Goal: Task Accomplishment & Management: Use online tool/utility

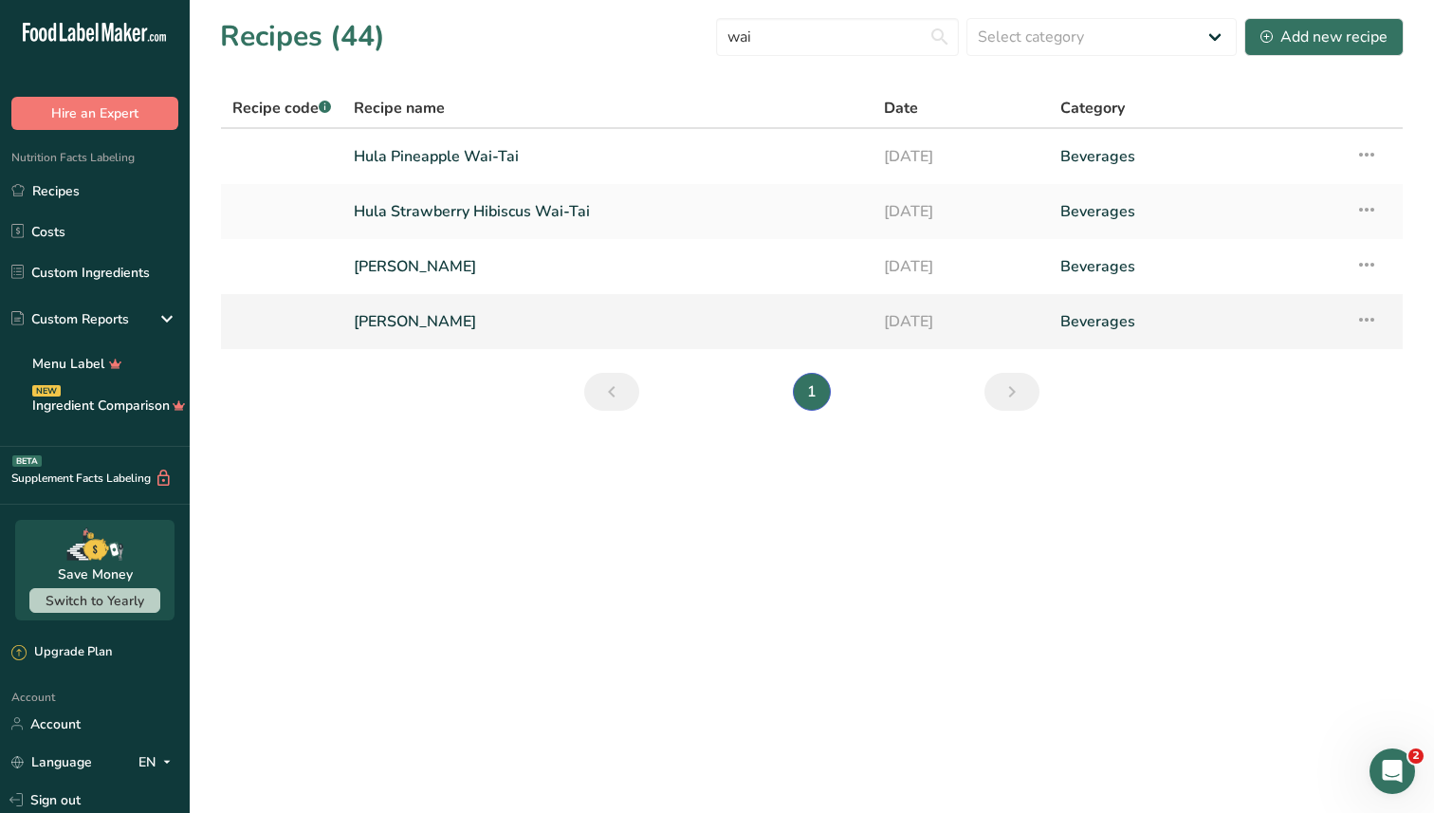
click at [457, 322] on link "[PERSON_NAME]" at bounding box center [608, 322] width 508 height 40
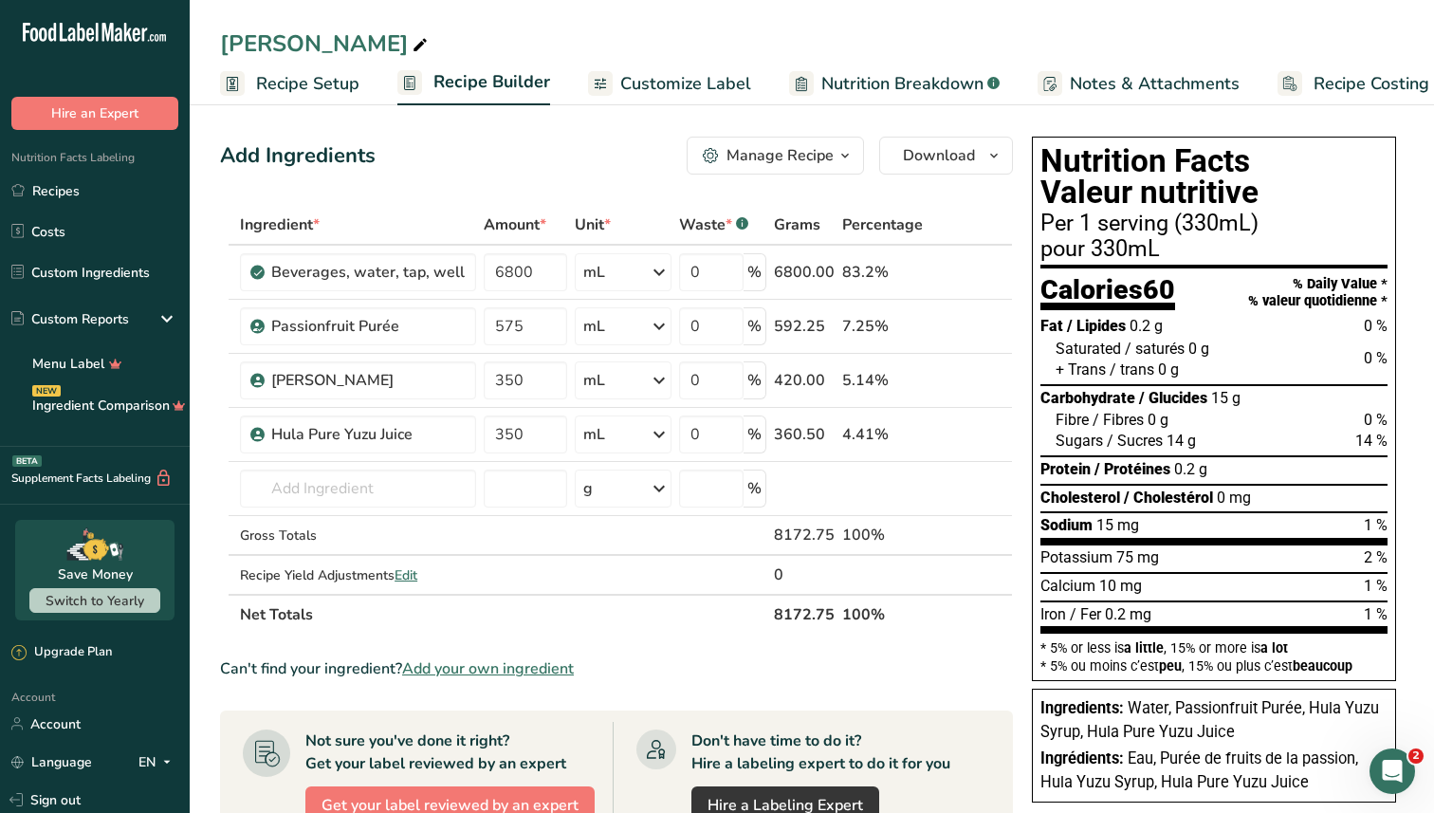
click at [329, 91] on span "Recipe Setup" at bounding box center [307, 84] width 103 height 26
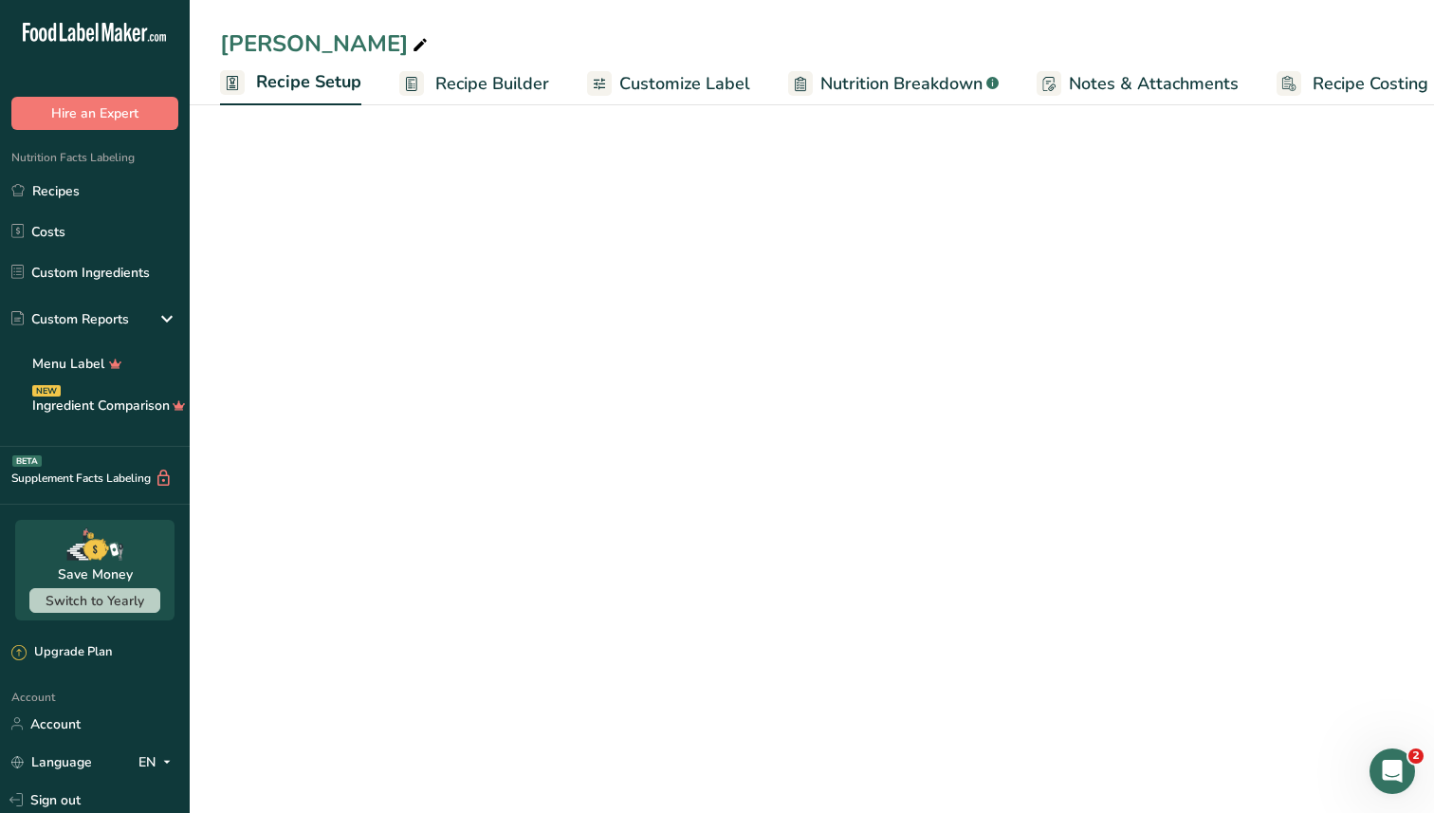
scroll to position [0, 7]
select select "17"
select select "22"
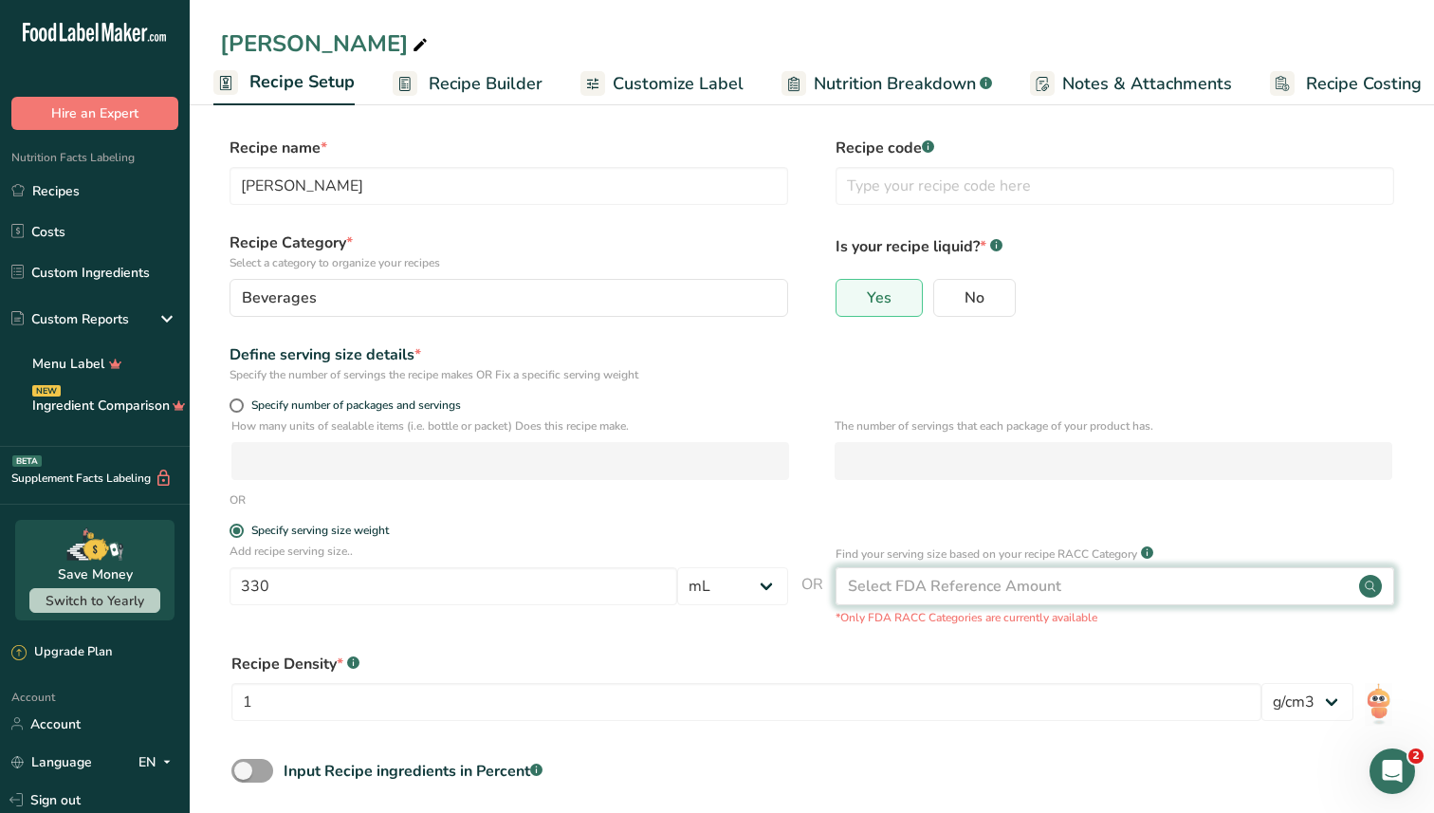
click at [1052, 586] on div "Select FDA Reference Amount" at bounding box center [954, 586] width 213 height 23
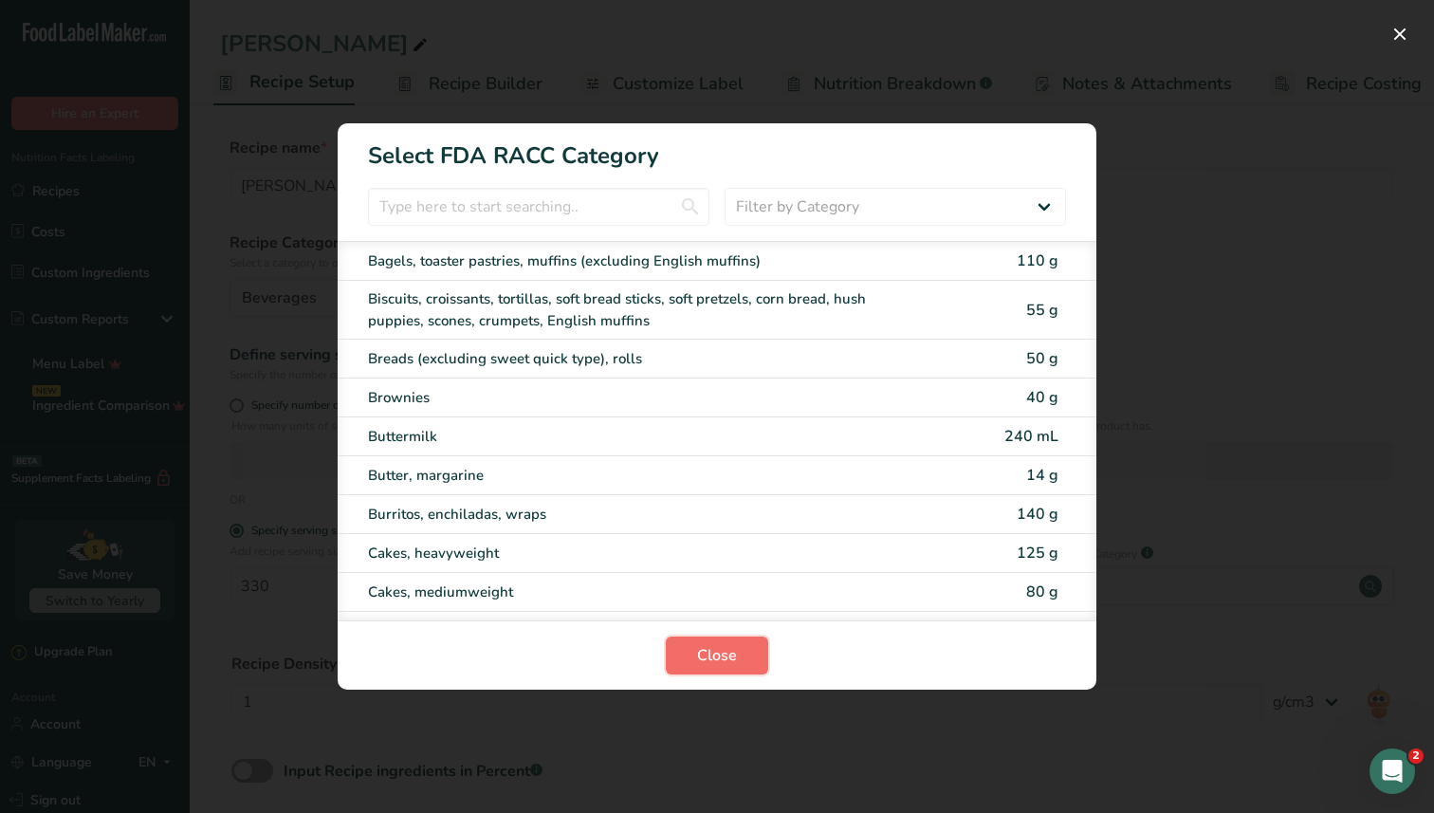
click at [695, 653] on button "Close" at bounding box center [717, 656] width 102 height 38
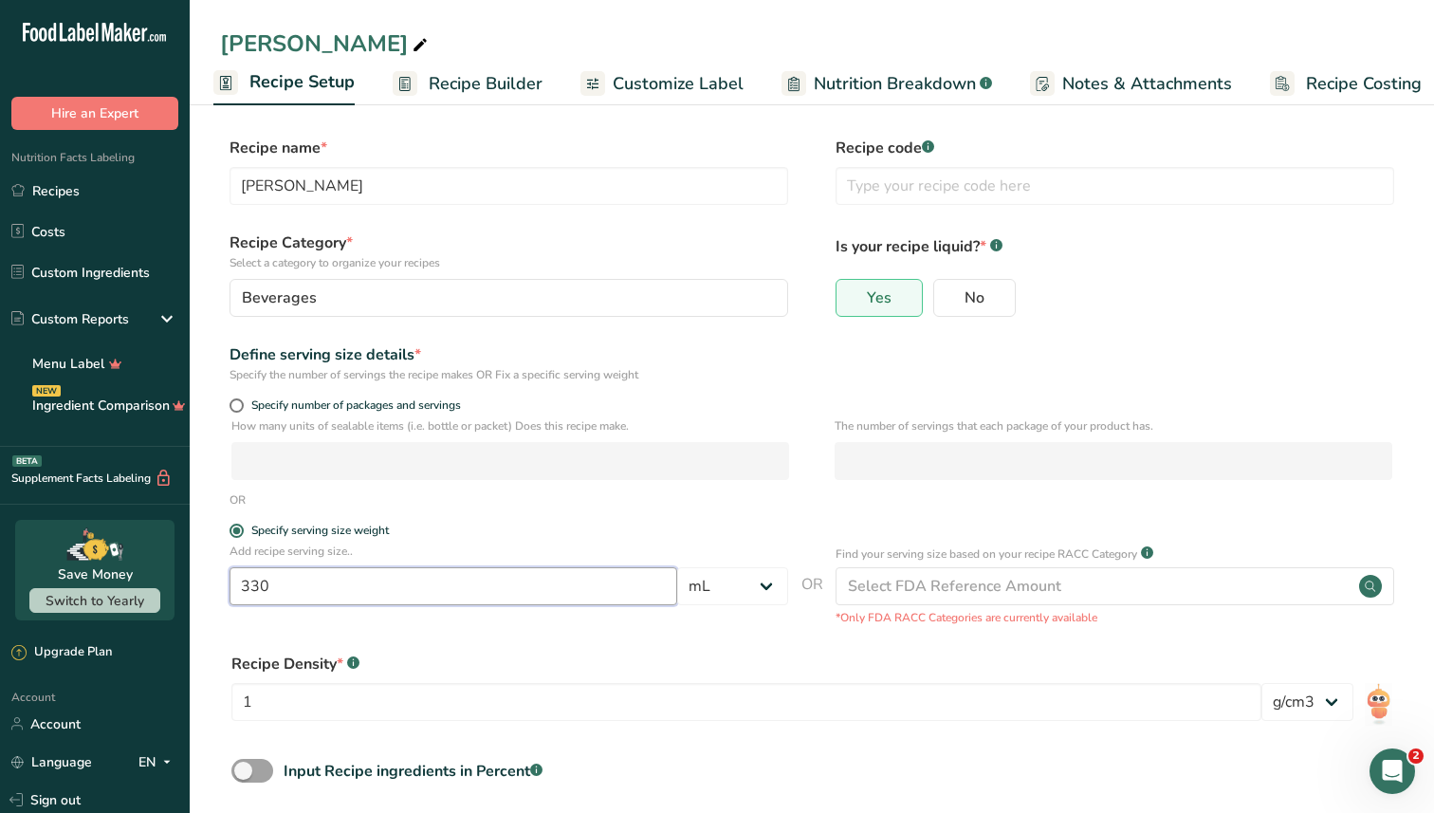
click at [514, 583] on input "330" at bounding box center [454, 586] width 448 height 38
click at [768, 584] on select "Grams kg mg mcg lb oz l mL fl oz tbsp tsp cup qt gallon" at bounding box center [732, 586] width 111 height 38
select select "18"
drag, startPoint x: 345, startPoint y: 589, endPoint x: 205, endPoint y: 586, distance: 140.4
click at [205, 586] on section "Recipe name * [PERSON_NAME] Recipe code .a-a{fill:#347362;}.b-a{fill:#fff;} Rec…" at bounding box center [812, 501] width 1245 height 805
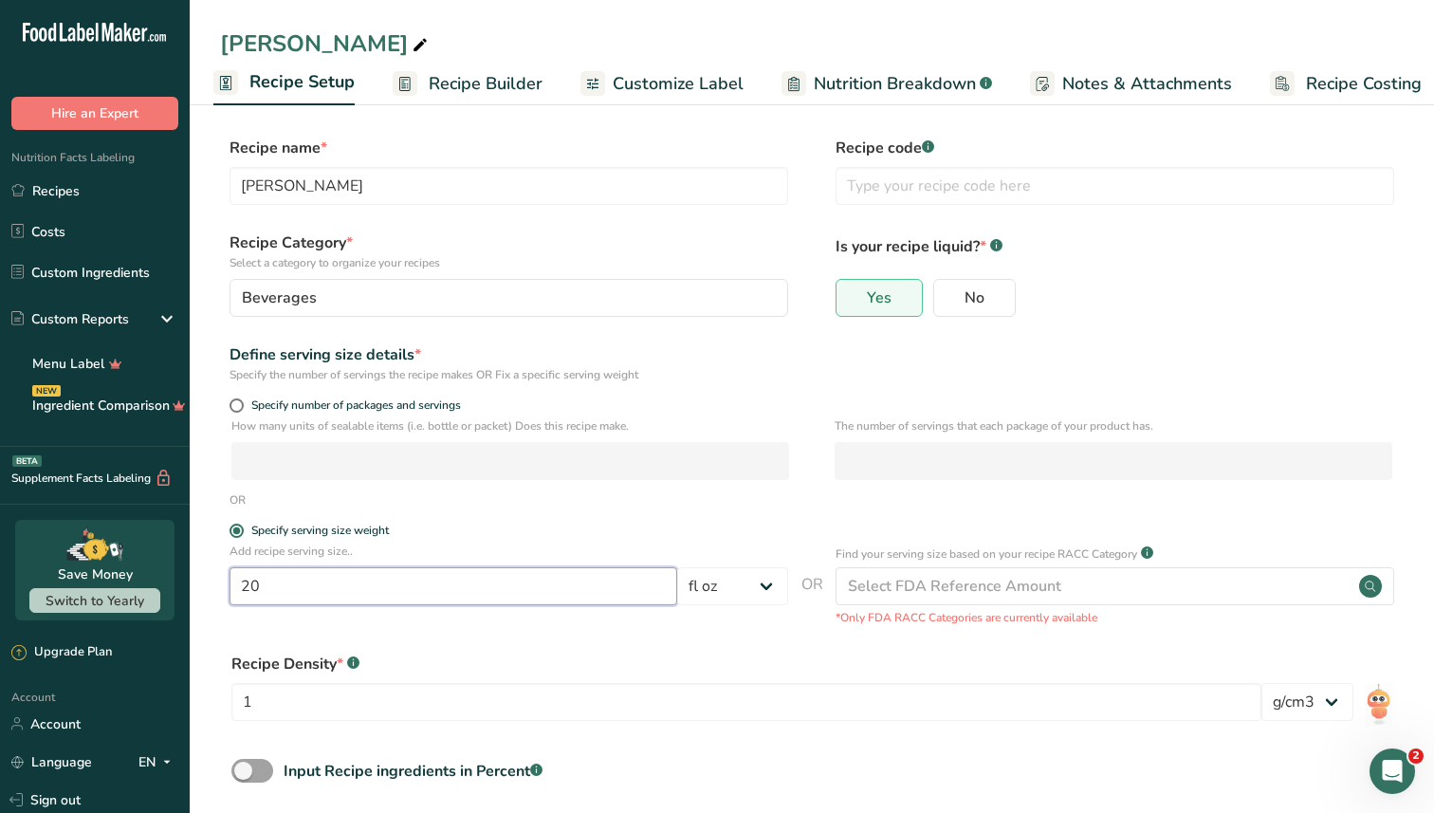
type input "20"
click at [427, 631] on form "Recipe name * [PERSON_NAME] Recipe code .a-a{fill:#347362;}.b-a{fill:#fff;} Rec…" at bounding box center [812, 505] width 1184 height 737
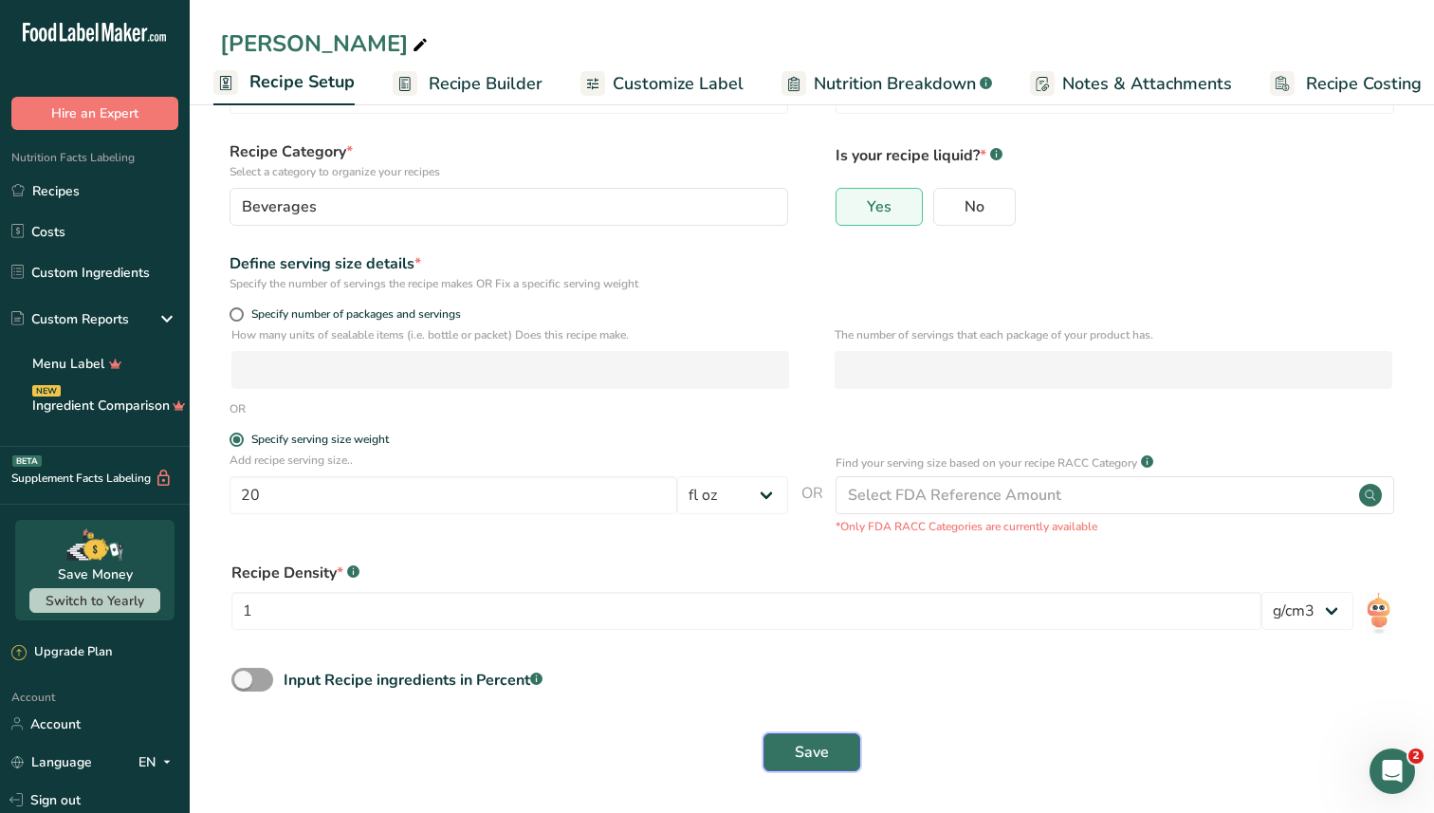
click at [803, 756] on span "Save" at bounding box center [812, 752] width 34 height 23
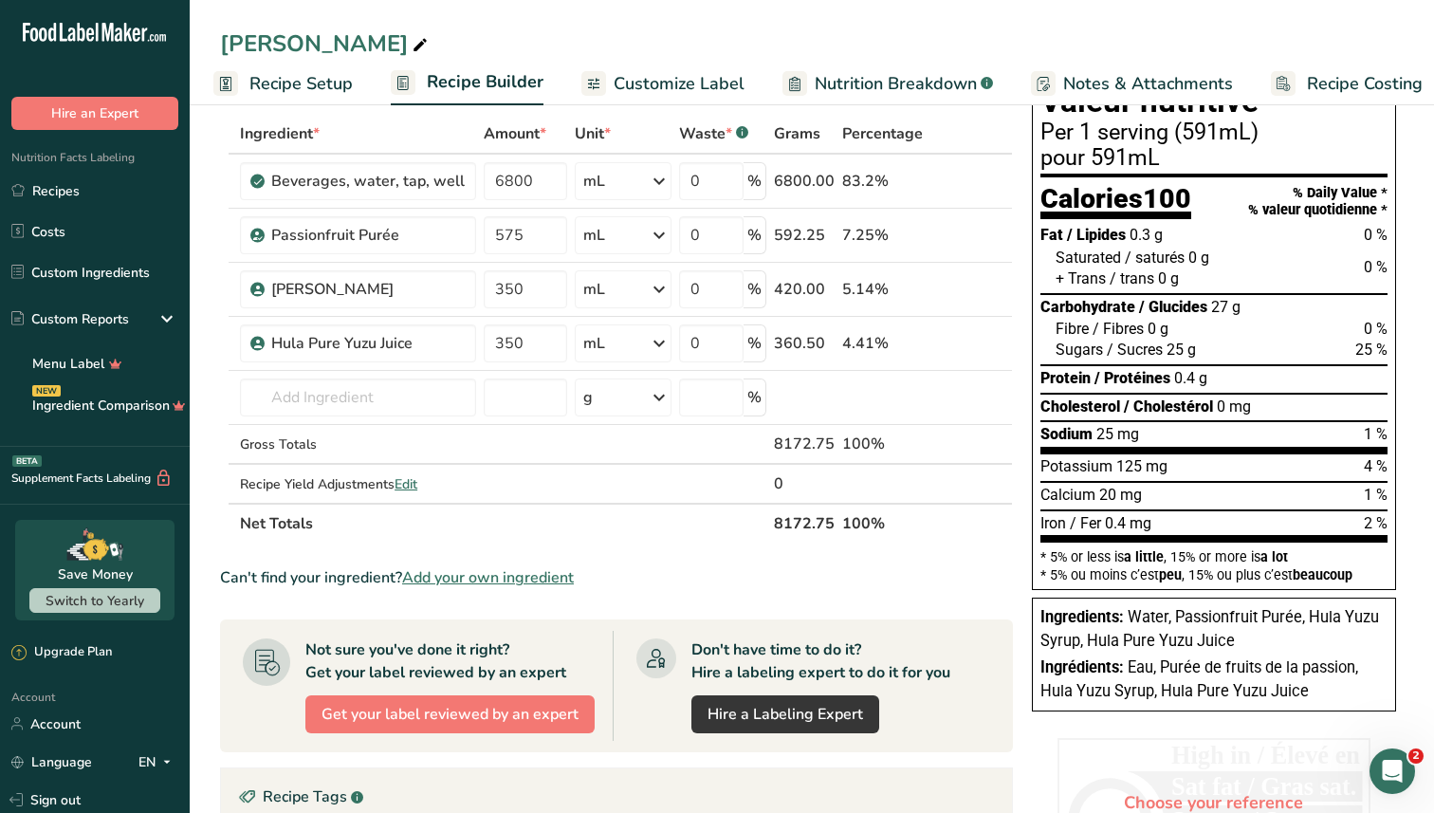
click at [620, 88] on span "Customize Label" at bounding box center [679, 84] width 131 height 26
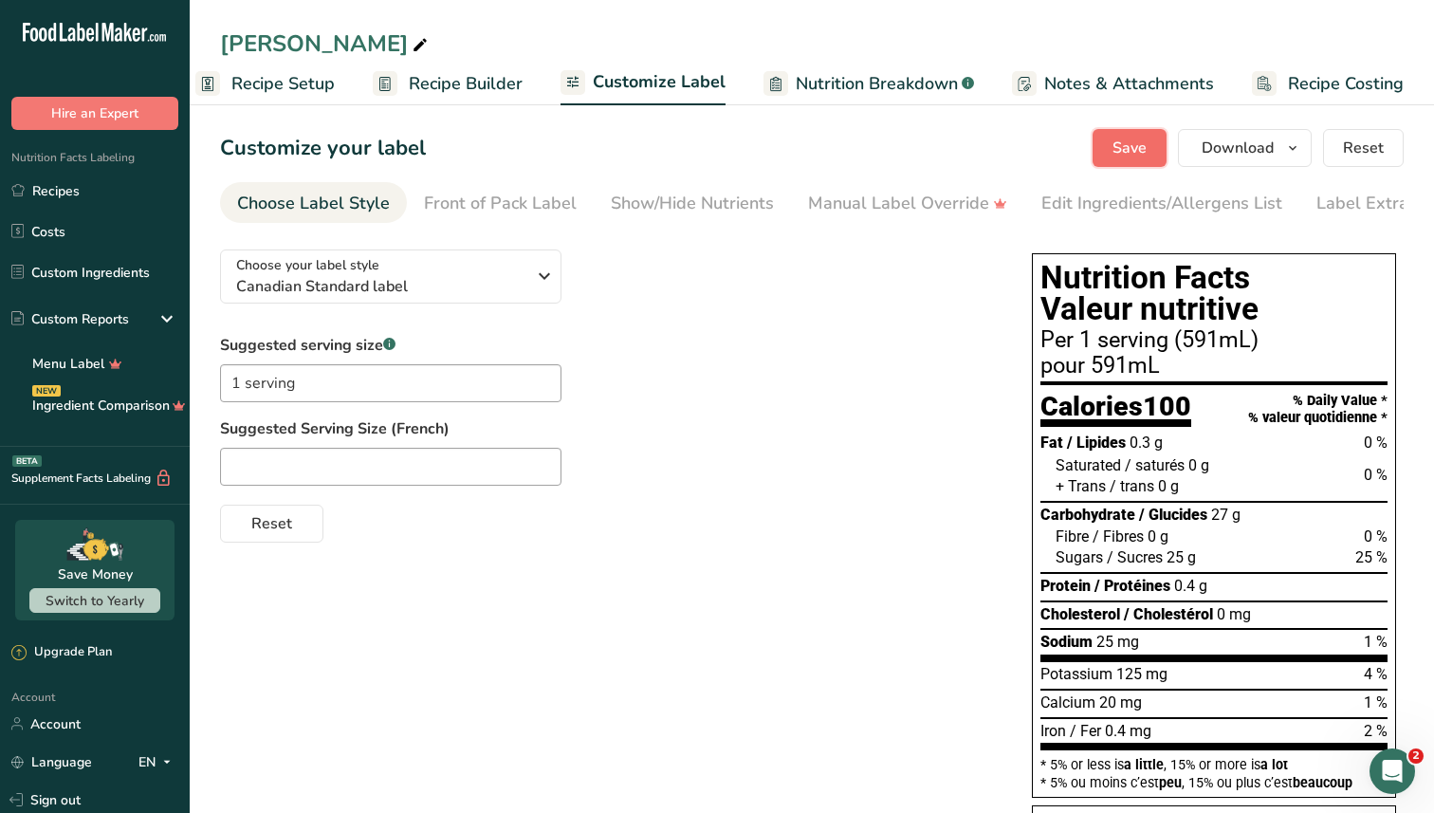
click at [1147, 137] on span "Save" at bounding box center [1130, 148] width 34 height 23
click at [96, 194] on link "Recipes" at bounding box center [95, 191] width 190 height 36
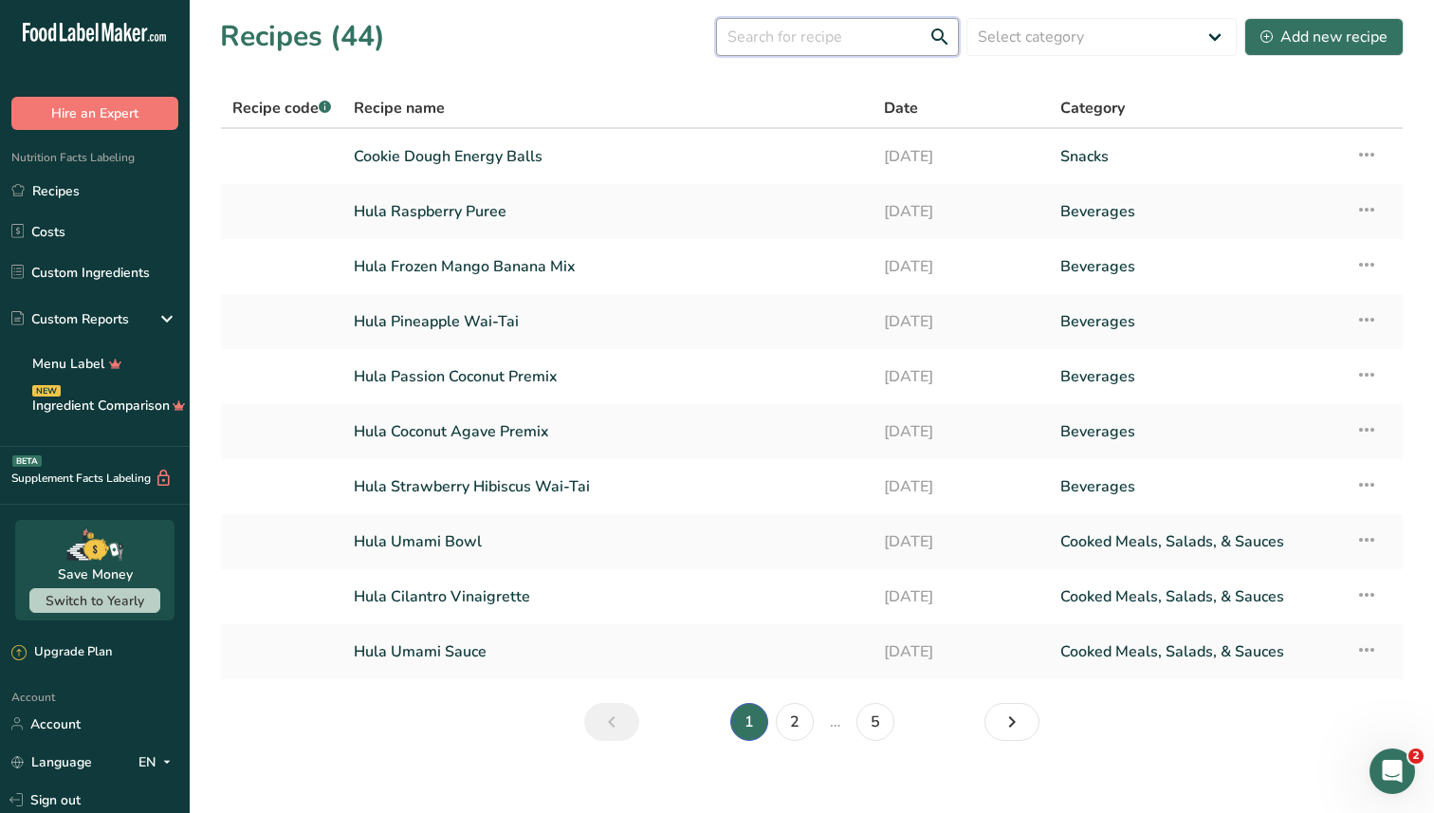
click at [795, 41] on input "text" at bounding box center [837, 37] width 243 height 38
type input "wai"
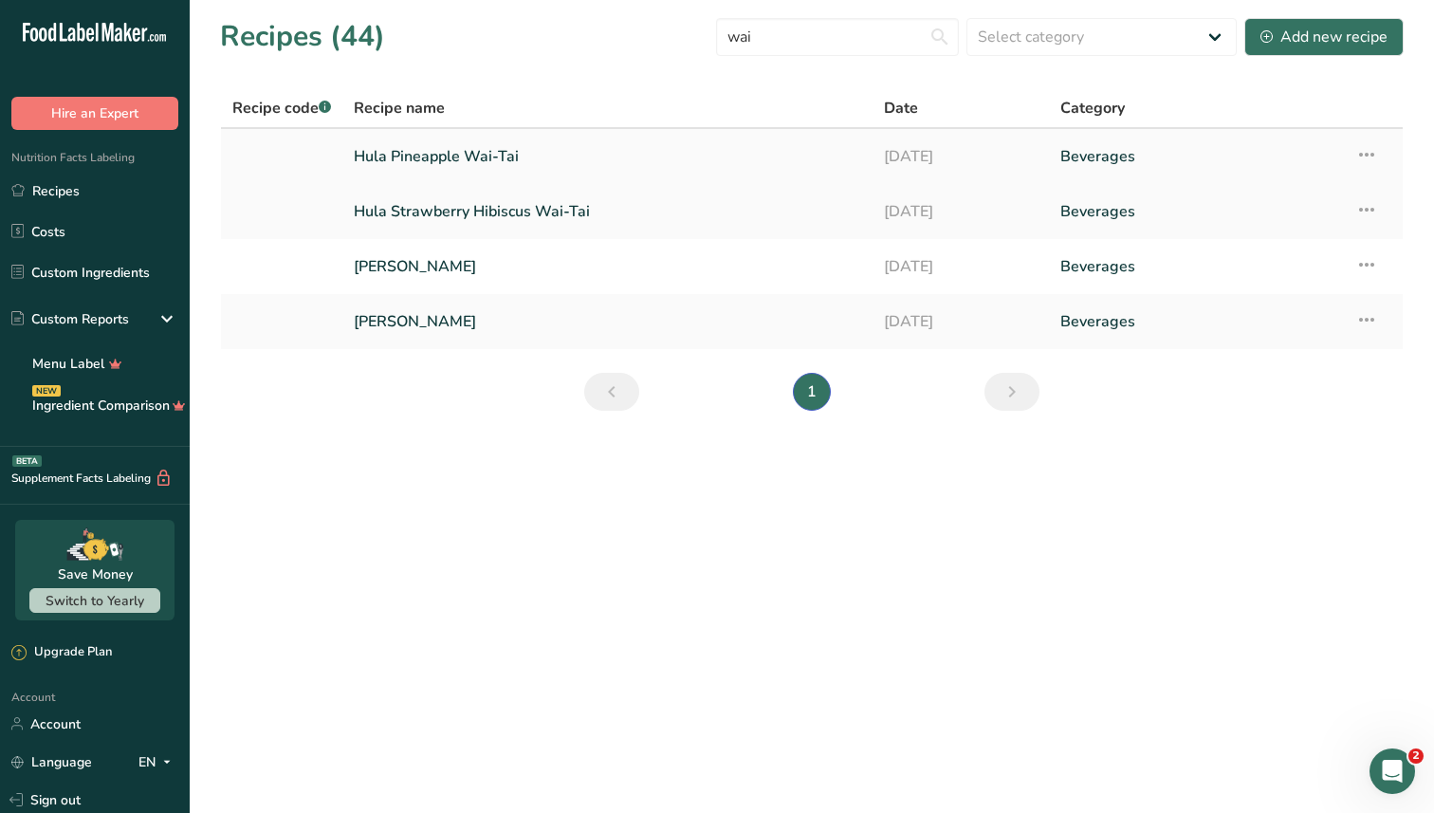
click at [444, 164] on link "Hula Pineapple Wai-Tai" at bounding box center [608, 157] width 508 height 40
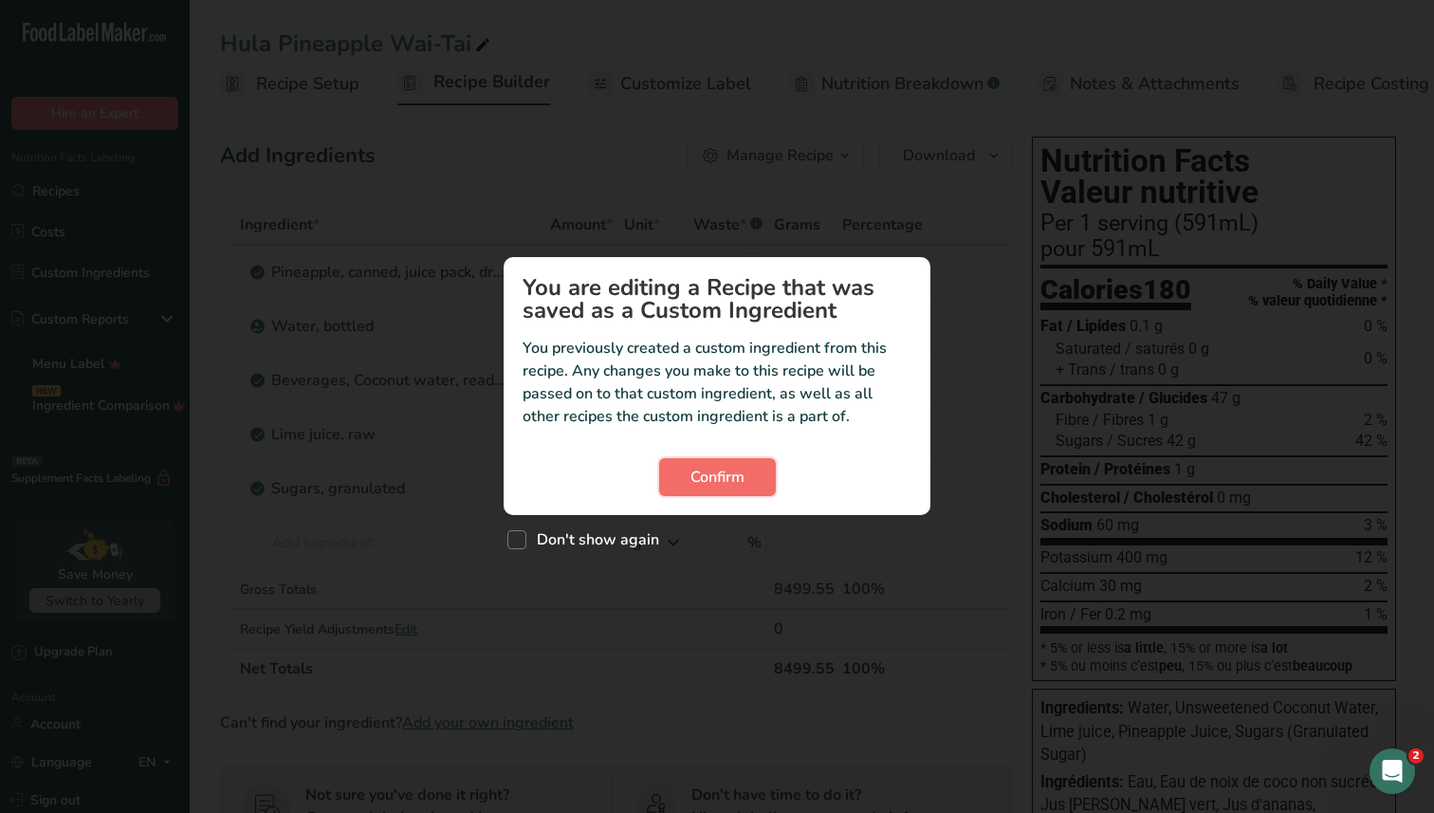
click at [688, 481] on button "Confirm" at bounding box center [717, 477] width 117 height 38
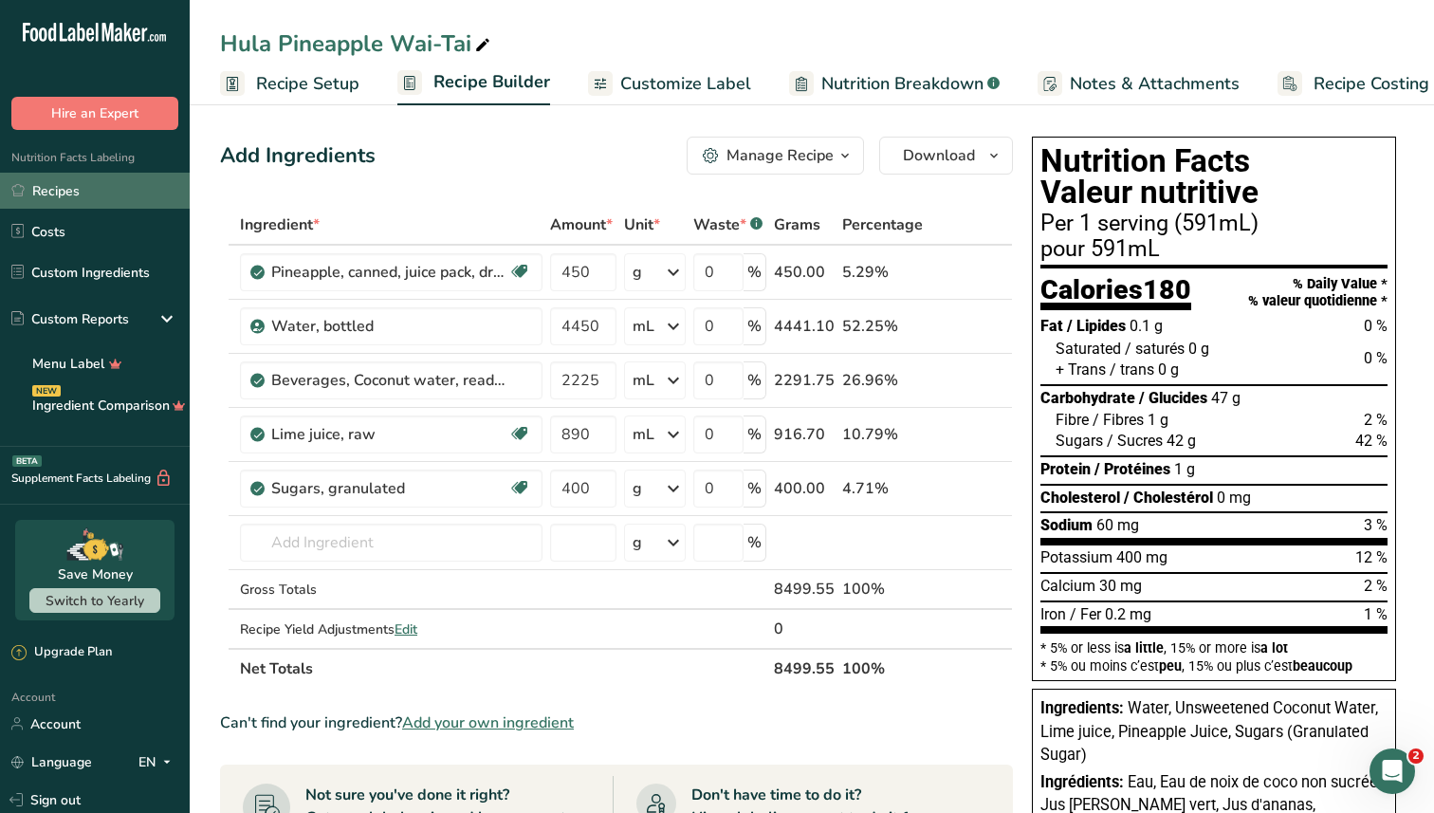
click at [37, 188] on link "Recipes" at bounding box center [95, 191] width 190 height 36
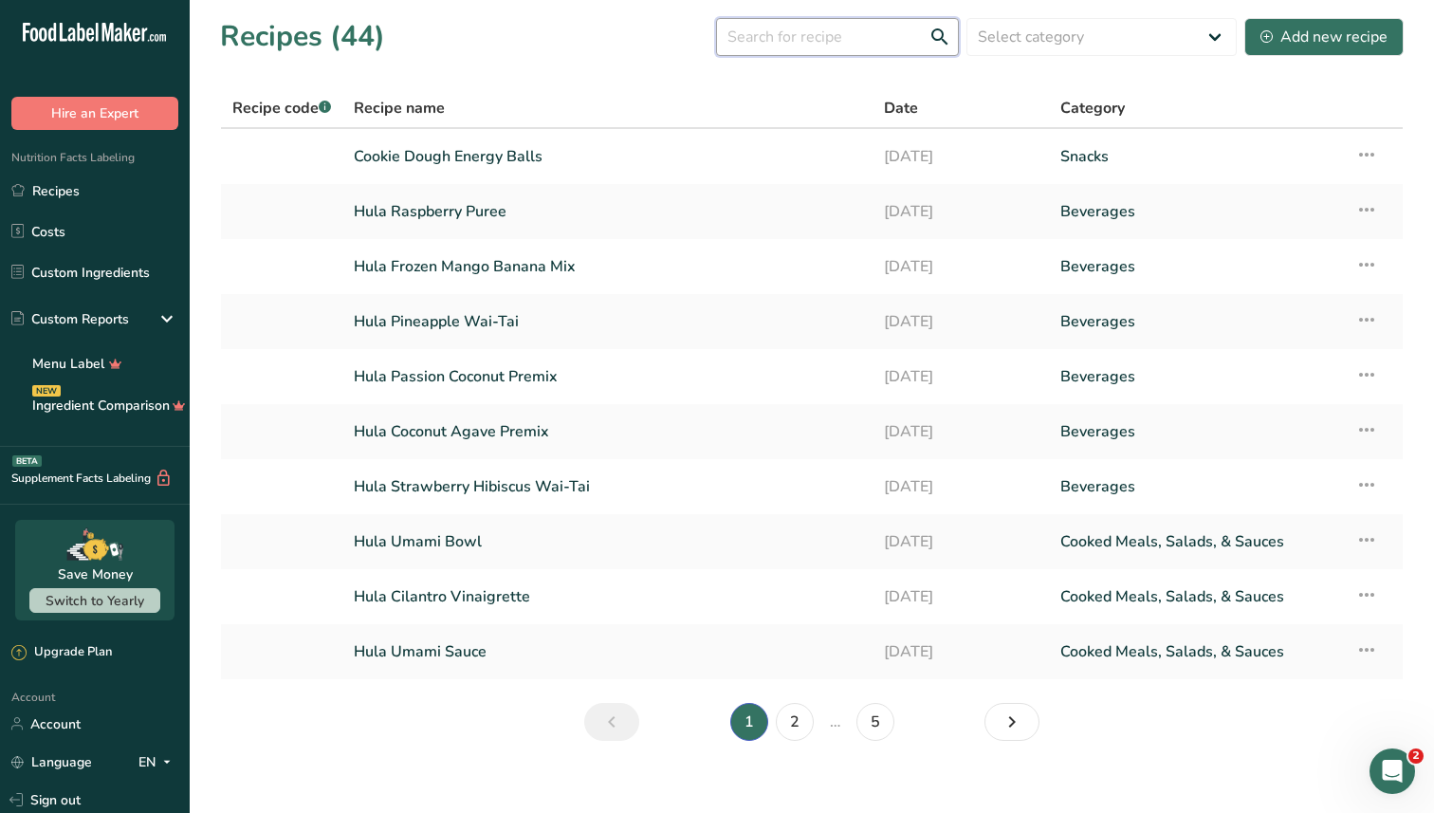
click at [831, 38] on input "text" at bounding box center [837, 37] width 243 height 38
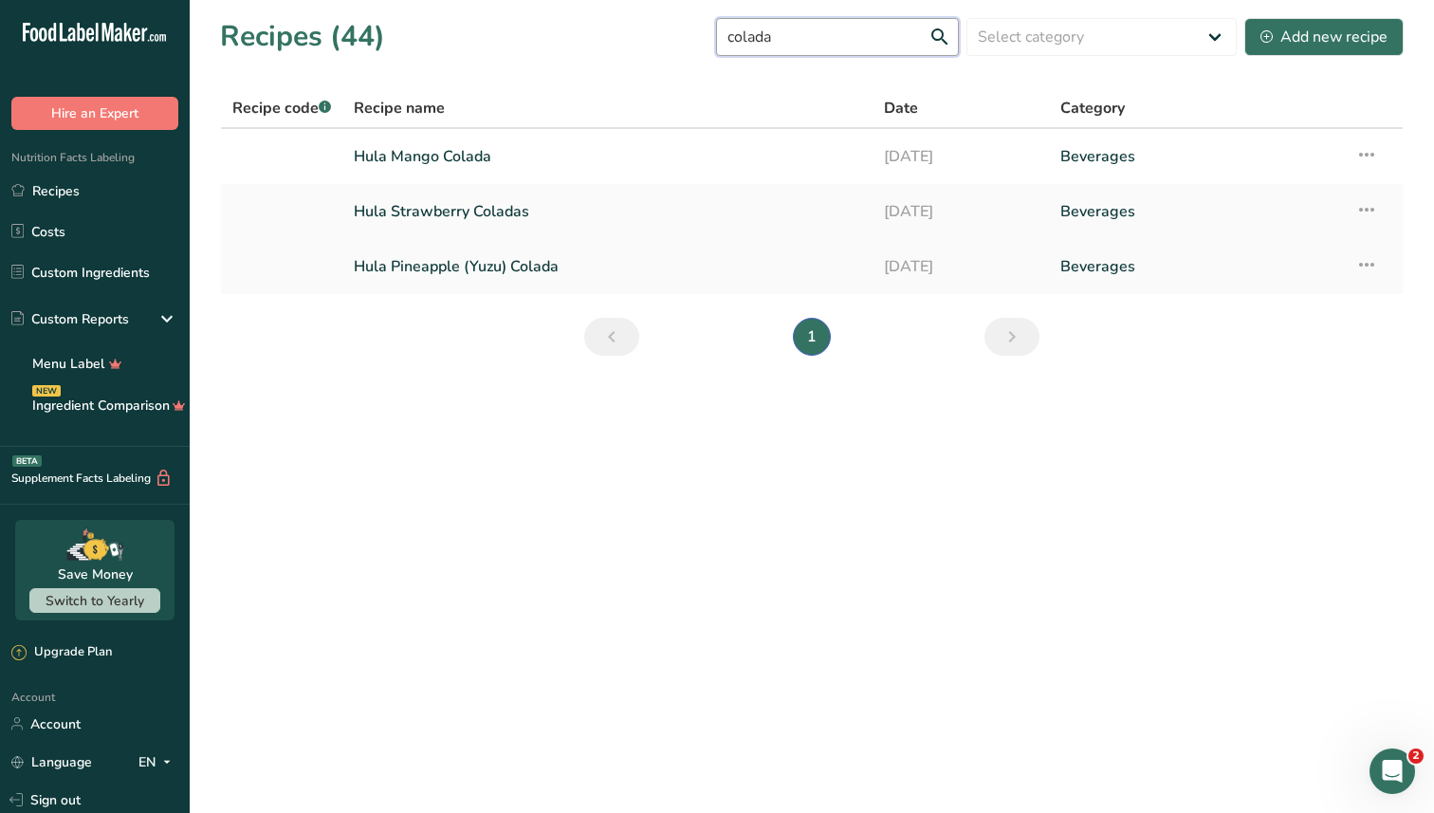
type input "colada"
click at [521, 274] on link "Hula Pineapple (Yuzu) Colada" at bounding box center [608, 267] width 508 height 40
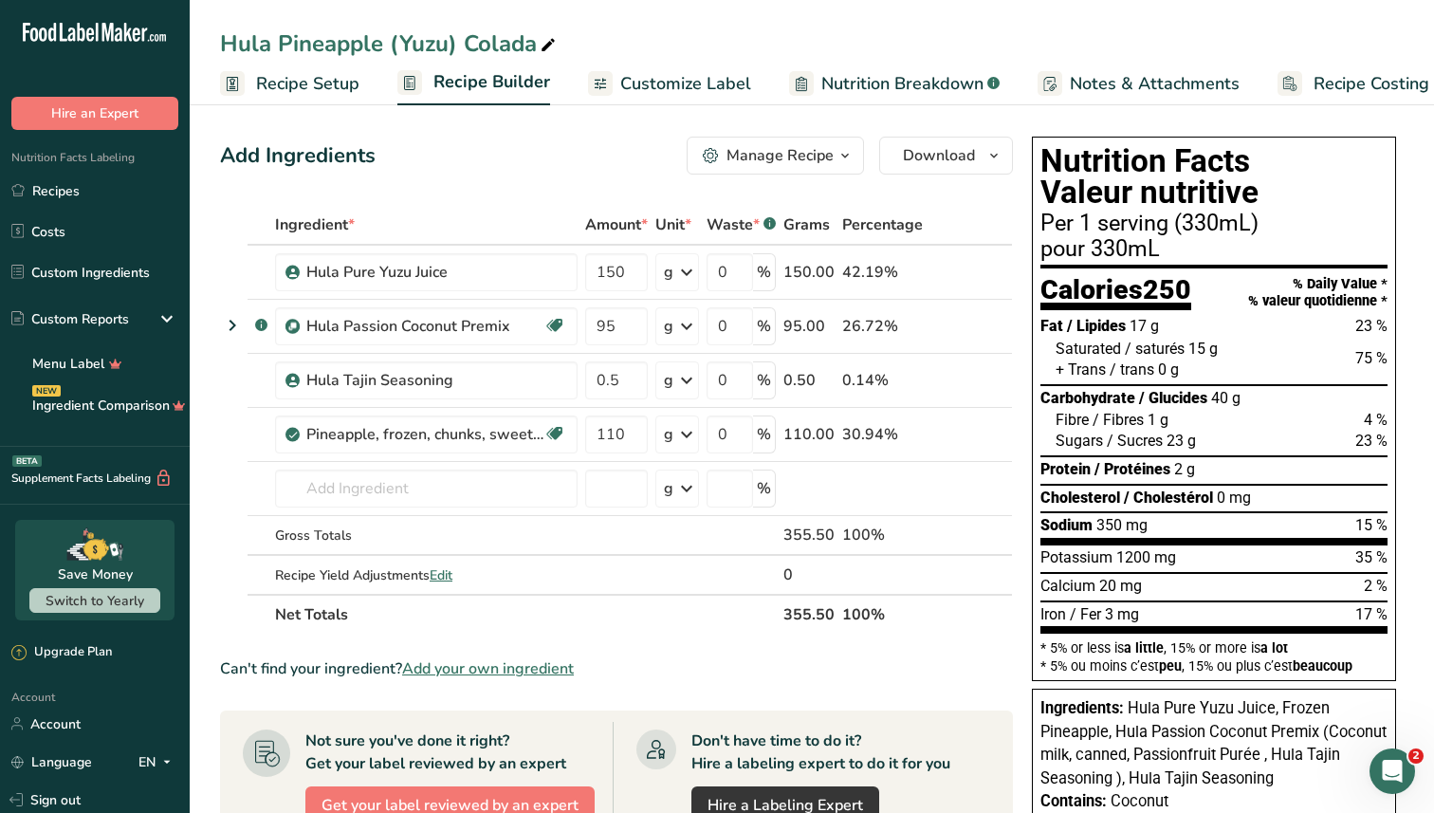
click at [324, 91] on span "Recipe Setup" at bounding box center [307, 84] width 103 height 26
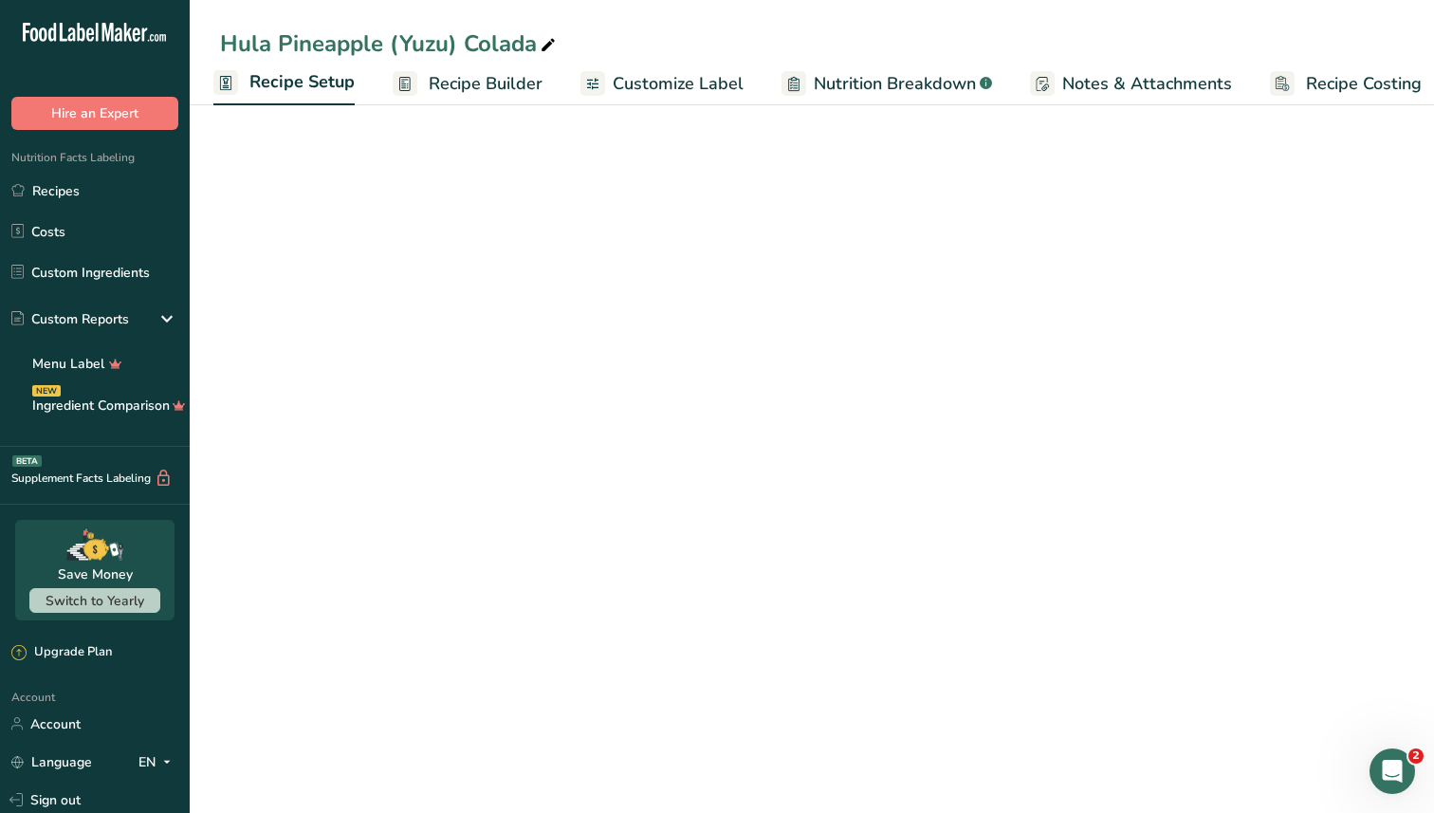
select select "17"
select select "22"
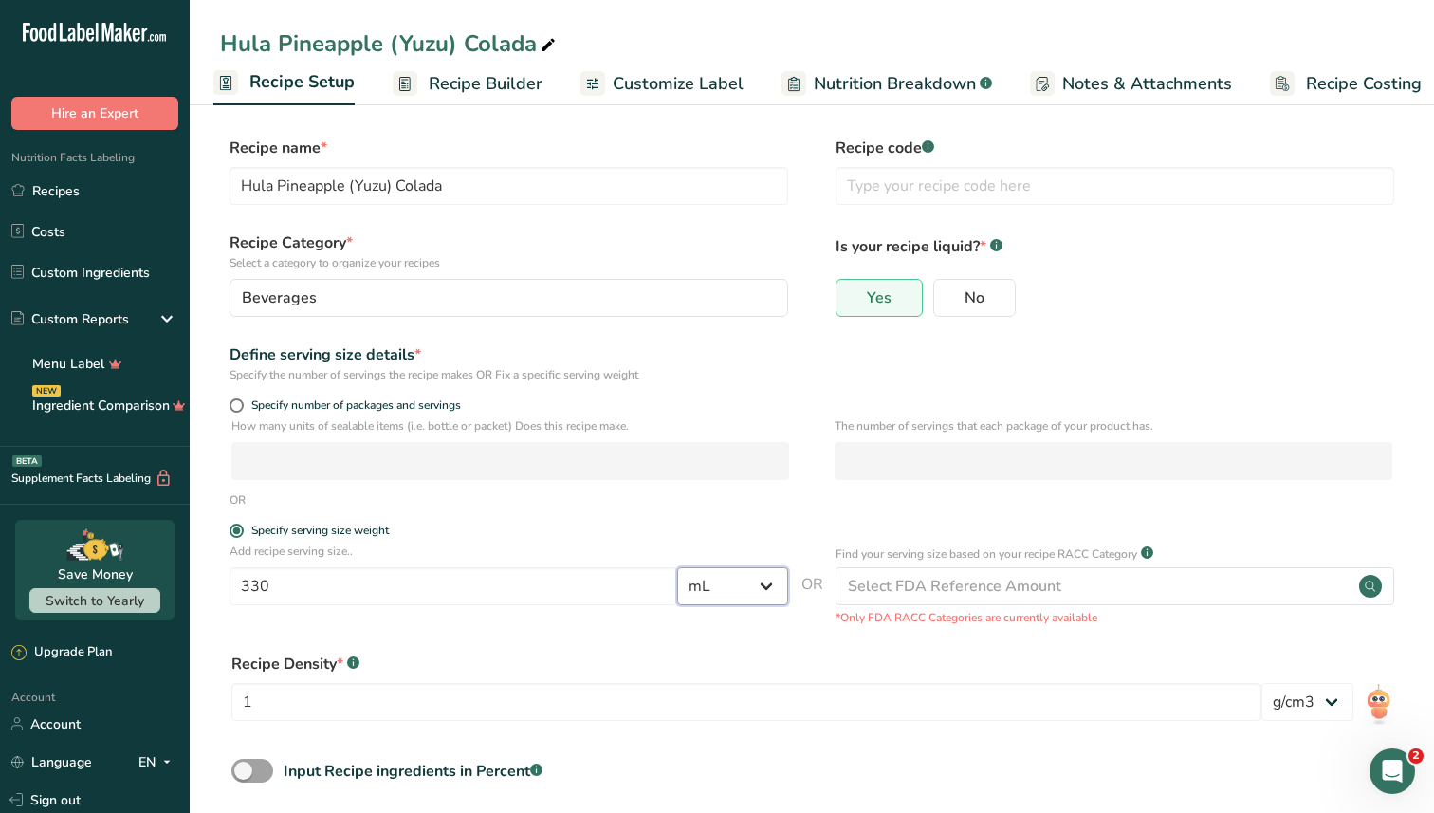
click at [722, 596] on select "Grams kg mg mcg lb oz l mL fl oz tbsp tsp cup qt gallon" at bounding box center [732, 586] width 111 height 38
select select "18"
drag, startPoint x: 393, startPoint y: 585, endPoint x: 204, endPoint y: 577, distance: 189.0
click at [204, 577] on section "Recipe name * Hula Pineapple (Yuzu) Colada Recipe code .a-a{fill:#347362;}.b-a{…" at bounding box center [812, 501] width 1245 height 805
type input "16"
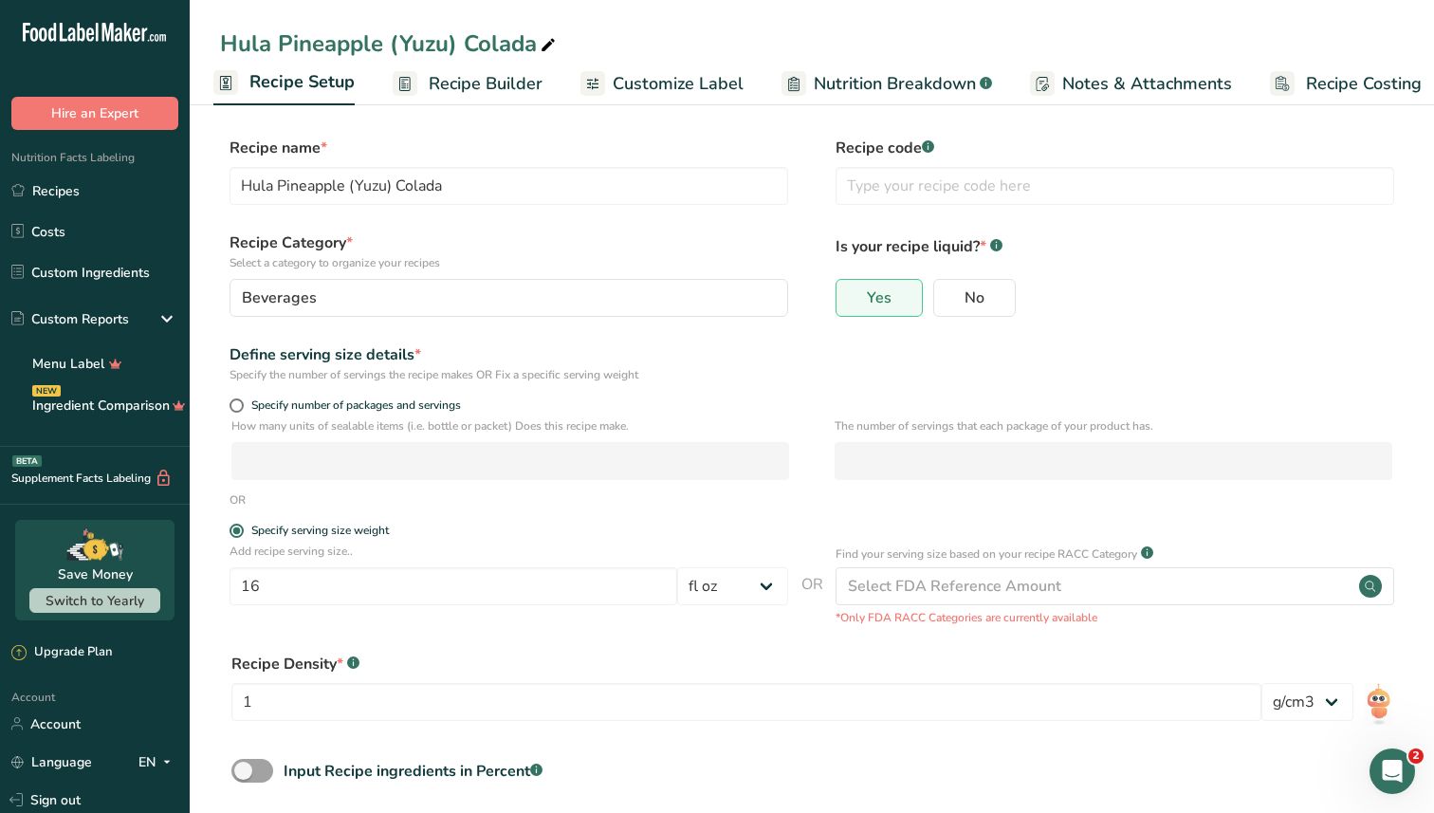
click at [559, 644] on div "Recipe Density * .a-a{fill:#347362;}.b-a{fill:#fff;} 1 lb/ft3 g/cm3" at bounding box center [812, 692] width 1184 height 102
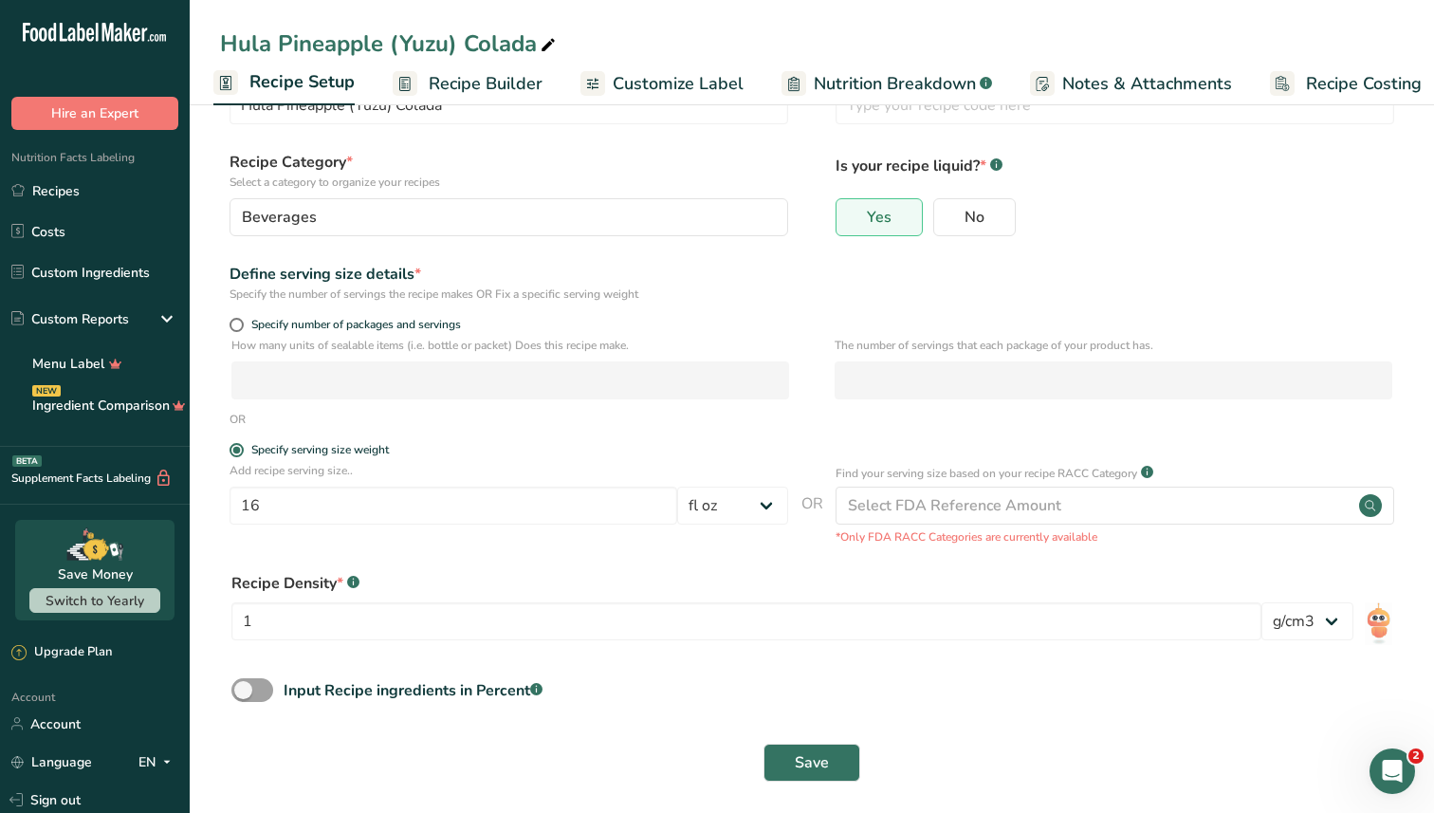
scroll to position [91, 0]
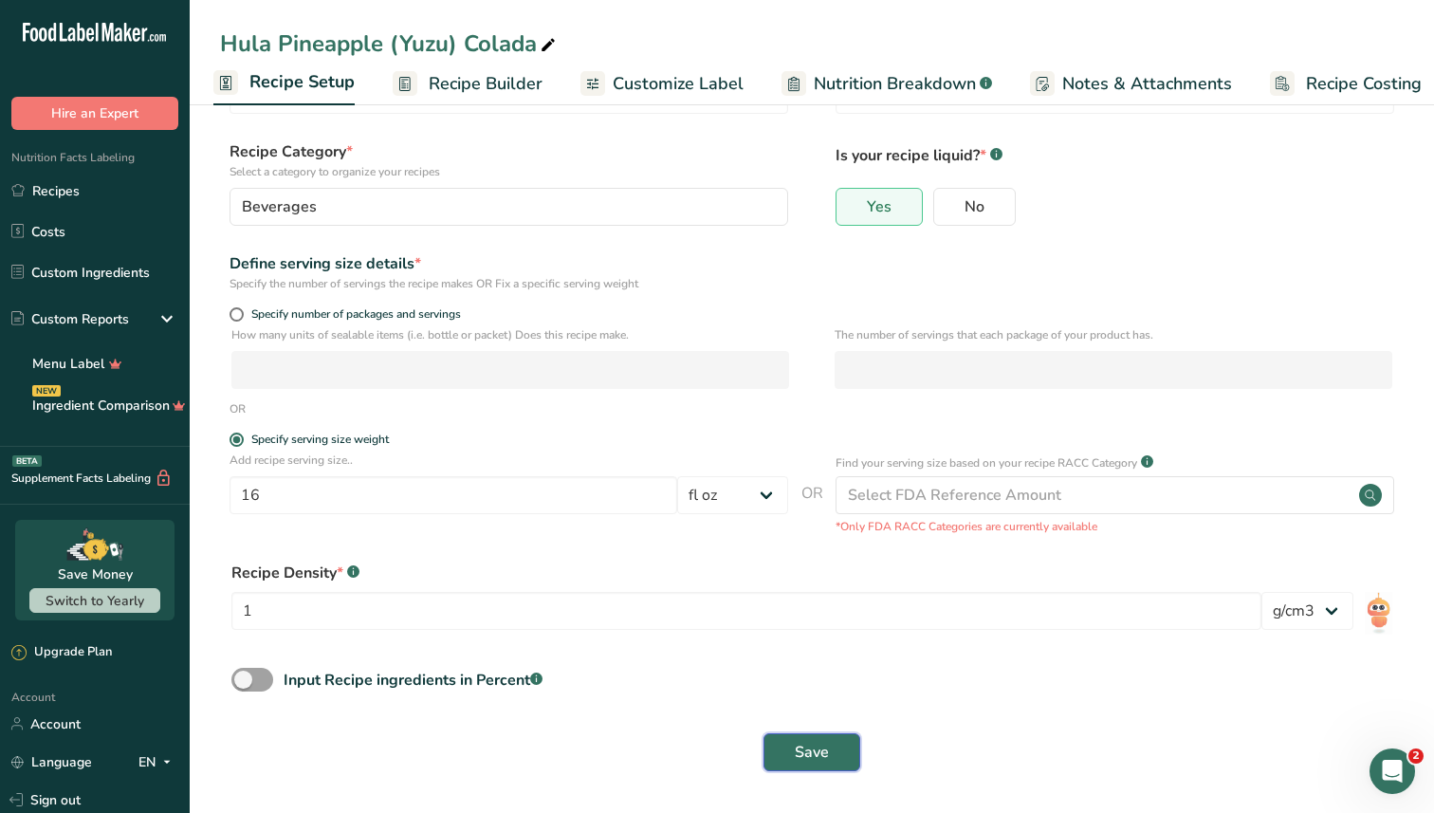
click at [793, 750] on button "Save" at bounding box center [812, 752] width 97 height 38
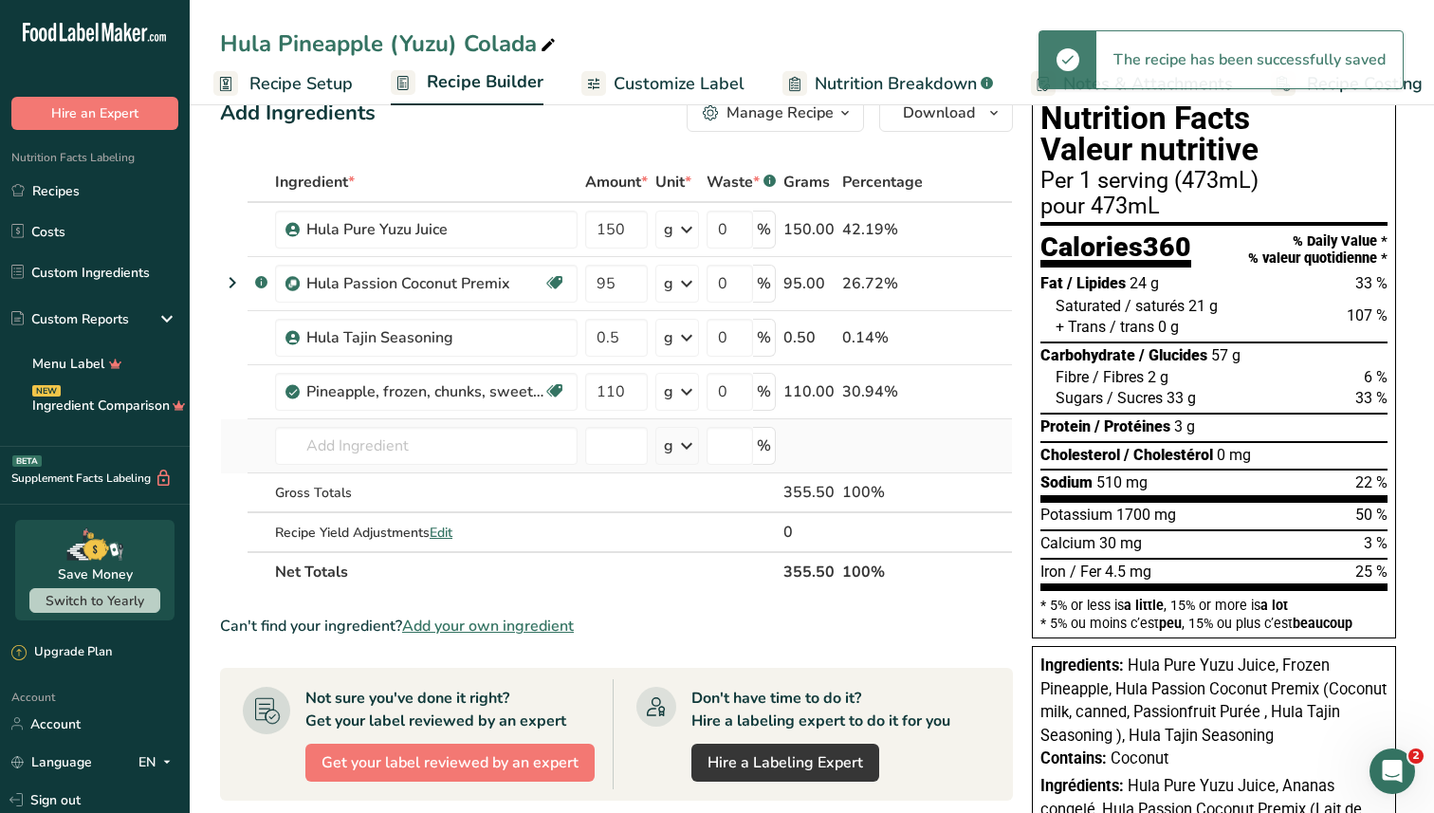
scroll to position [37, 0]
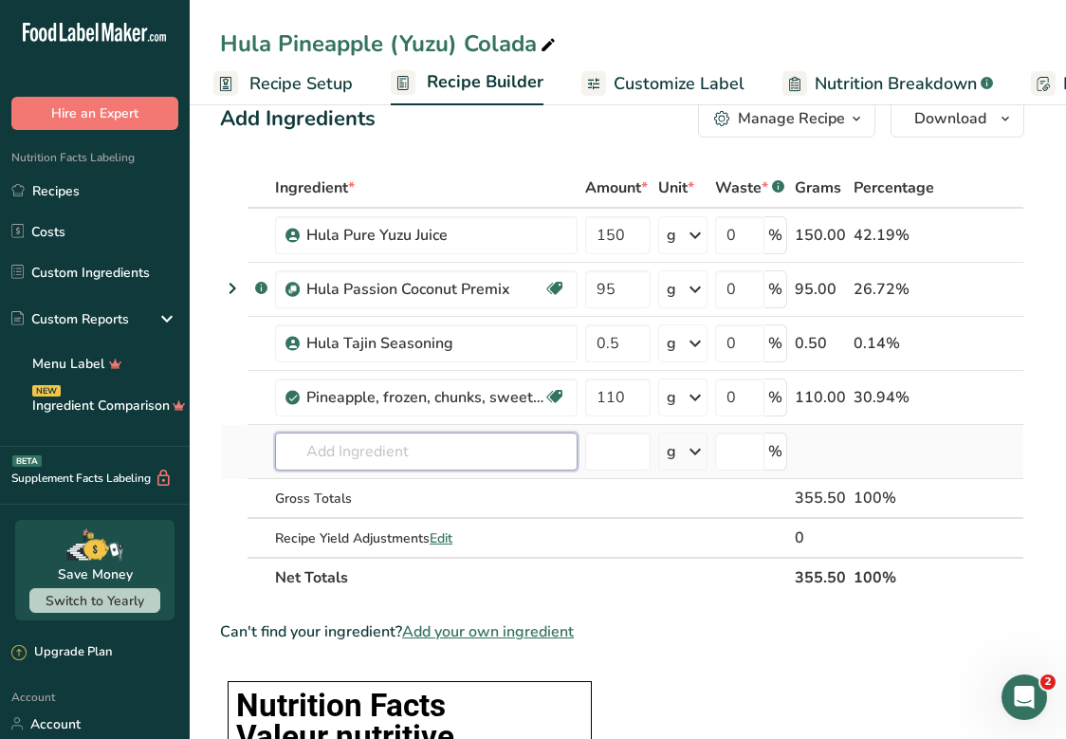
click at [340, 456] on input "text" at bounding box center [426, 452] width 303 height 38
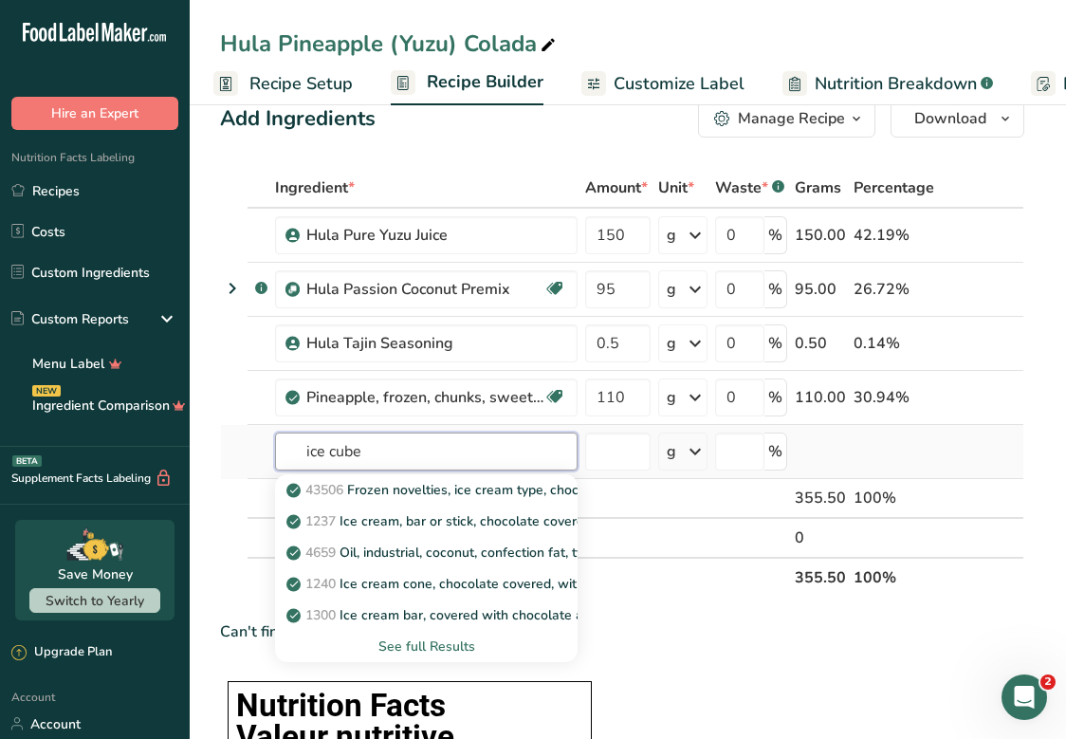
type input "ice cube"
click at [366, 641] on div "See full Results" at bounding box center [426, 647] width 272 height 20
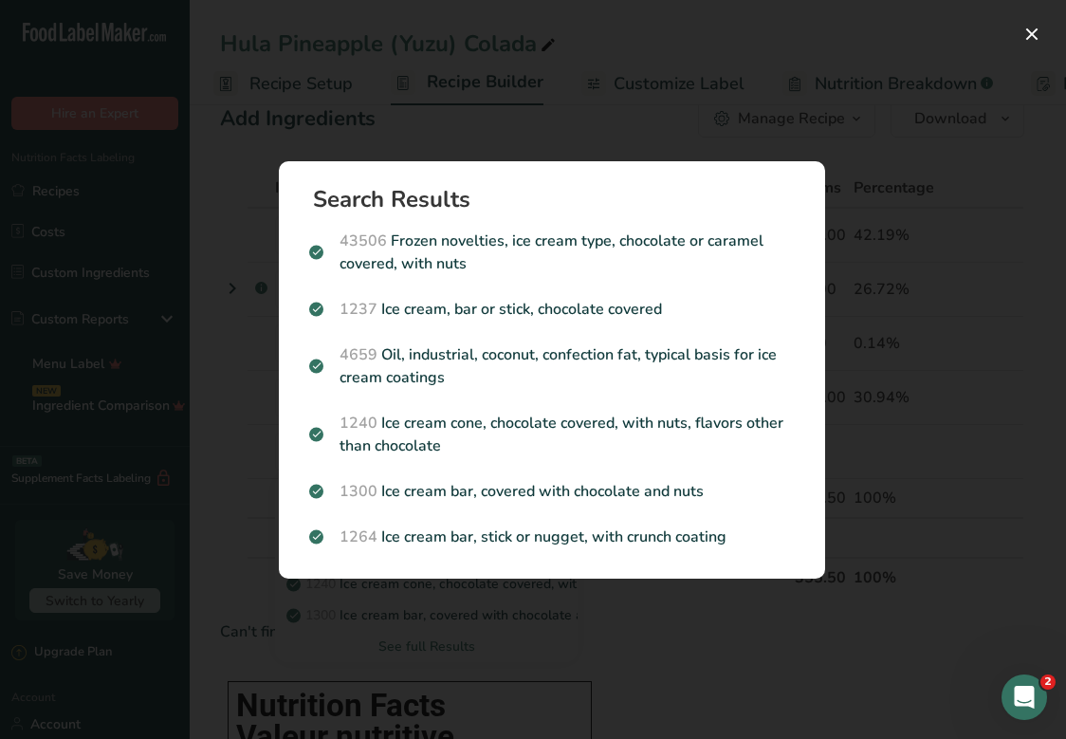
click at [759, 639] on div "Search results modal" at bounding box center [533, 369] width 1066 height 739
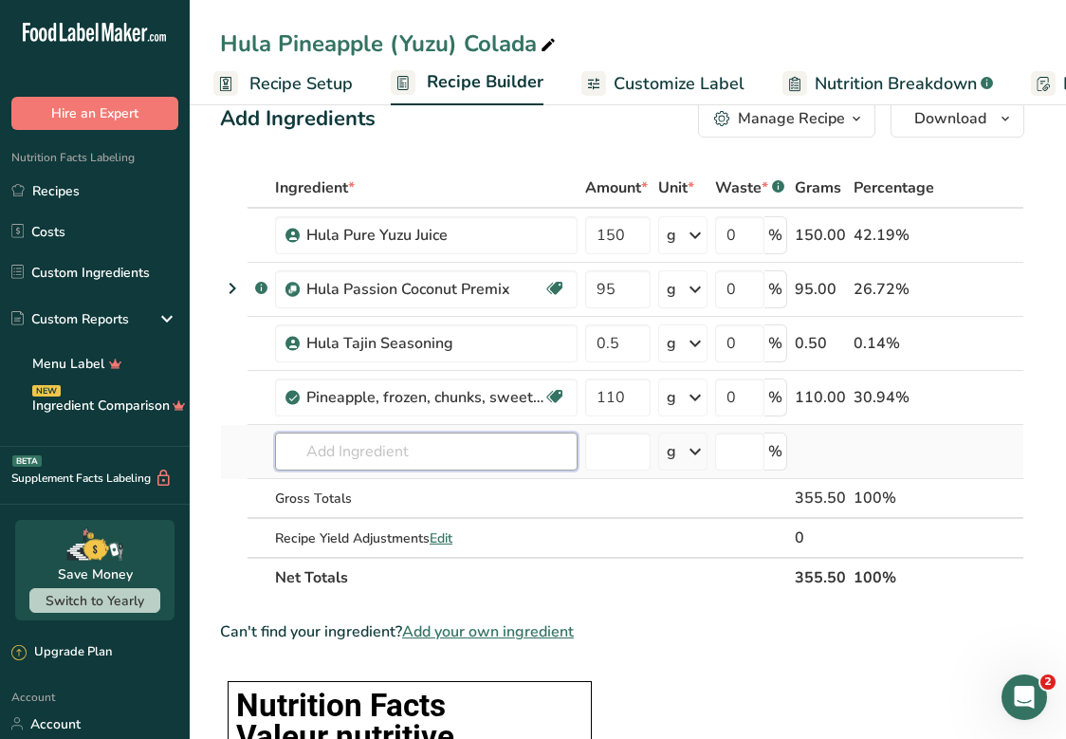
click at [420, 444] on input "text" at bounding box center [426, 452] width 303 height 38
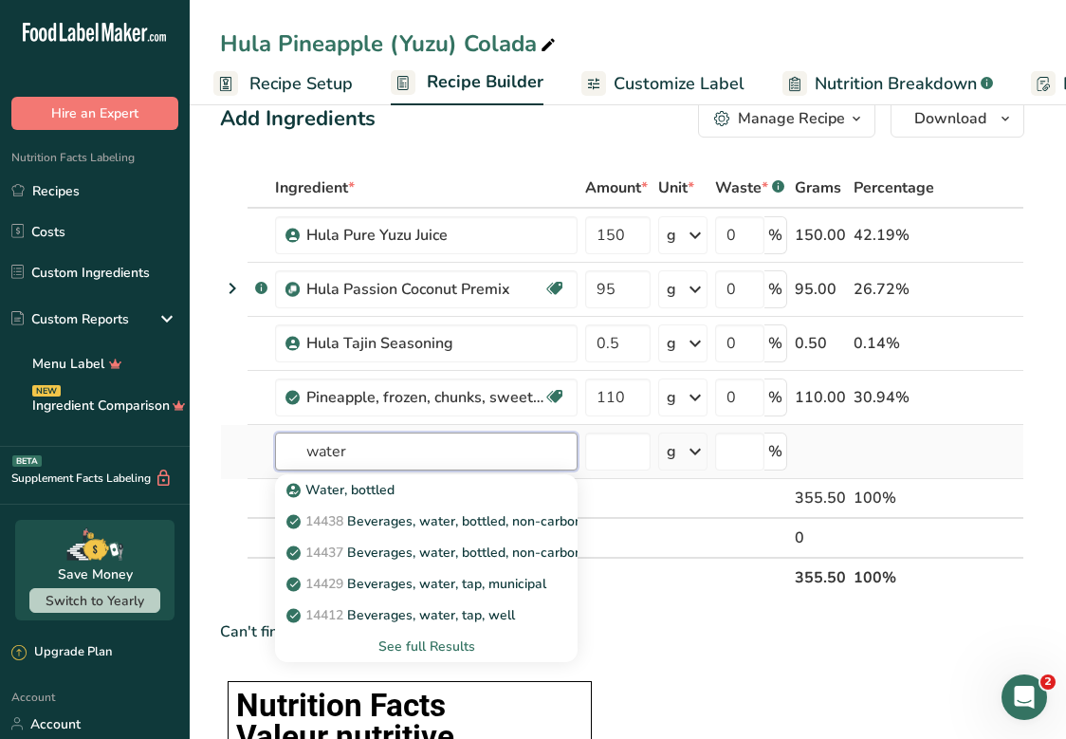
type input "water"
click at [423, 639] on div "See full Results" at bounding box center [426, 647] width 272 height 20
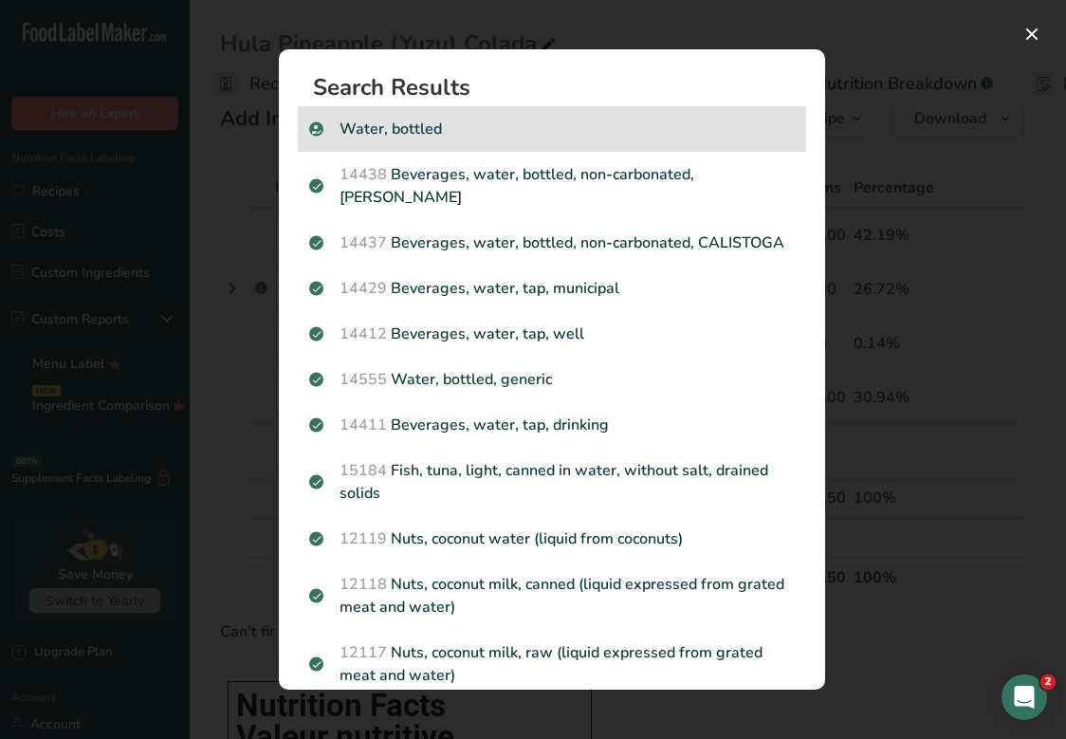
click at [430, 123] on p "Water, bottled" at bounding box center [552, 129] width 486 height 23
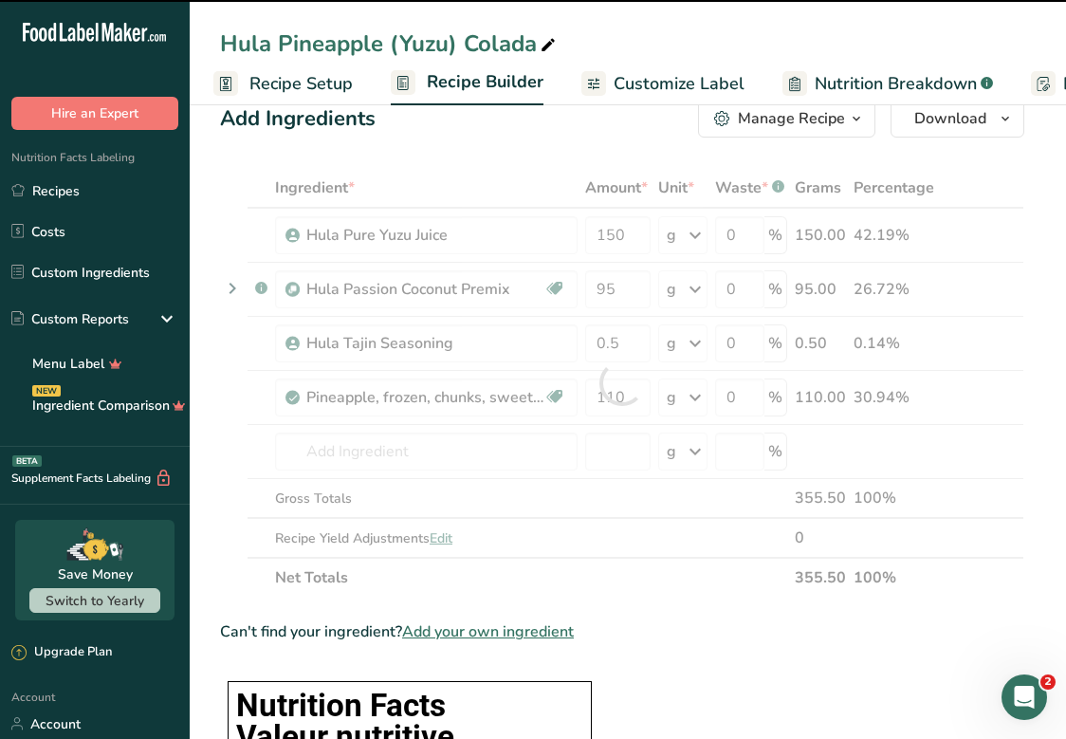
type input "0"
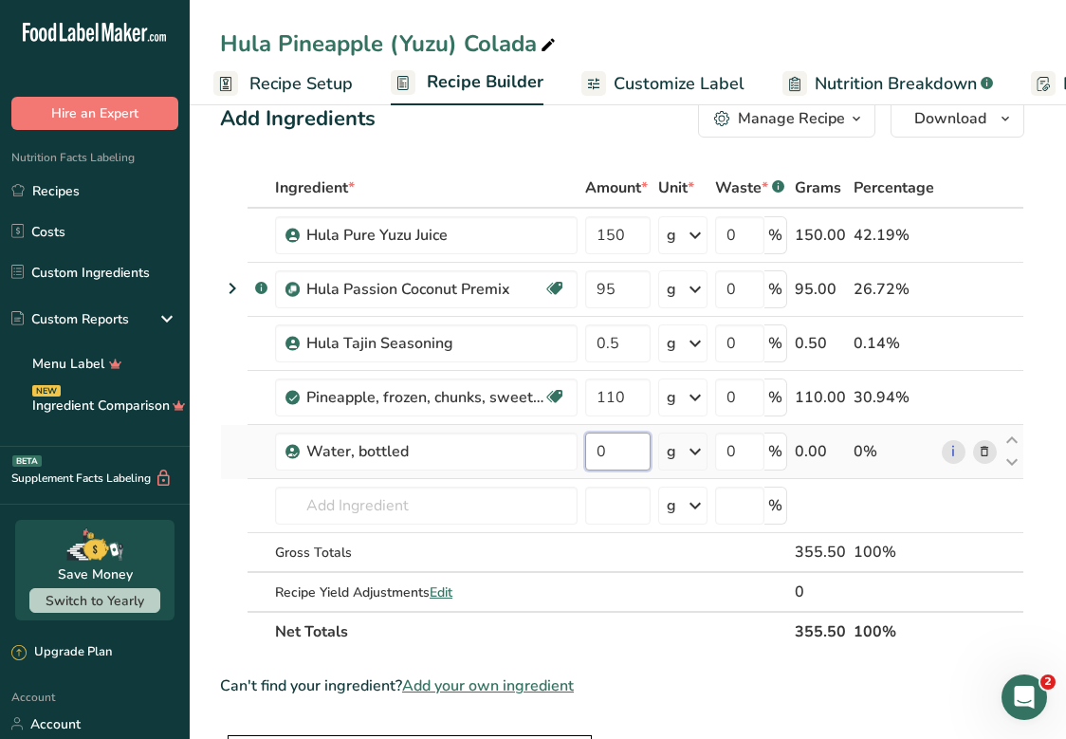
click at [631, 454] on input "0" at bounding box center [617, 452] width 65 height 38
type input "150"
click at [627, 648] on div "Ingredient * Amount * Unit * Waste * .a-a{fill:#347362;}.b-a{fill:#fff;} Grams …" at bounding box center [622, 410] width 805 height 484
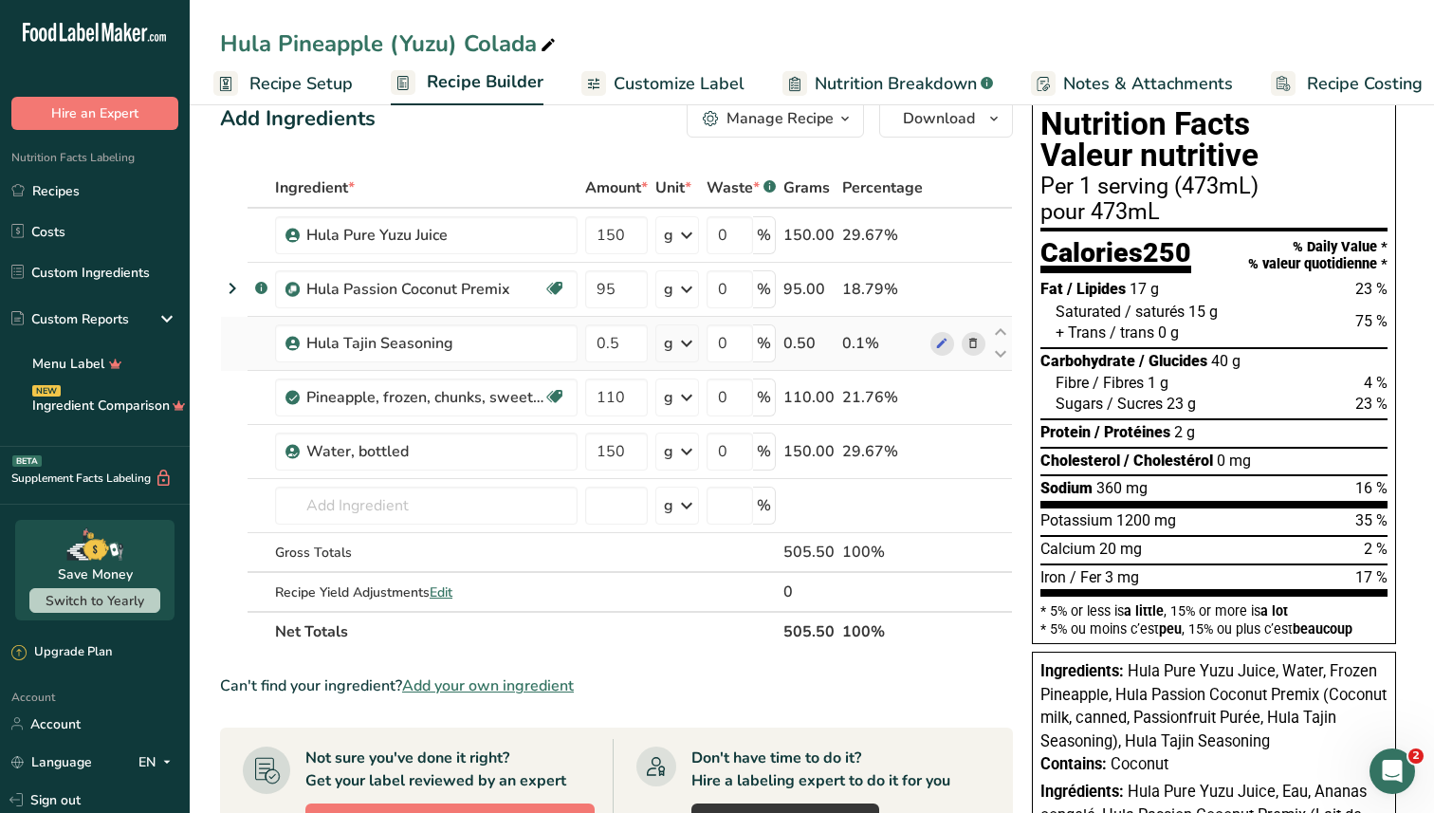
scroll to position [0, 0]
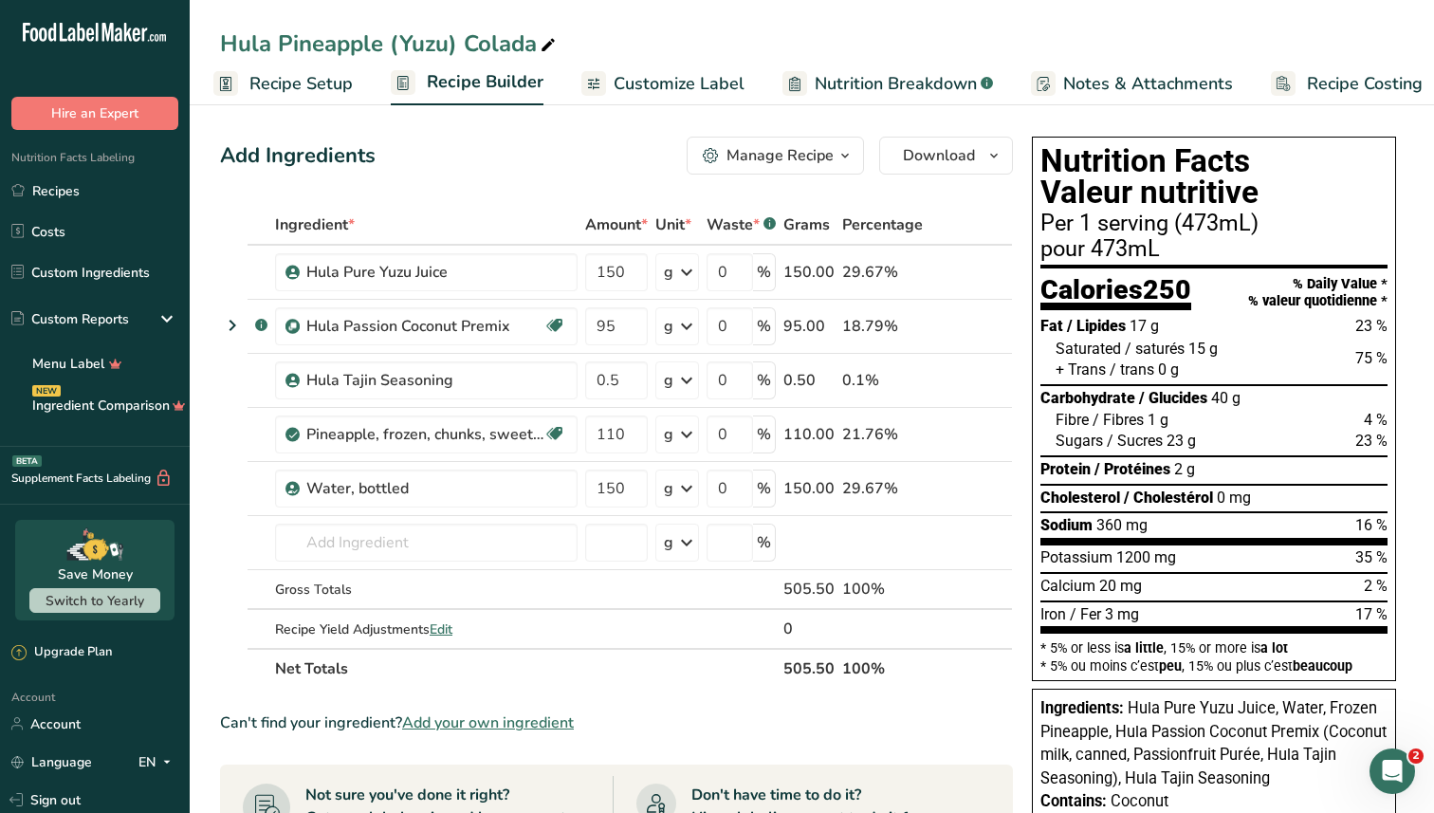
click at [660, 79] on span "Customize Label" at bounding box center [679, 84] width 131 height 26
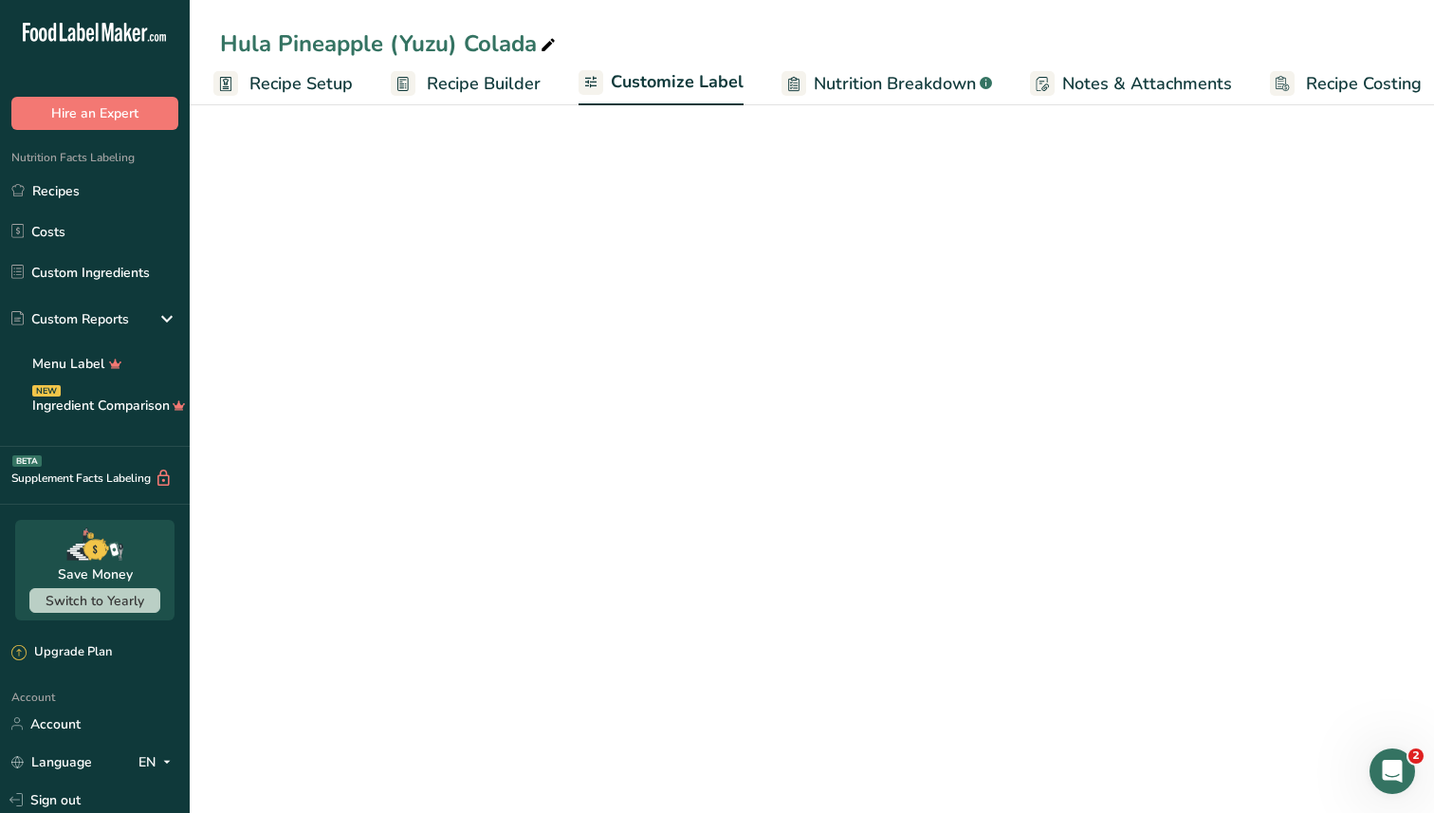
scroll to position [0, 25]
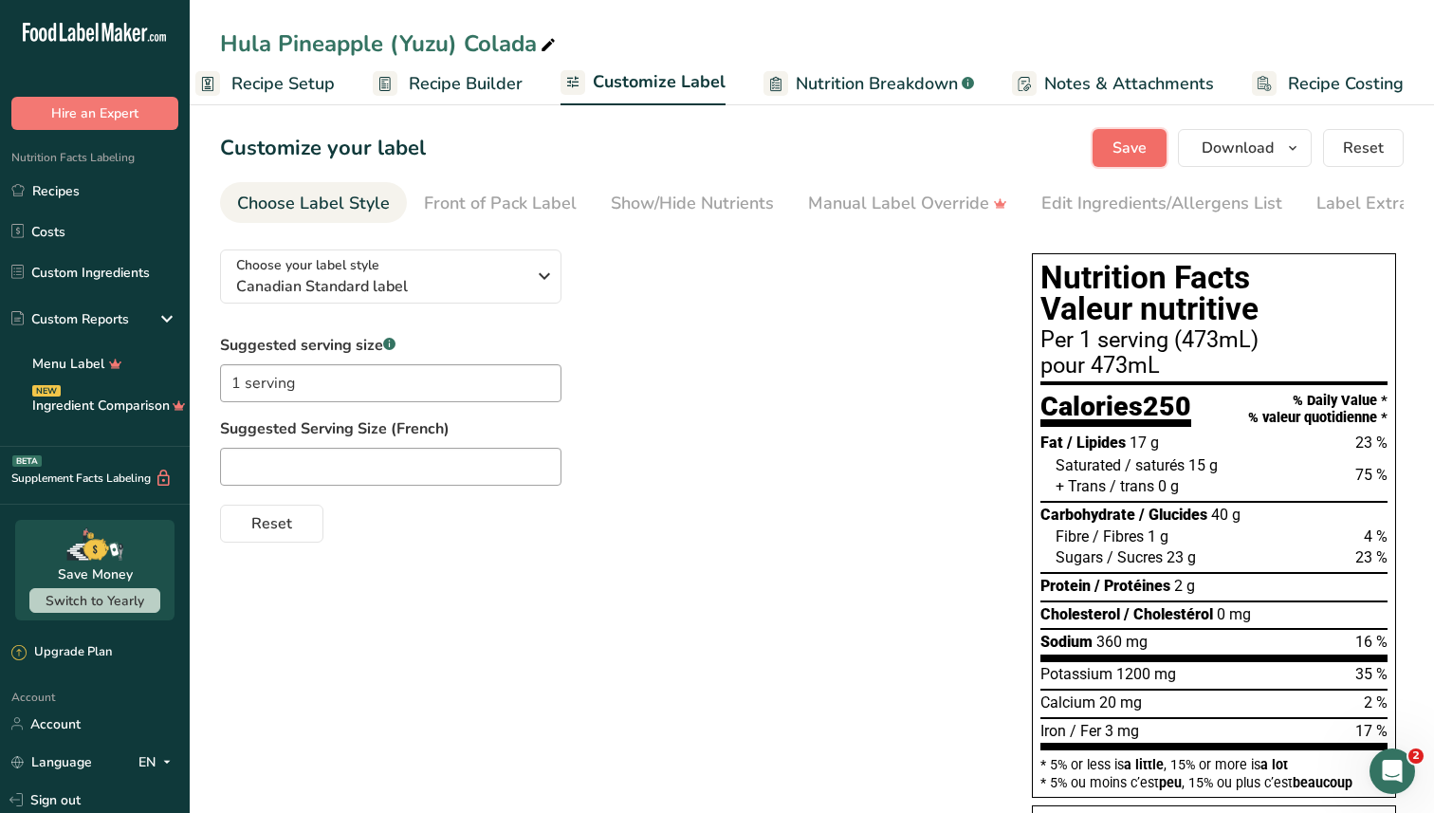
click at [1120, 158] on span "Save" at bounding box center [1130, 148] width 34 height 23
click at [135, 187] on link "Recipes" at bounding box center [95, 191] width 190 height 36
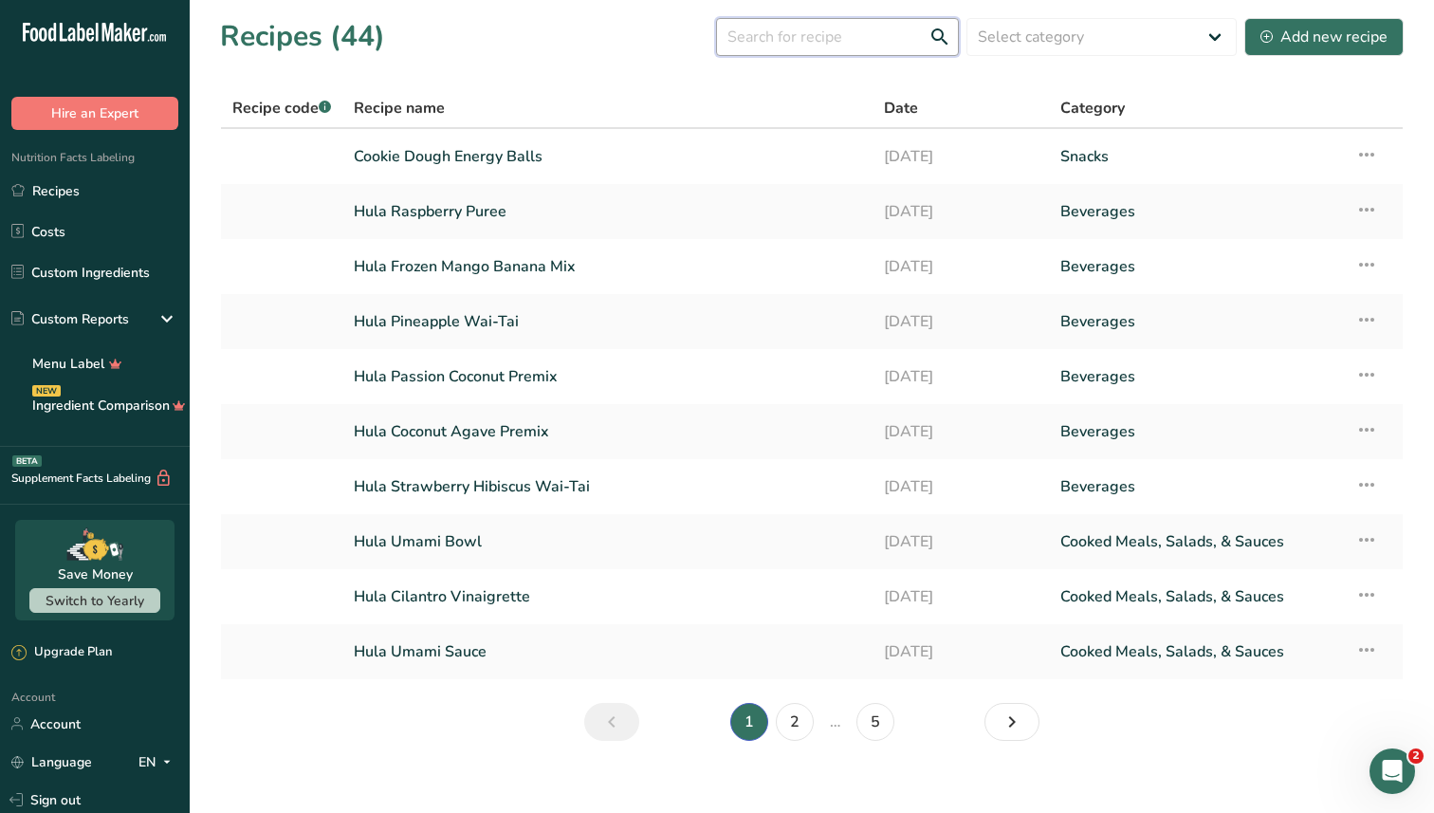
click at [772, 45] on input "text" at bounding box center [837, 37] width 243 height 38
type input "colada"
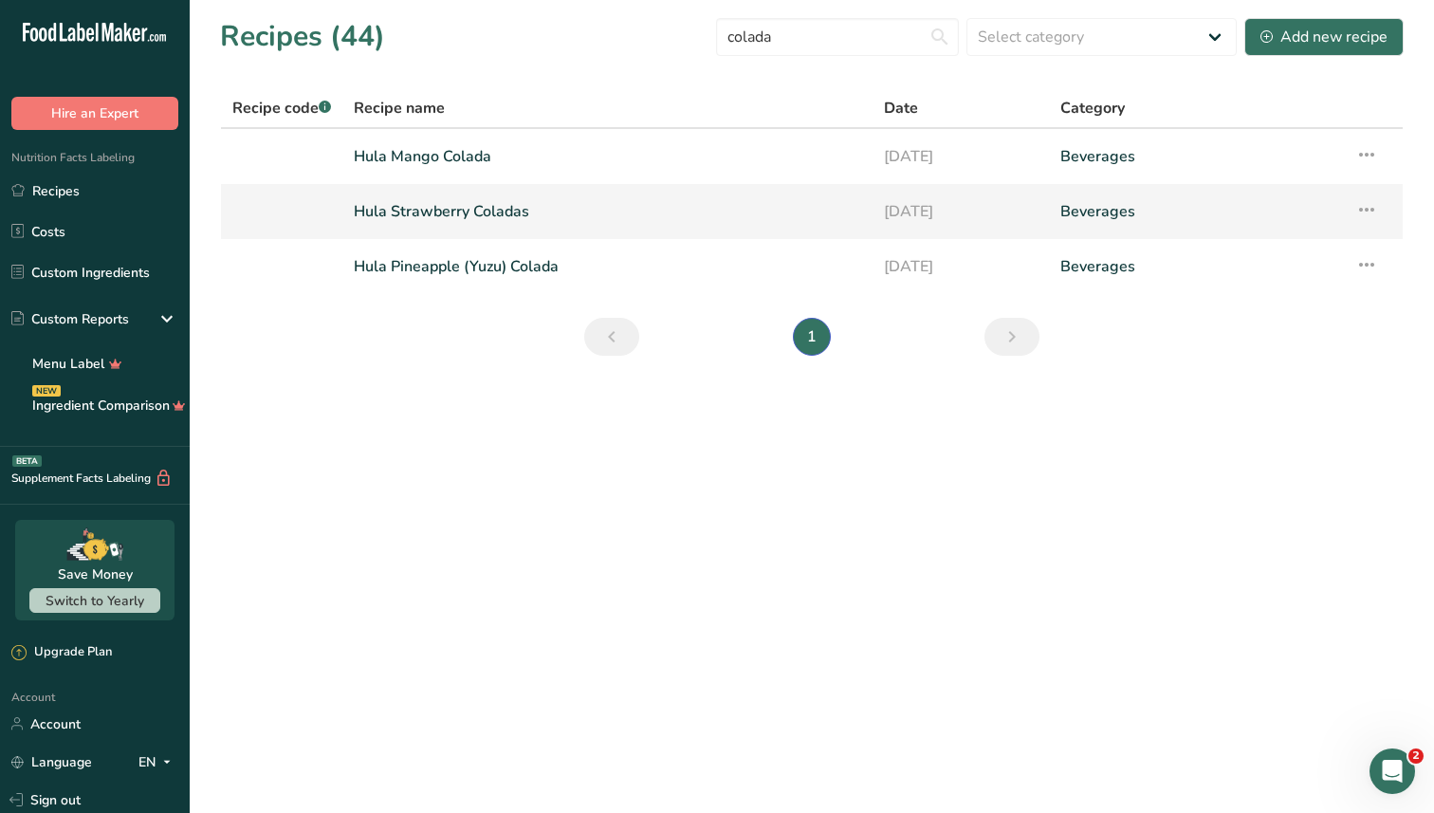
click at [474, 201] on link "Hula Strawberry Coladas" at bounding box center [608, 212] width 508 height 40
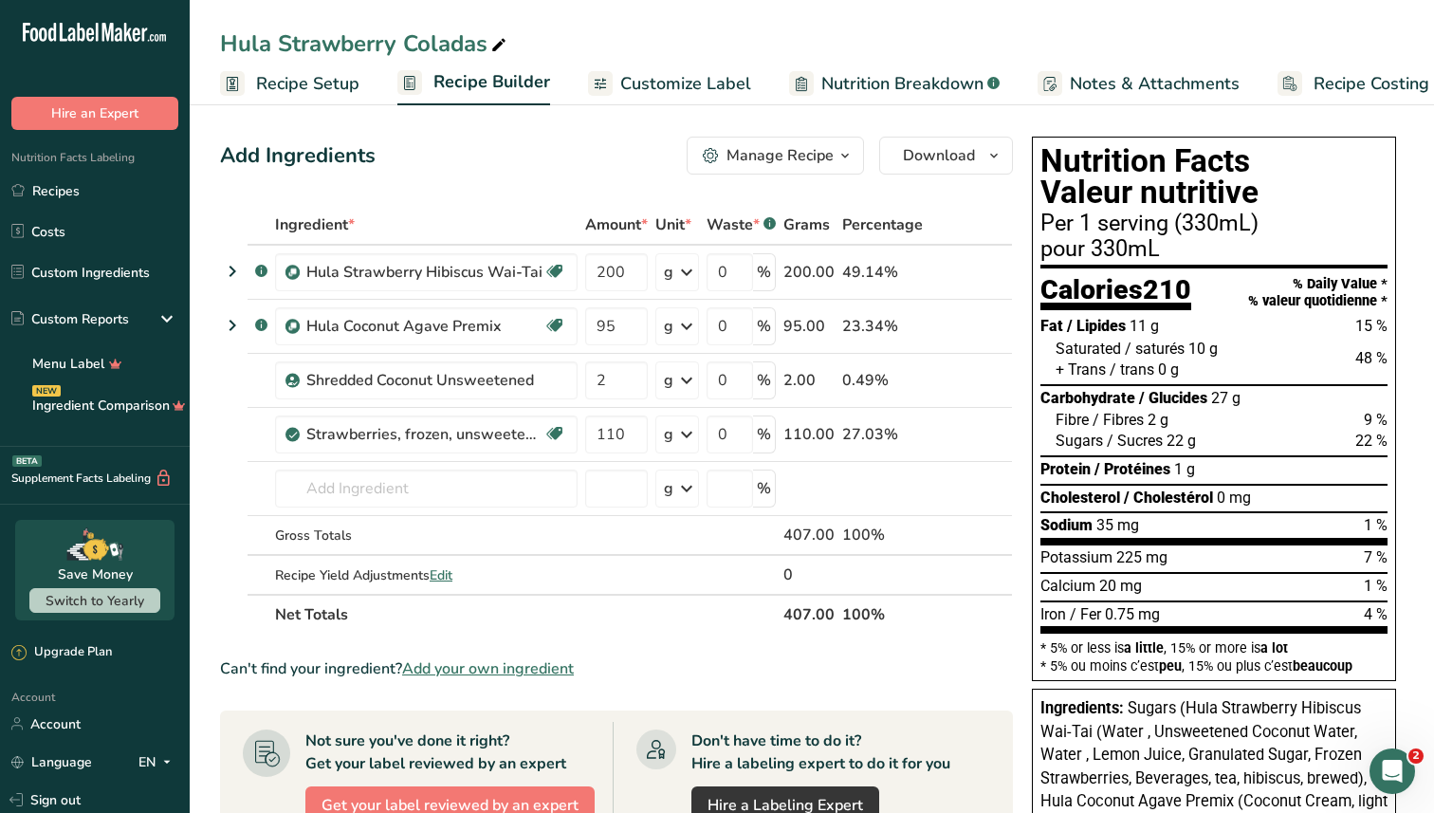
click at [324, 88] on span "Recipe Setup" at bounding box center [307, 84] width 103 height 26
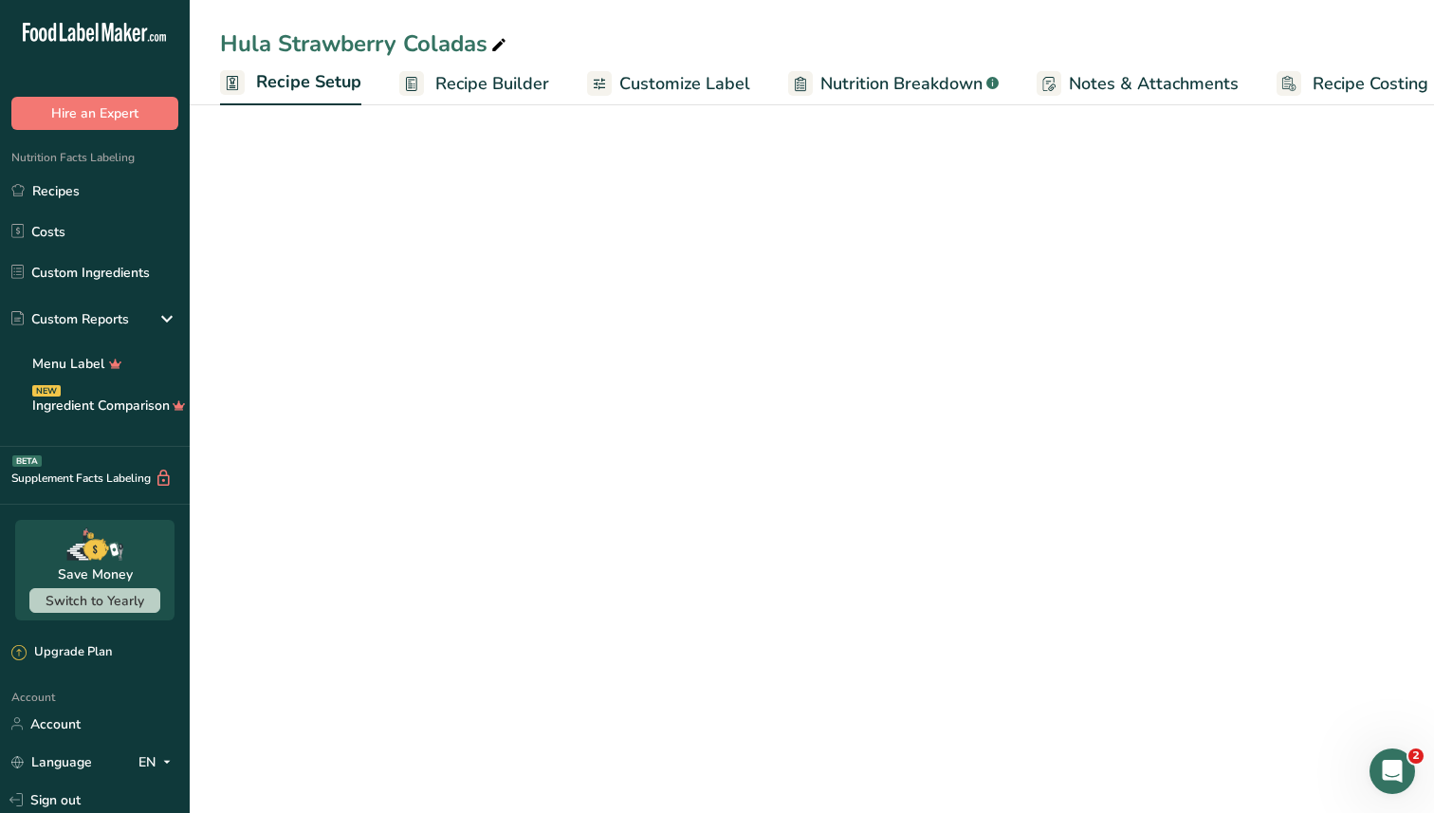
scroll to position [0, 7]
select select "17"
select select "22"
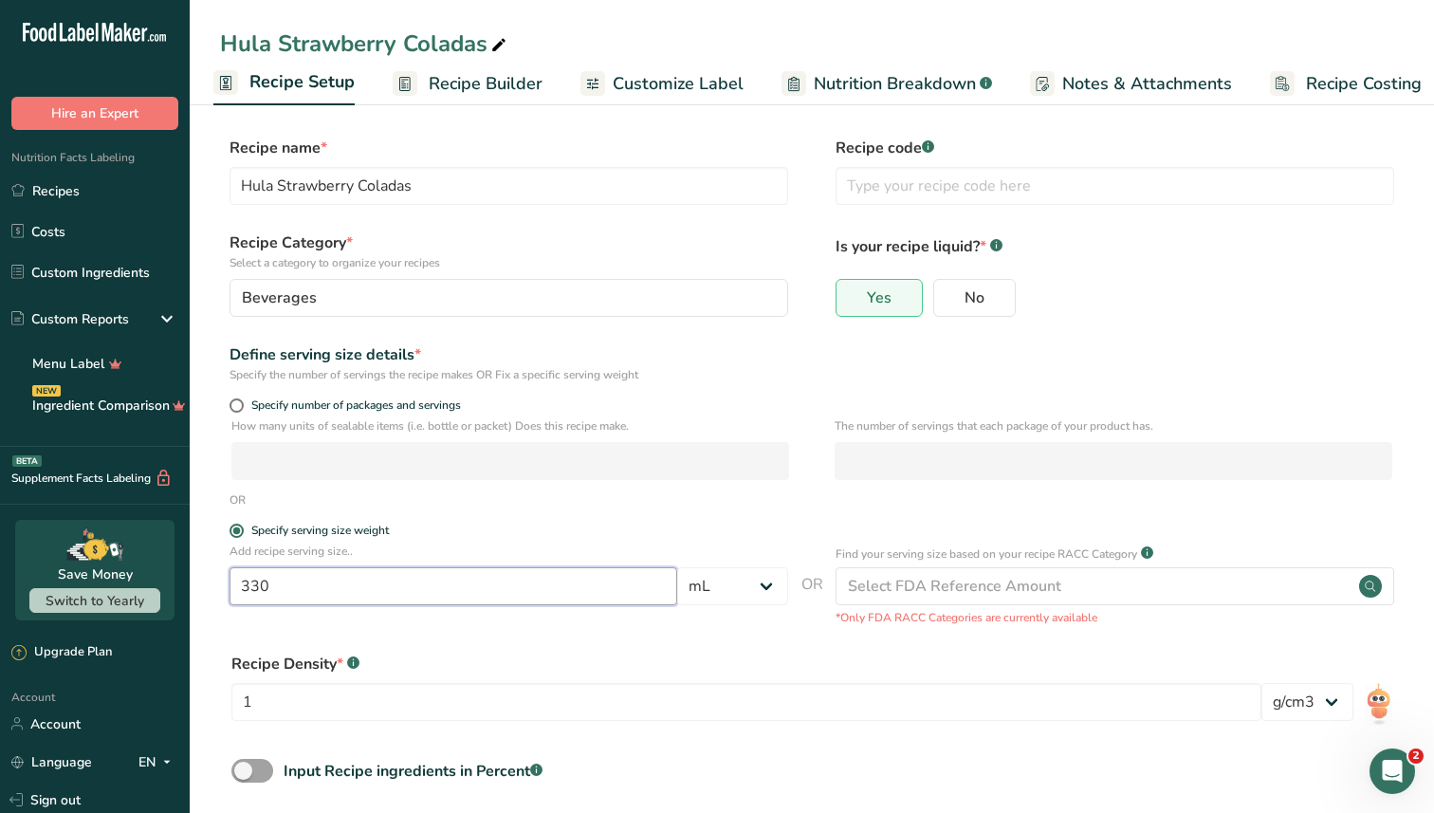
click at [376, 603] on input "330" at bounding box center [454, 586] width 448 height 38
click at [369, 593] on input "330" at bounding box center [454, 586] width 448 height 38
drag, startPoint x: 397, startPoint y: 589, endPoint x: 182, endPoint y: 580, distance: 214.6
click at [182, 580] on div ".a-20{fill:#fff;} Hire an Expert Nutrition Facts Labeling Recipes Costs Custom …" at bounding box center [717, 452] width 1434 height 904
type input "16"
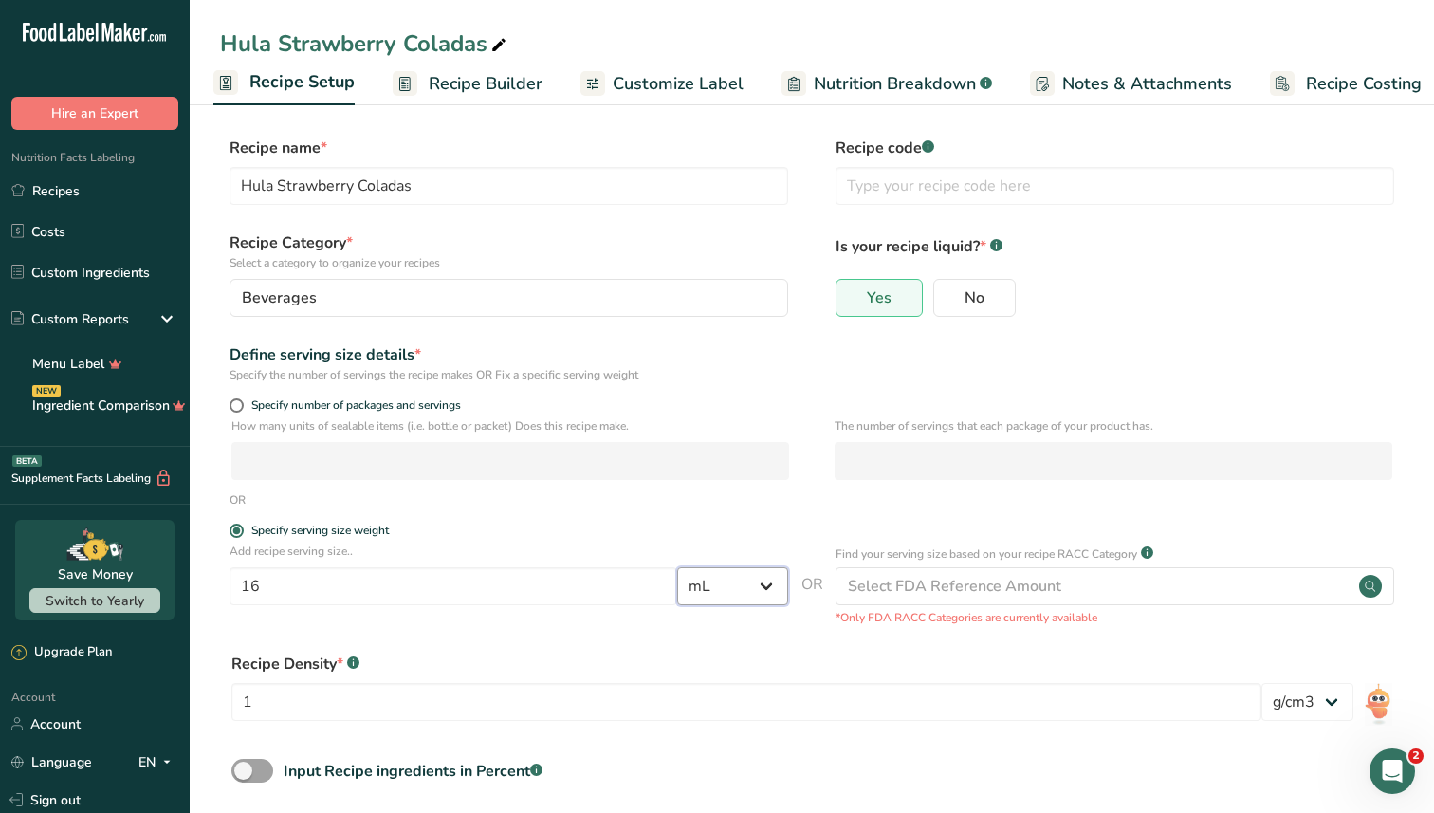
click at [722, 583] on select "Grams kg mg mcg lb oz l mL fl oz tbsp tsp cup qt gallon" at bounding box center [732, 586] width 111 height 38
select select "18"
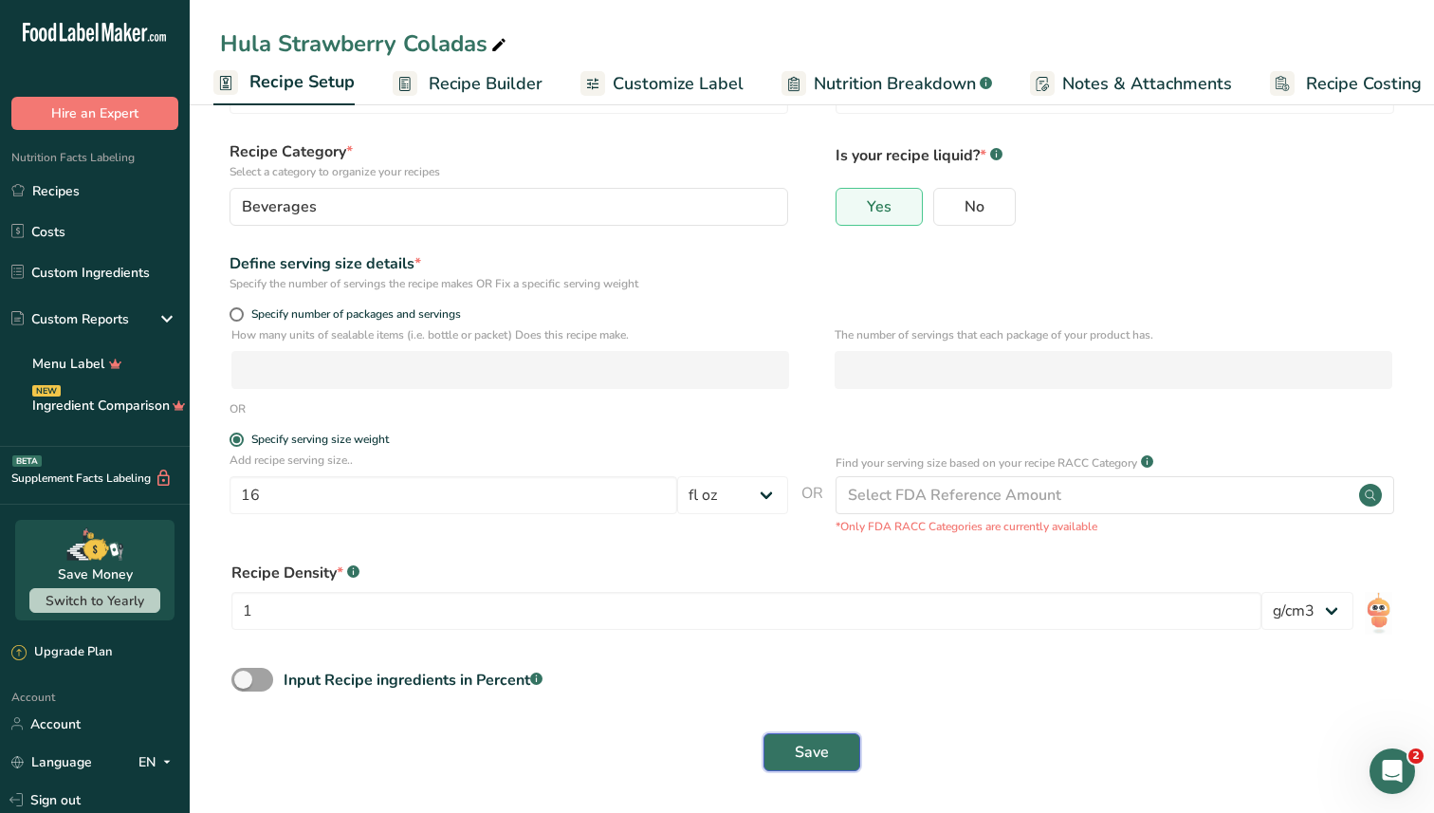
click at [788, 756] on button "Save" at bounding box center [812, 752] width 97 height 38
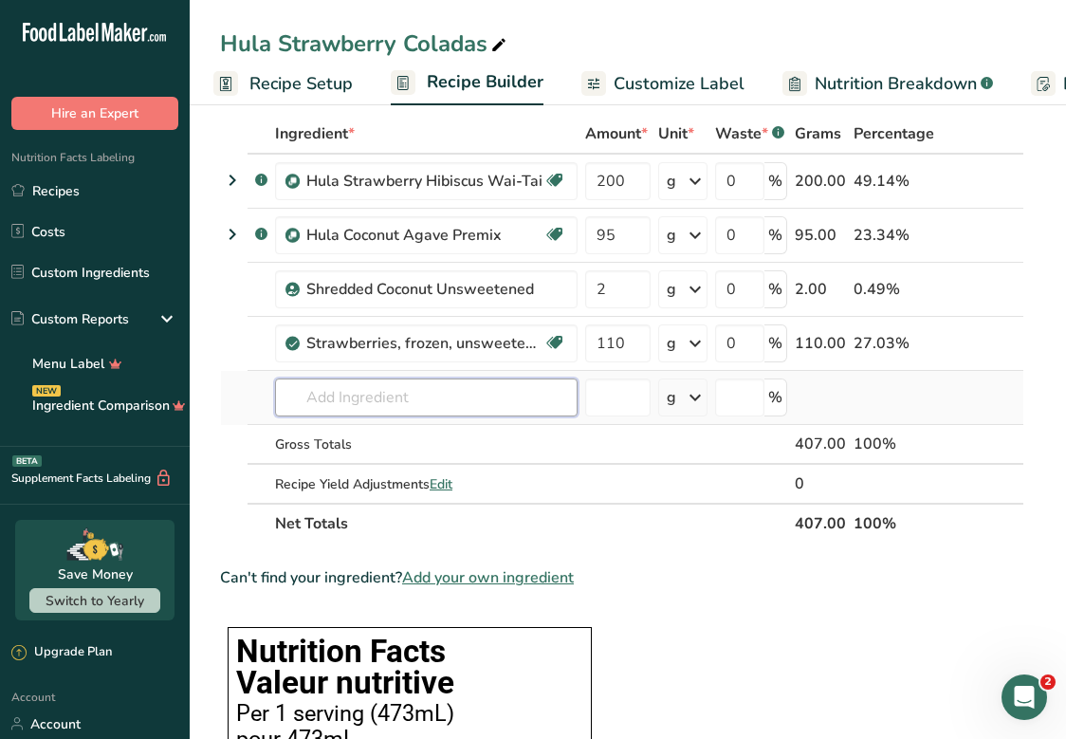
click at [489, 406] on input "text" at bounding box center [426, 398] width 303 height 38
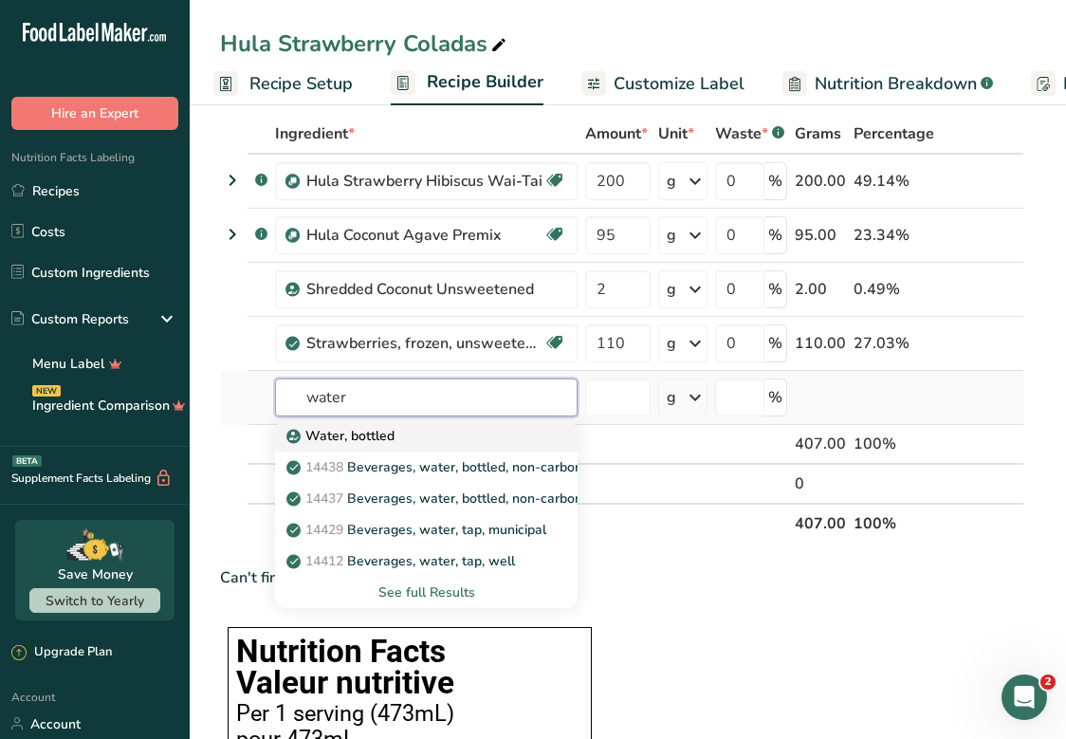
type input "water"
click at [410, 435] on div "Water, bottled" at bounding box center [411, 436] width 242 height 20
type input "Water, bottled"
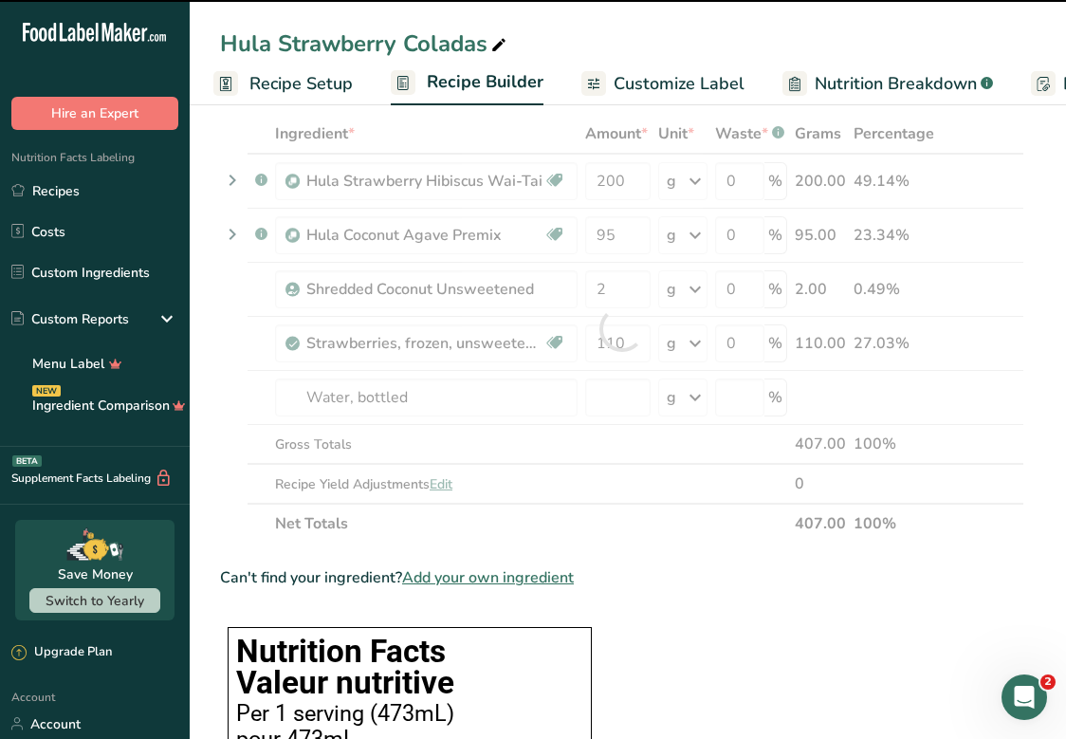
type input "0"
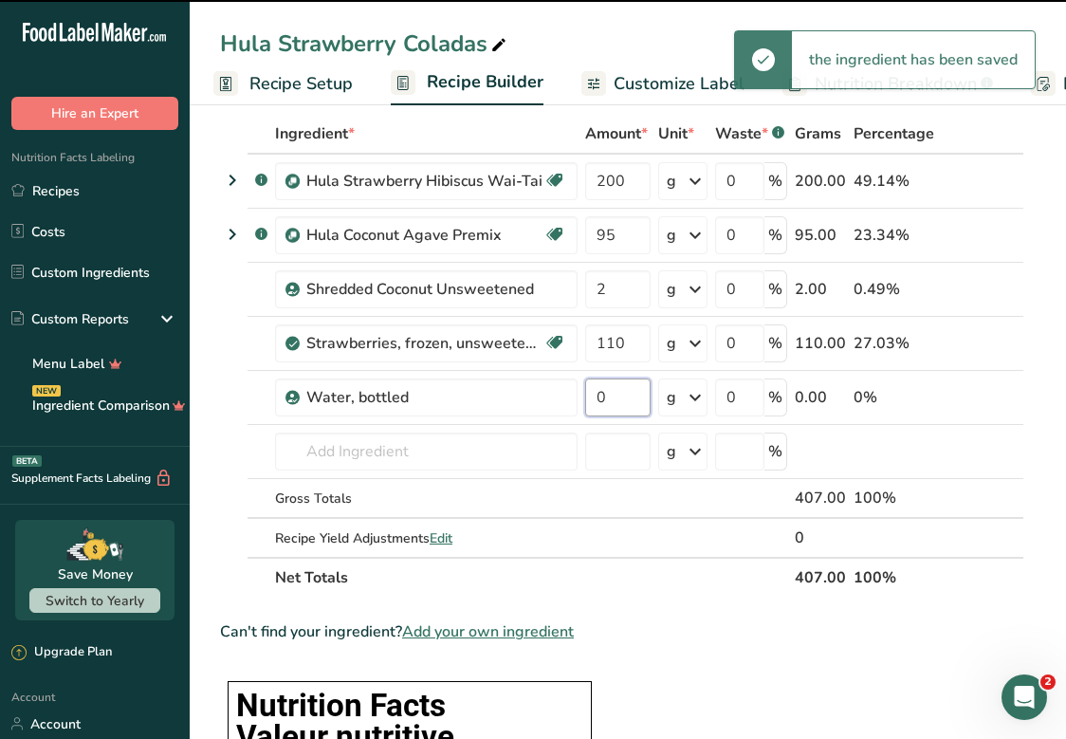
click at [620, 401] on input "0" at bounding box center [617, 398] width 65 height 38
type input "150"
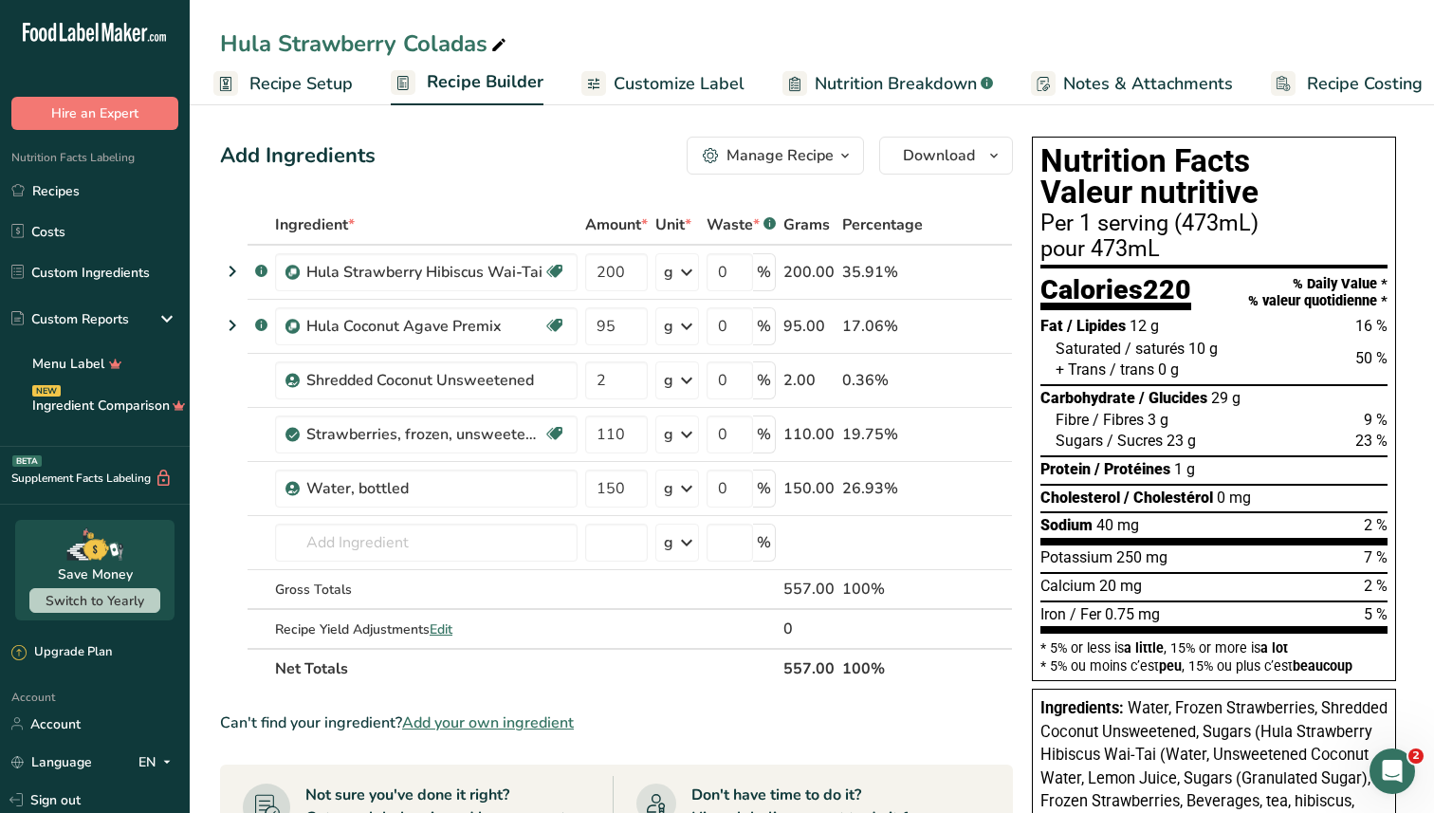
click at [616, 83] on span "Customize Label" at bounding box center [679, 84] width 131 height 26
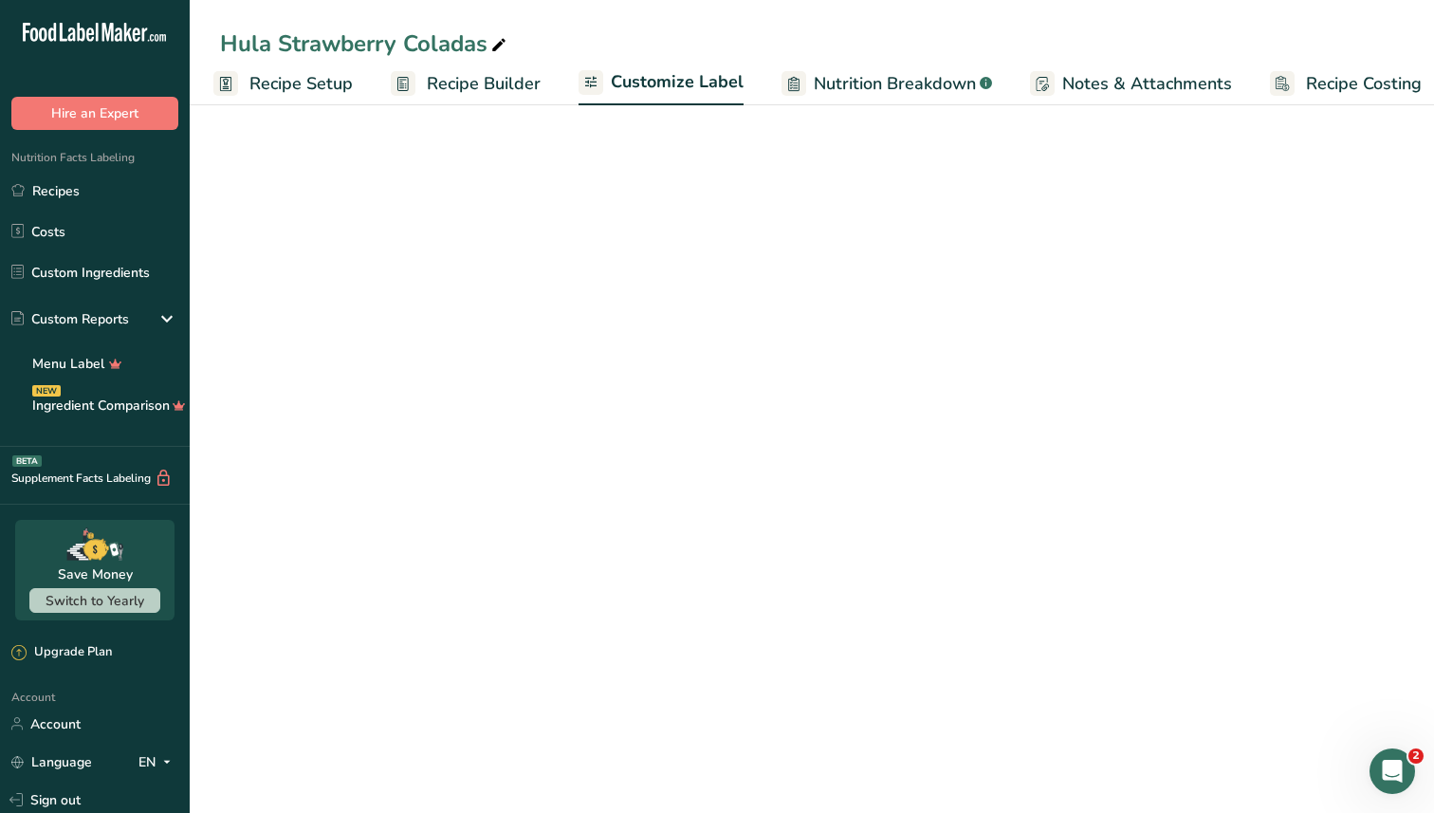
scroll to position [0, 25]
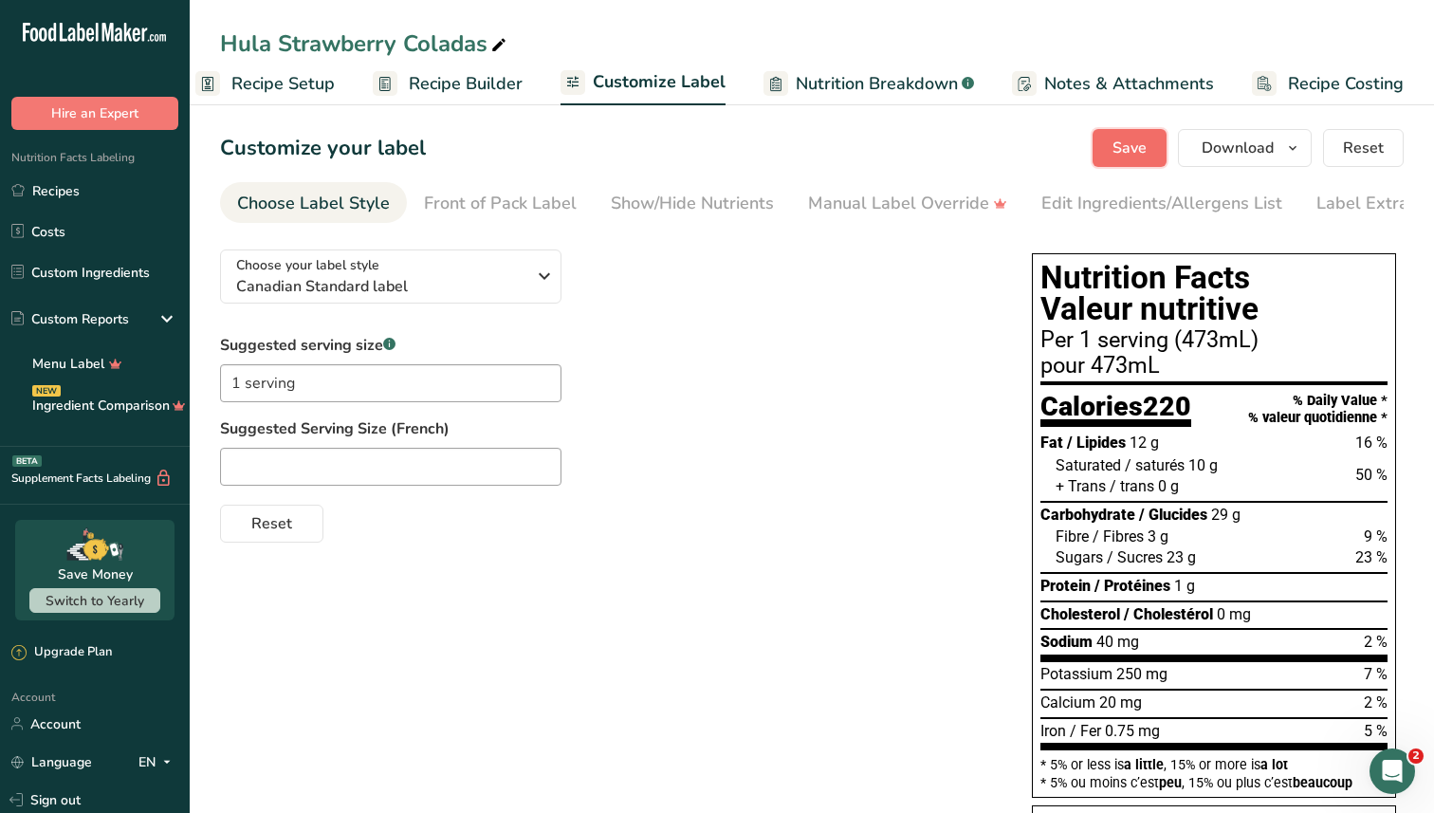
click at [1123, 147] on span "Save" at bounding box center [1130, 148] width 34 height 23
click at [97, 199] on link "Recipes" at bounding box center [95, 191] width 190 height 36
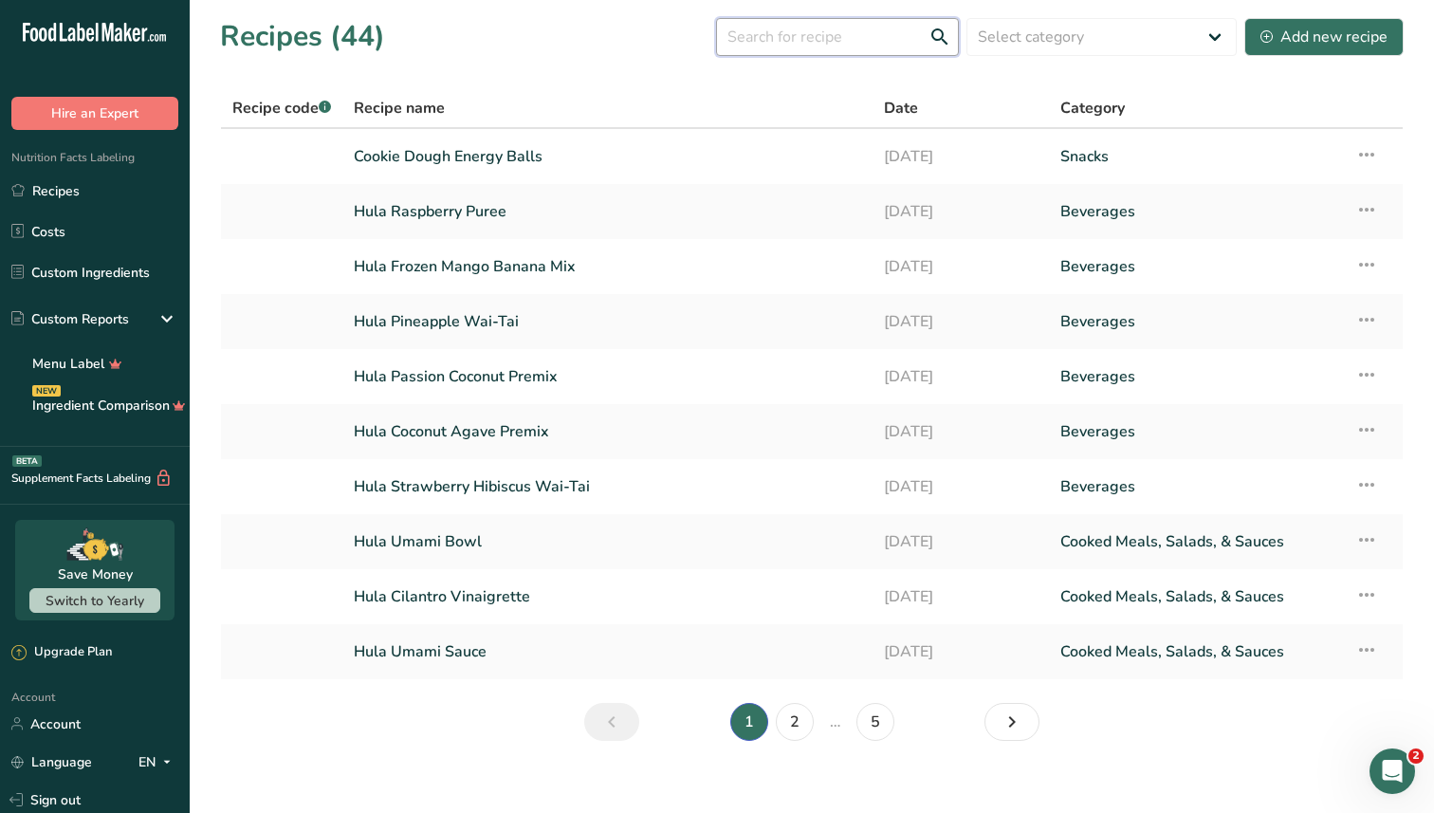
click at [813, 35] on input "text" at bounding box center [837, 37] width 243 height 38
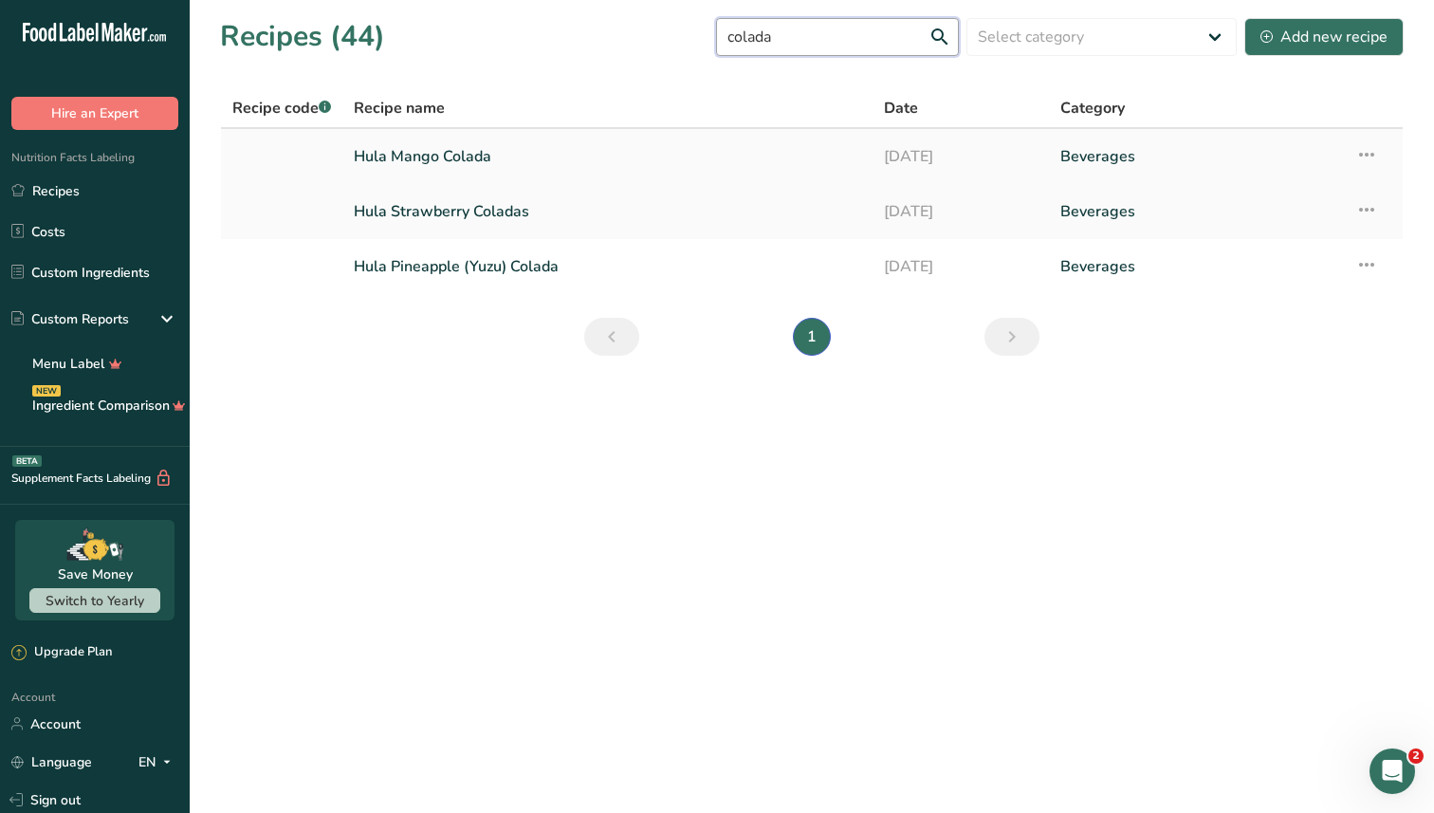
type input "colada"
click at [450, 157] on link "Hula Mango Colada" at bounding box center [608, 157] width 508 height 40
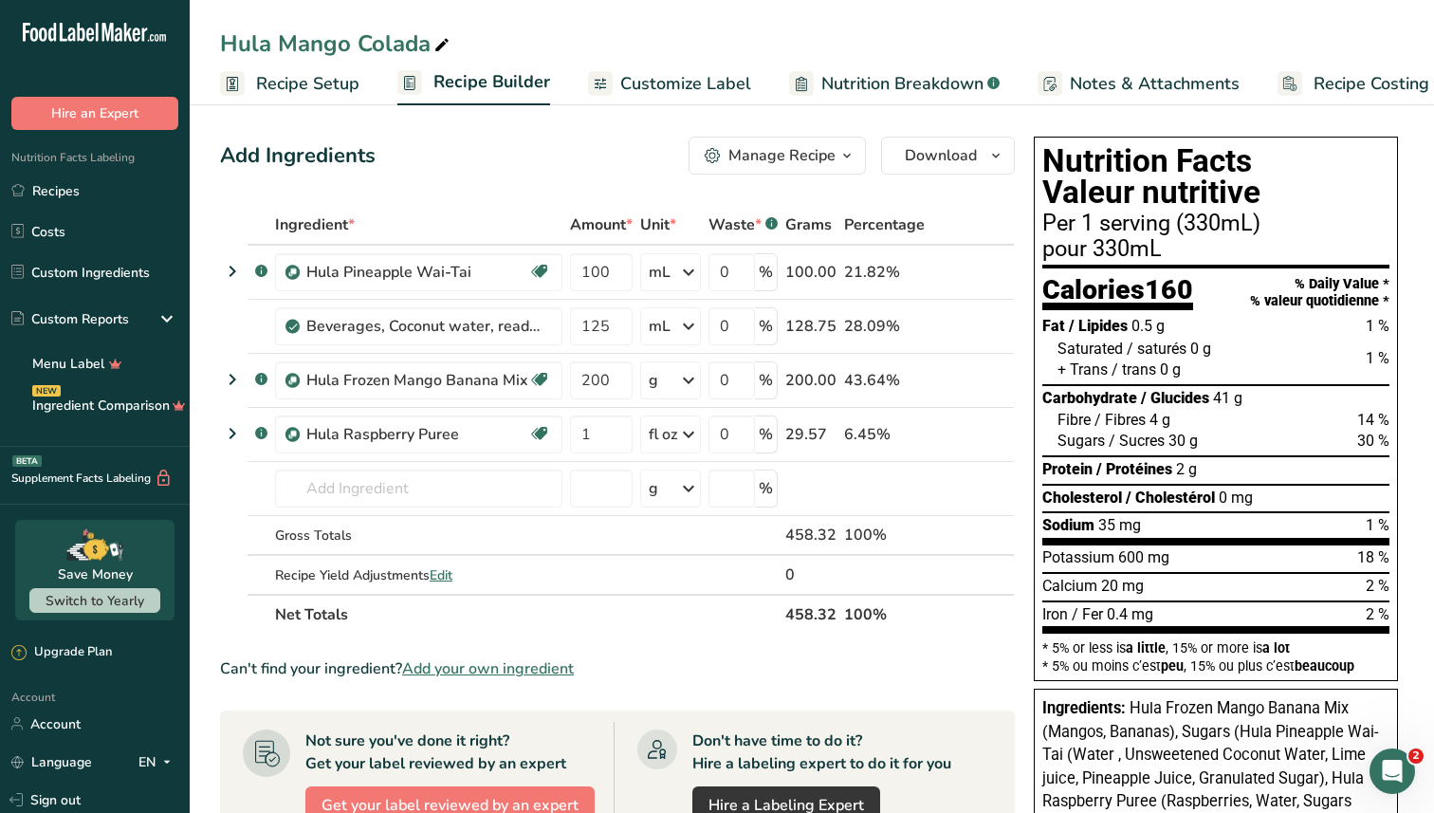
click at [326, 93] on span "Recipe Setup" at bounding box center [307, 84] width 103 height 26
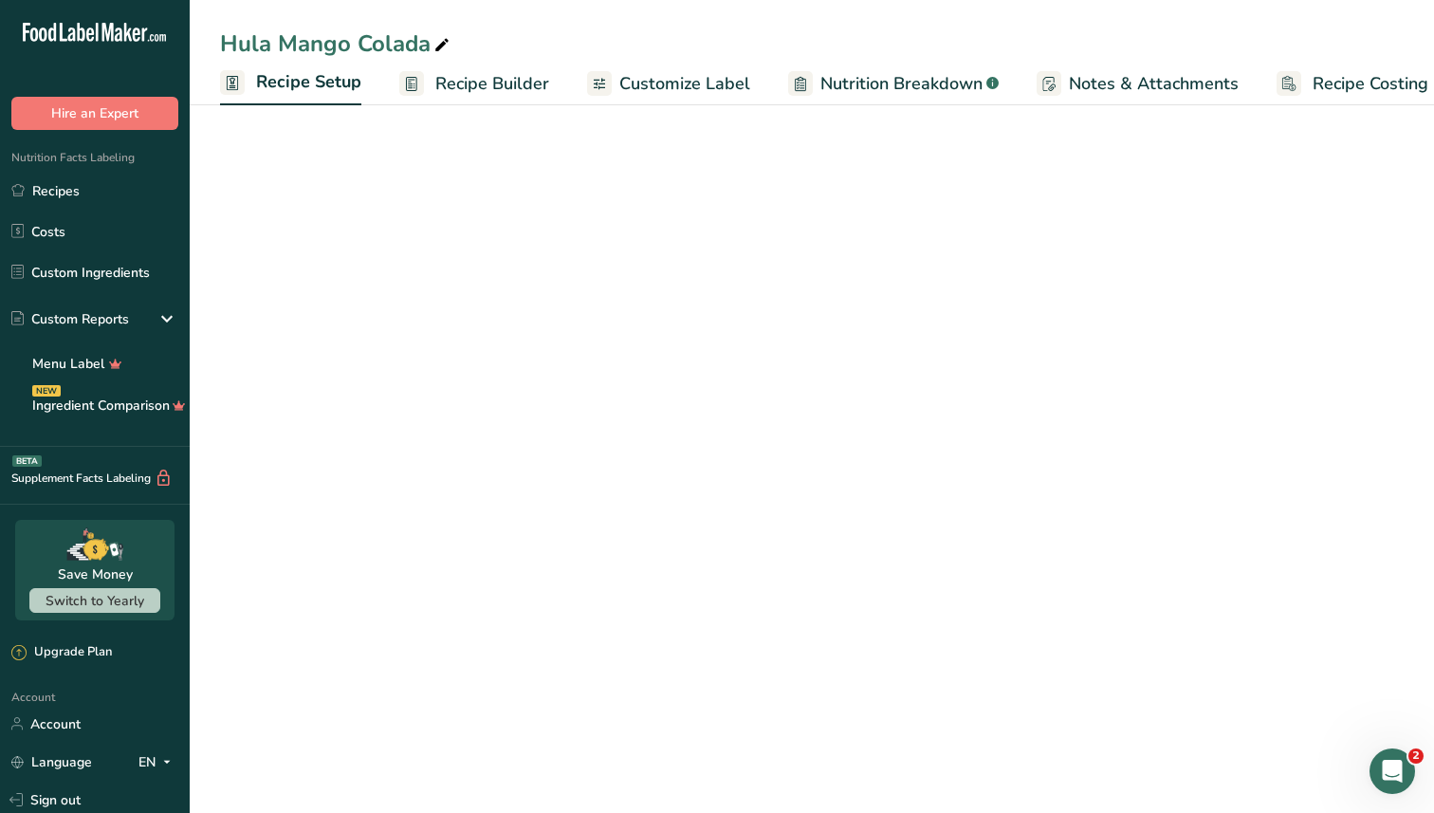
scroll to position [0, 7]
select select "17"
select select "22"
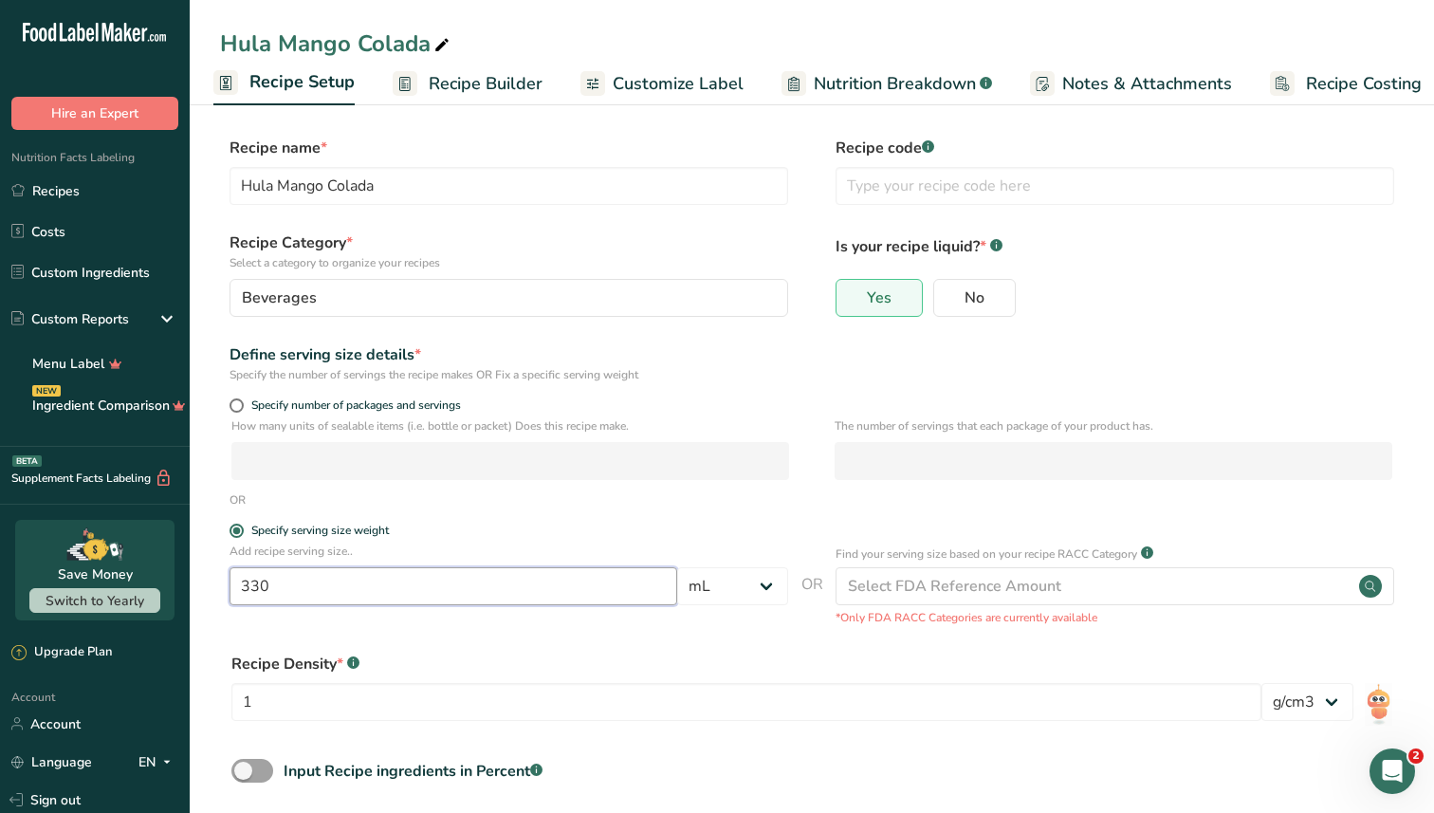
drag, startPoint x: 602, startPoint y: 599, endPoint x: 202, endPoint y: 570, distance: 400.4
click at [202, 570] on section "Recipe name * Hula Mango Colada Recipe code .a-a{fill:#347362;}.b-a{fill:#fff;}…" at bounding box center [812, 501] width 1245 height 805
type input "16"
click at [705, 584] on select "Grams kg mg mcg lb oz l mL fl oz tbsp tsp cup qt gallon" at bounding box center [732, 586] width 111 height 38
select select "18"
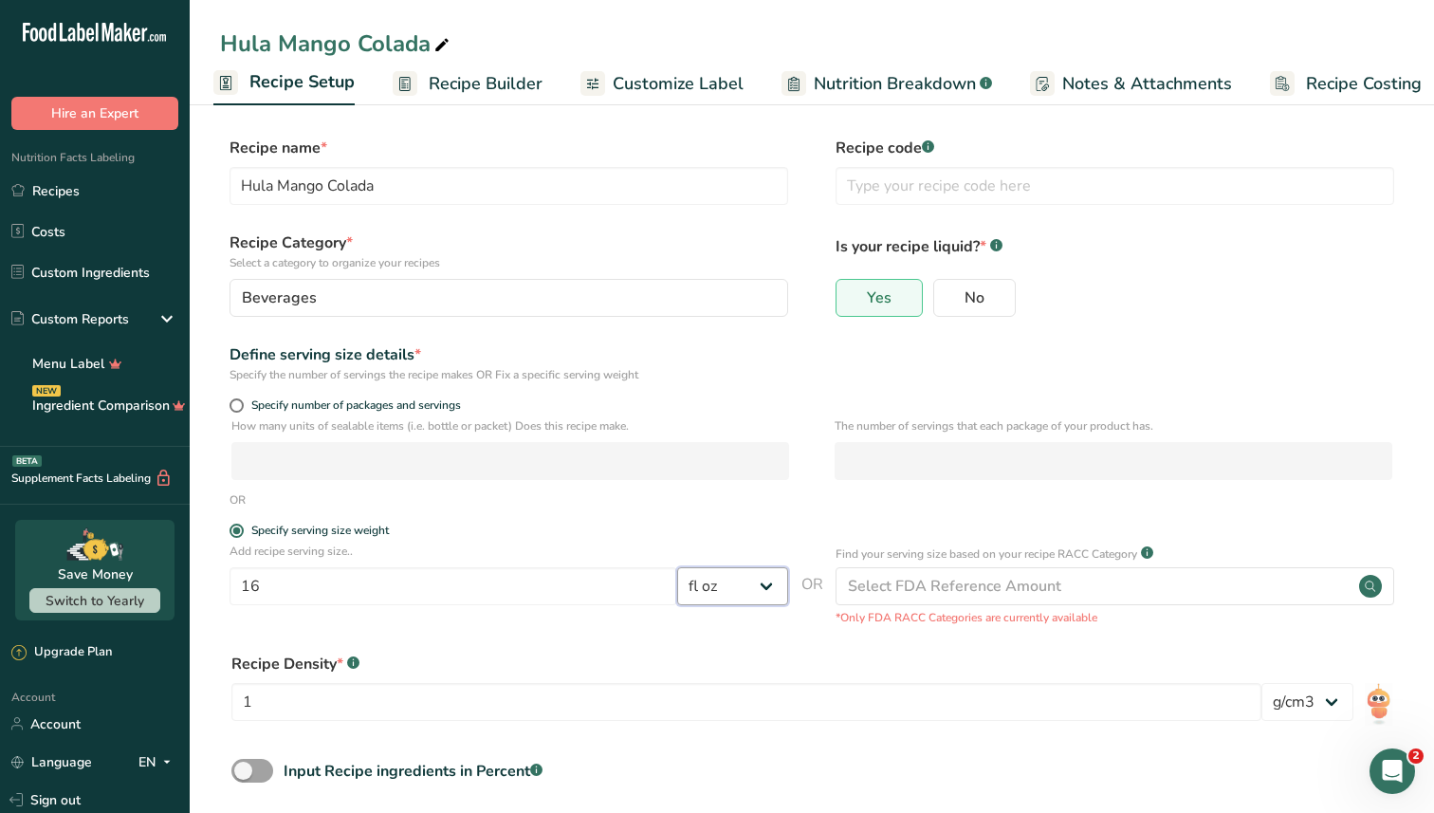
scroll to position [91, 0]
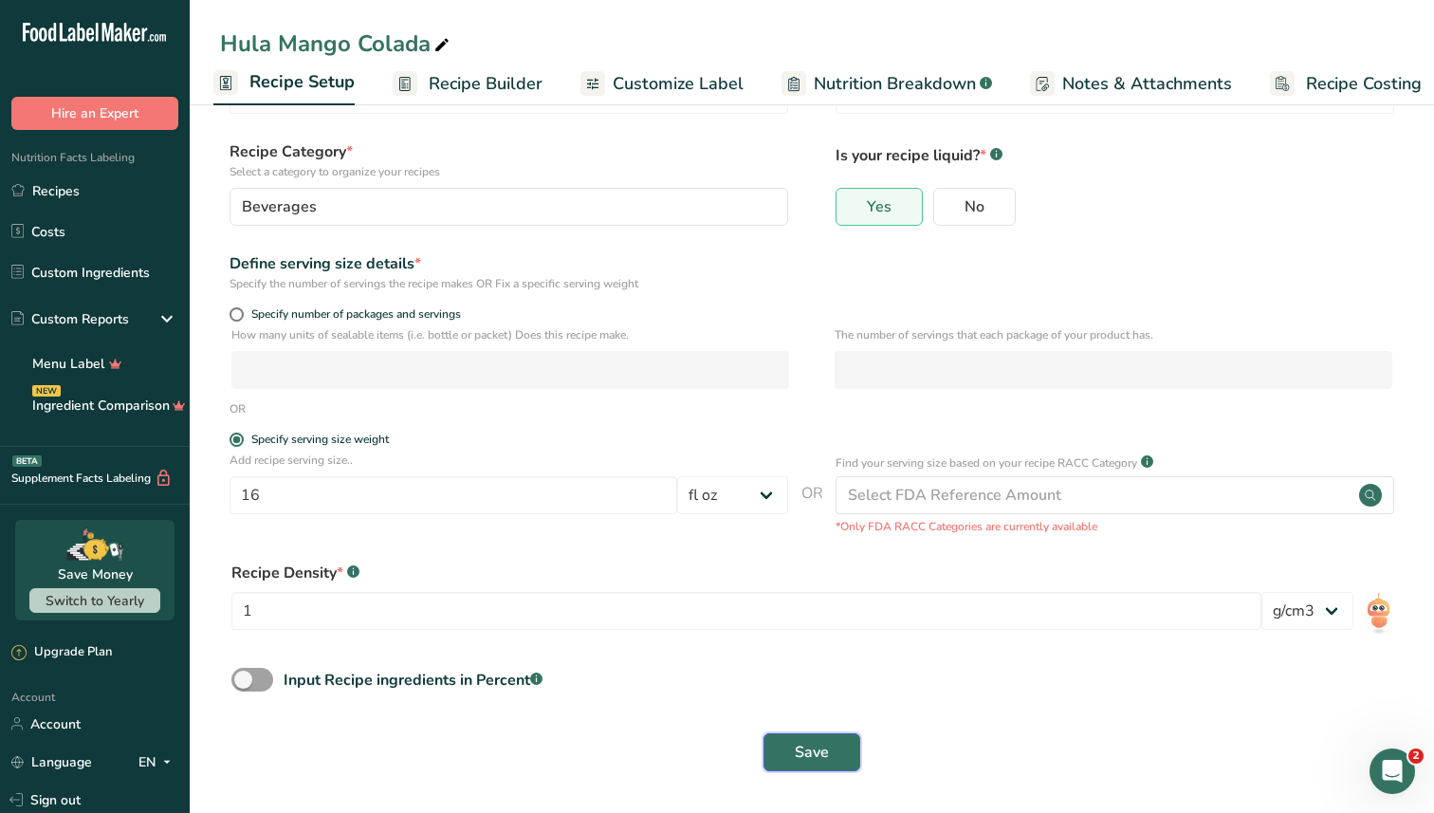
click at [808, 745] on span "Save" at bounding box center [812, 752] width 34 height 23
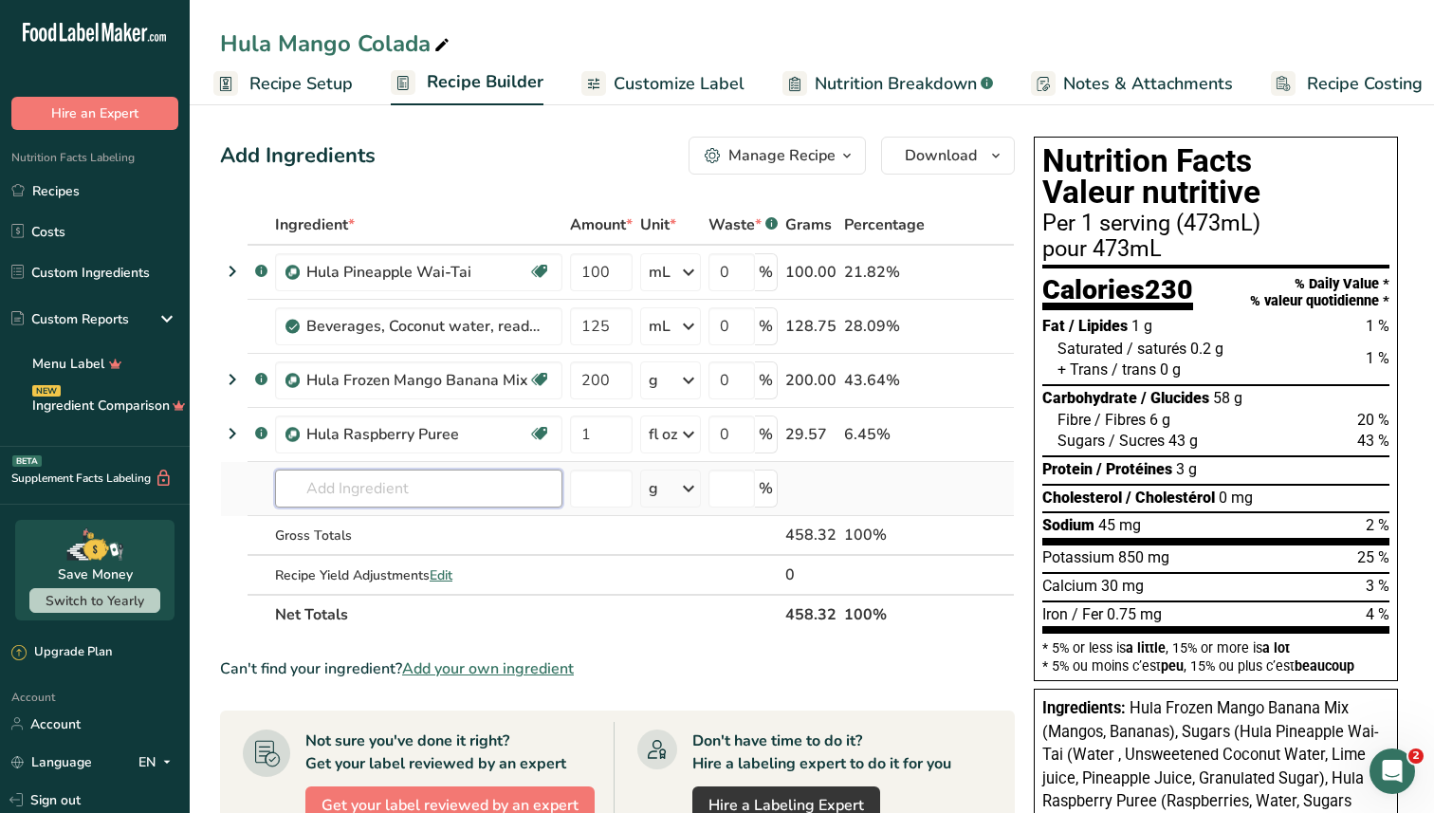
click at [318, 491] on input "text" at bounding box center [418, 489] width 287 height 38
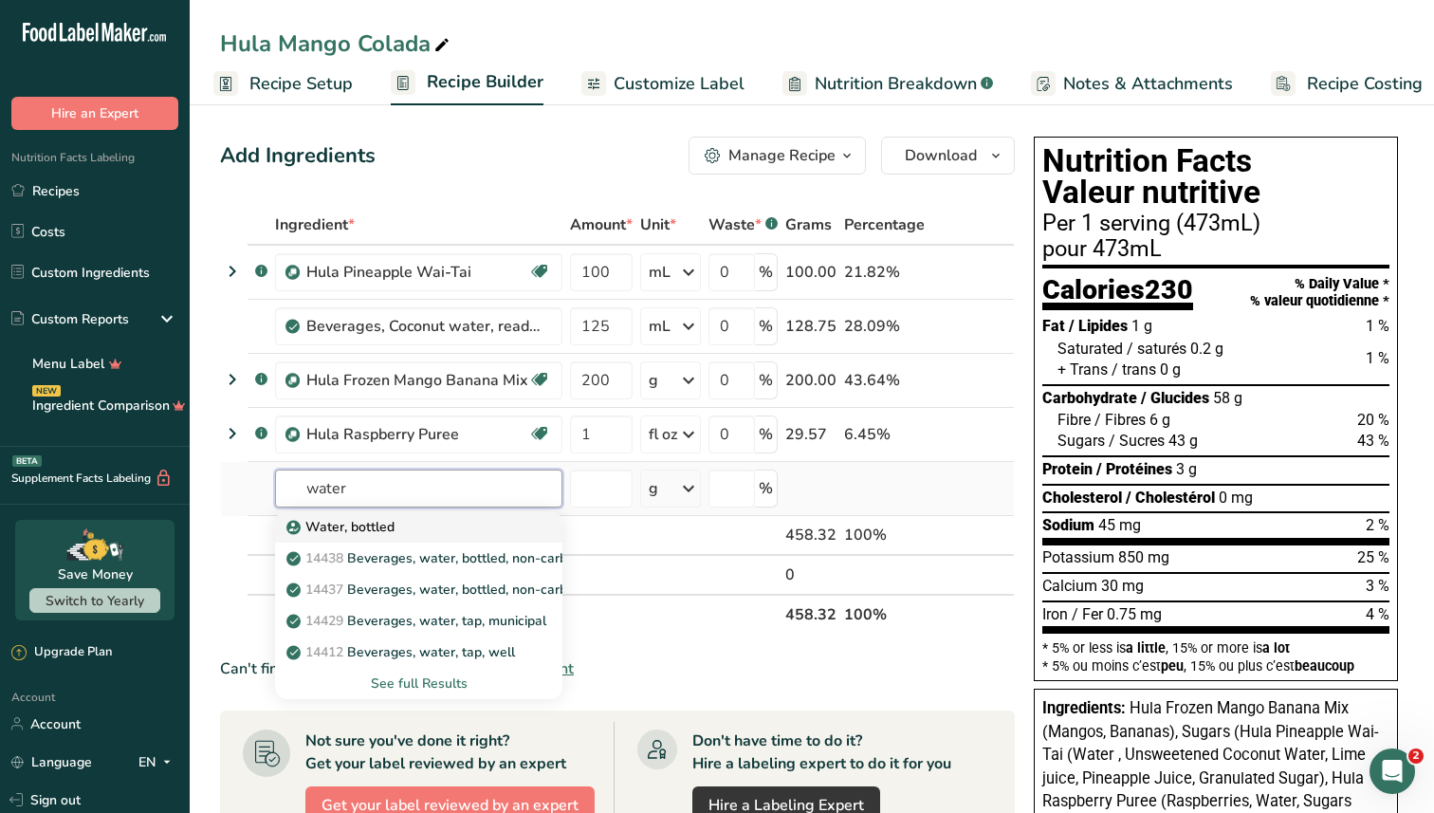
type input "water"
click at [333, 528] on p "Water, bottled" at bounding box center [342, 527] width 104 height 20
type input "Water, bottled"
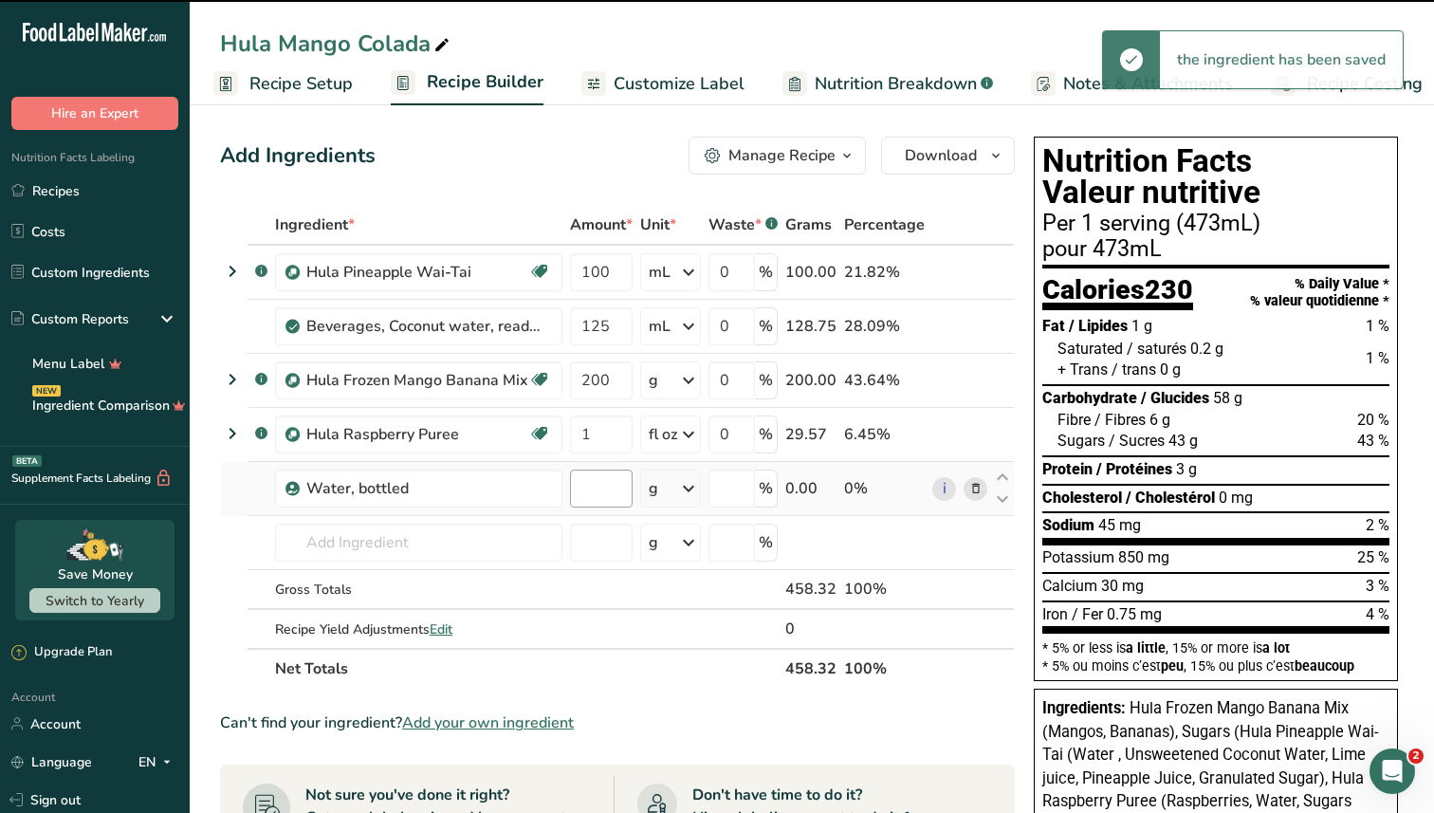
type input "0"
click at [596, 490] on input "0" at bounding box center [601, 489] width 63 height 38
type input "200"
click at [662, 487] on div "Ingredient * Amount * Unit * Waste * .a-a{fill:#347362;}.b-a{fill:#fff;} Grams …" at bounding box center [617, 447] width 795 height 484
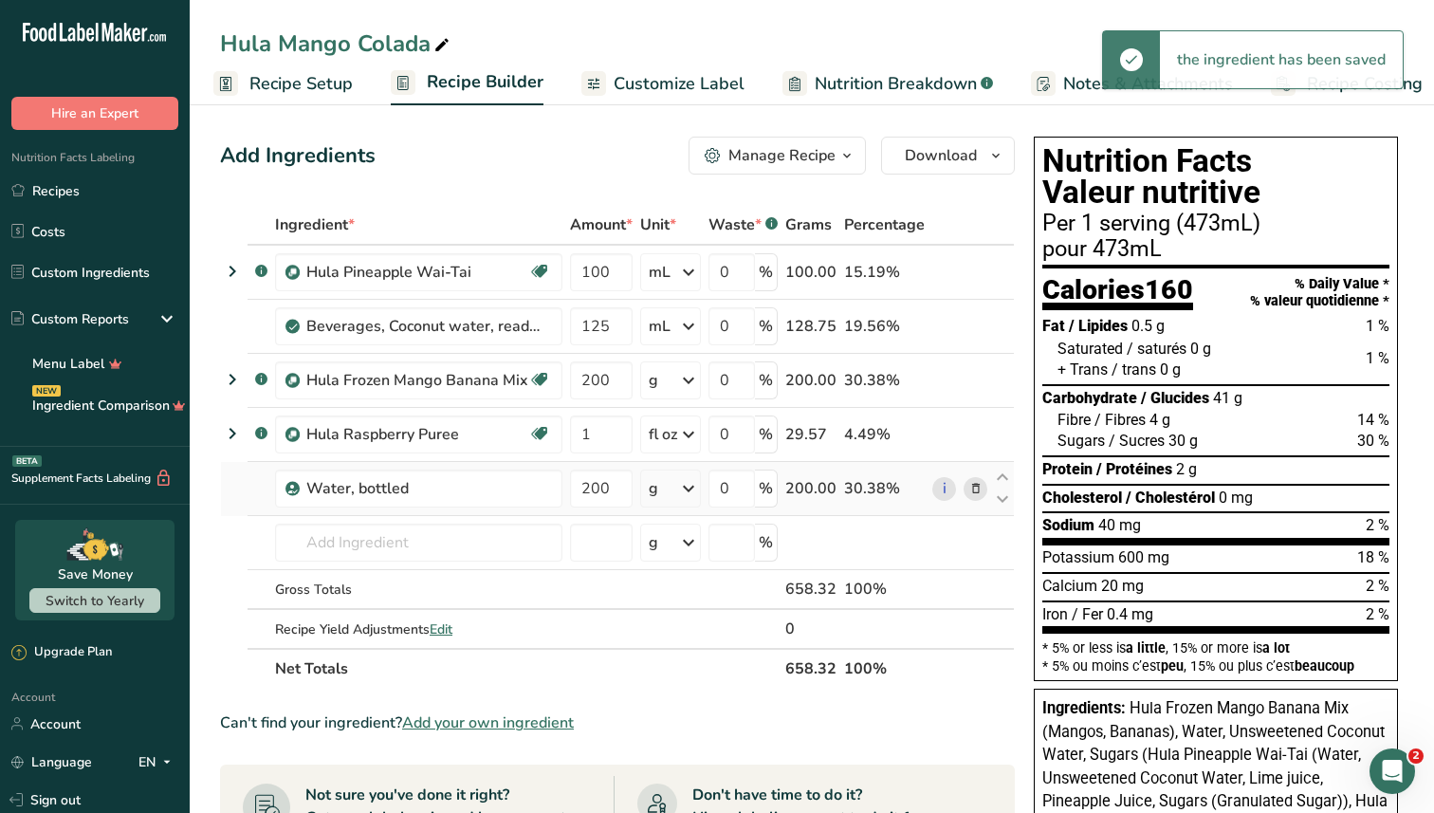
click at [662, 487] on div "g" at bounding box center [670, 489] width 61 height 38
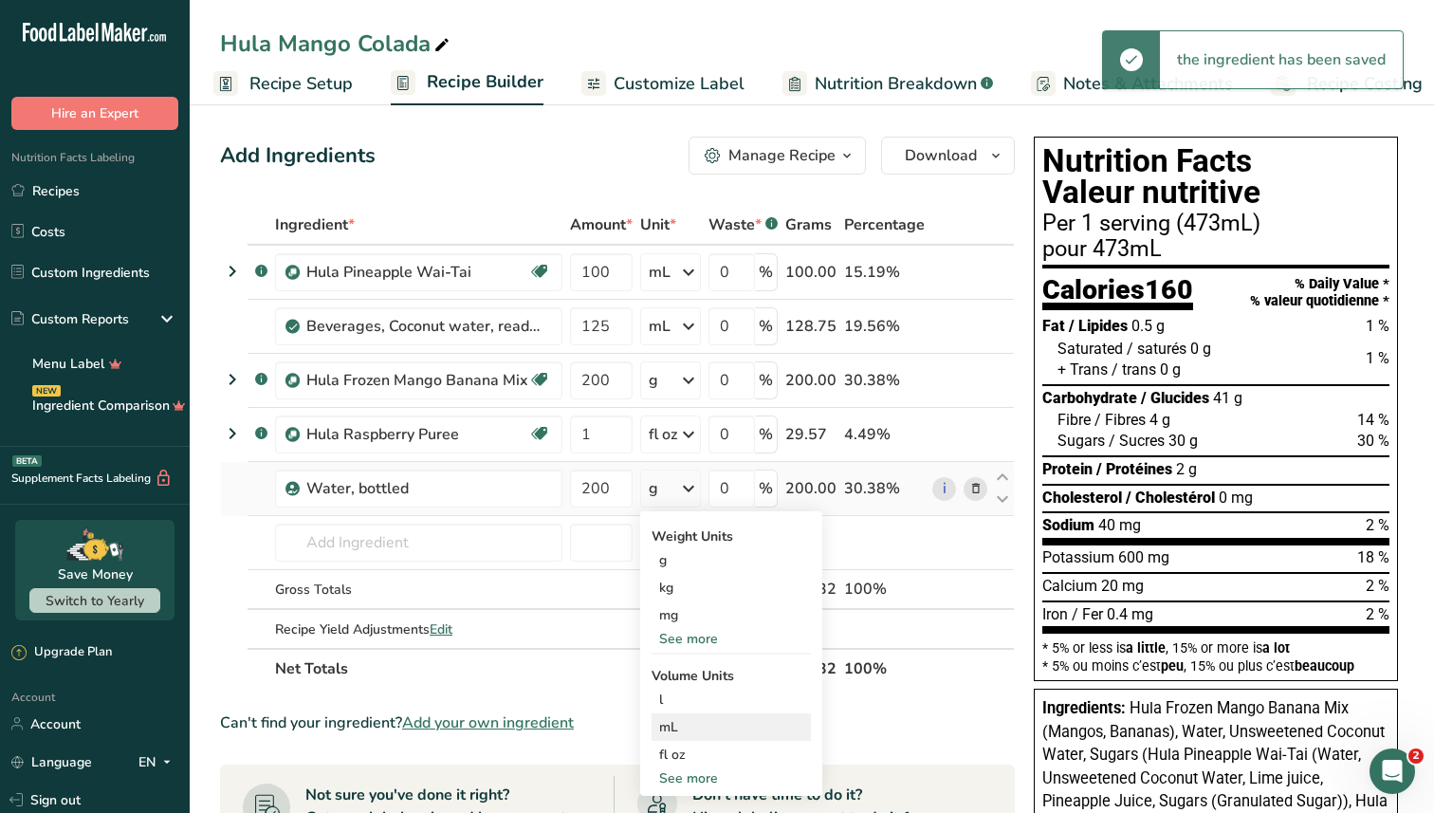
click at [694, 731] on div "mL" at bounding box center [731, 727] width 144 height 20
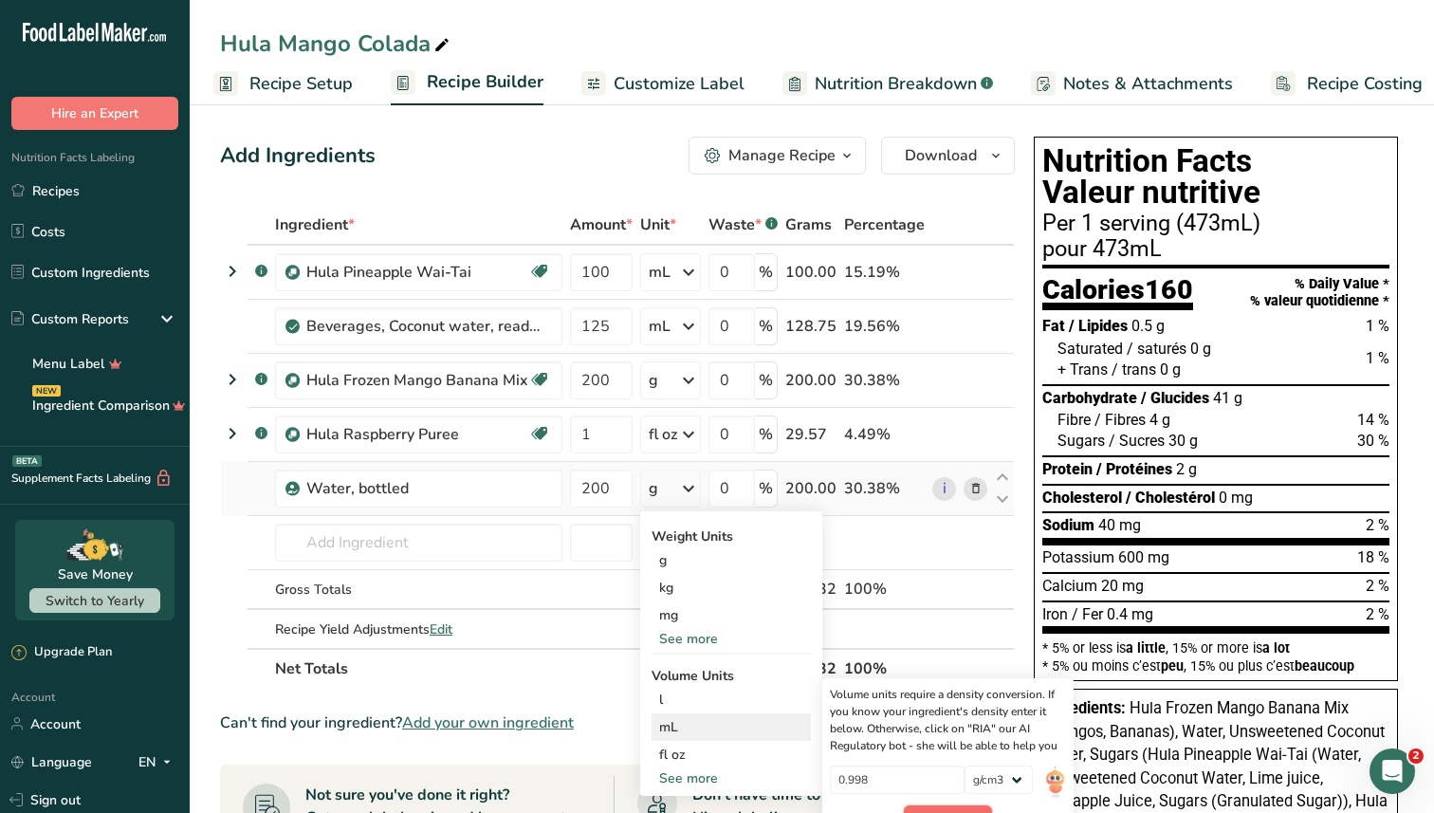
click at [943, 808] on button "Confirm" at bounding box center [948, 819] width 88 height 28
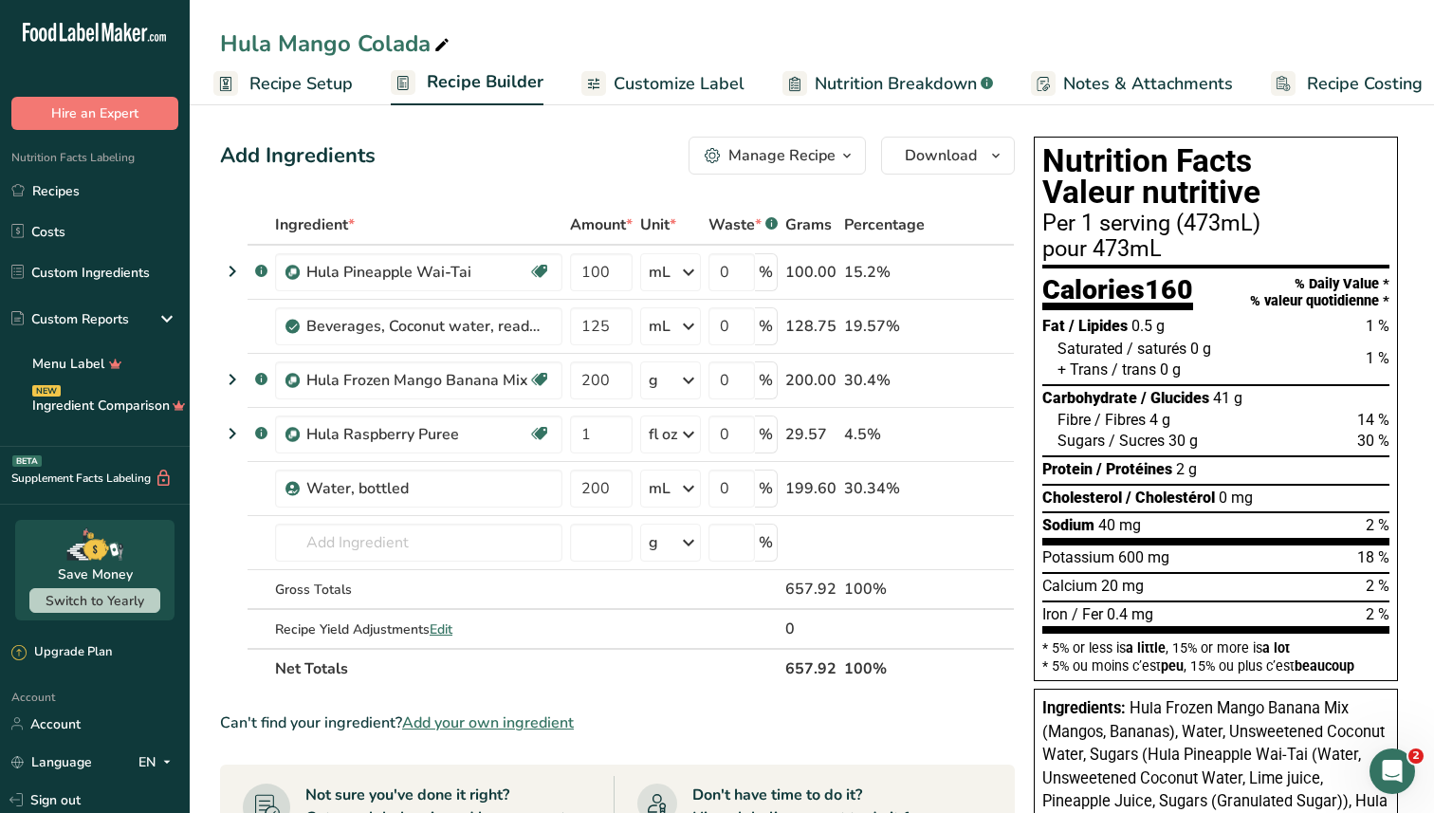
click at [636, 81] on span "Customize Label" at bounding box center [679, 84] width 131 height 26
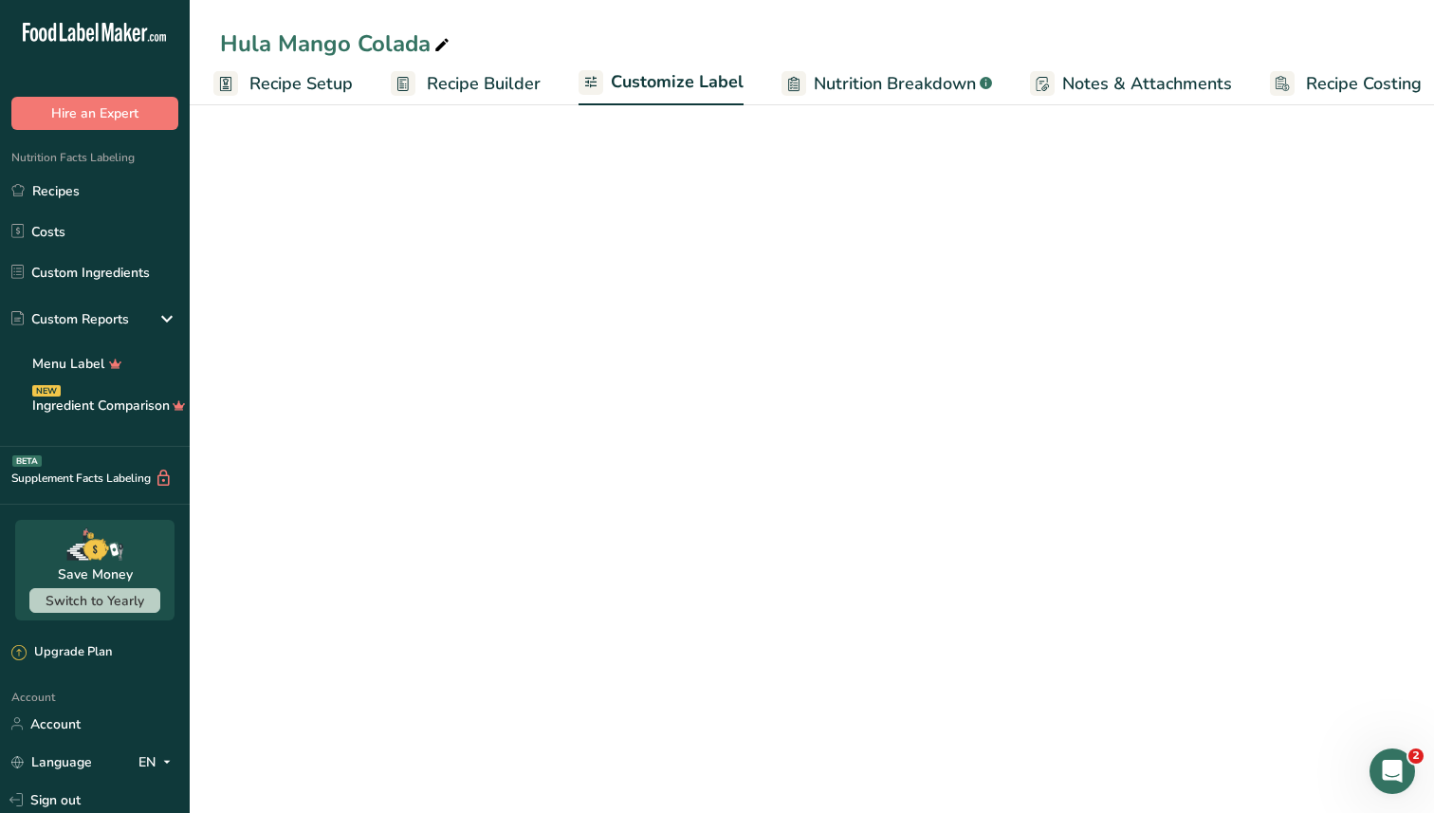
scroll to position [0, 25]
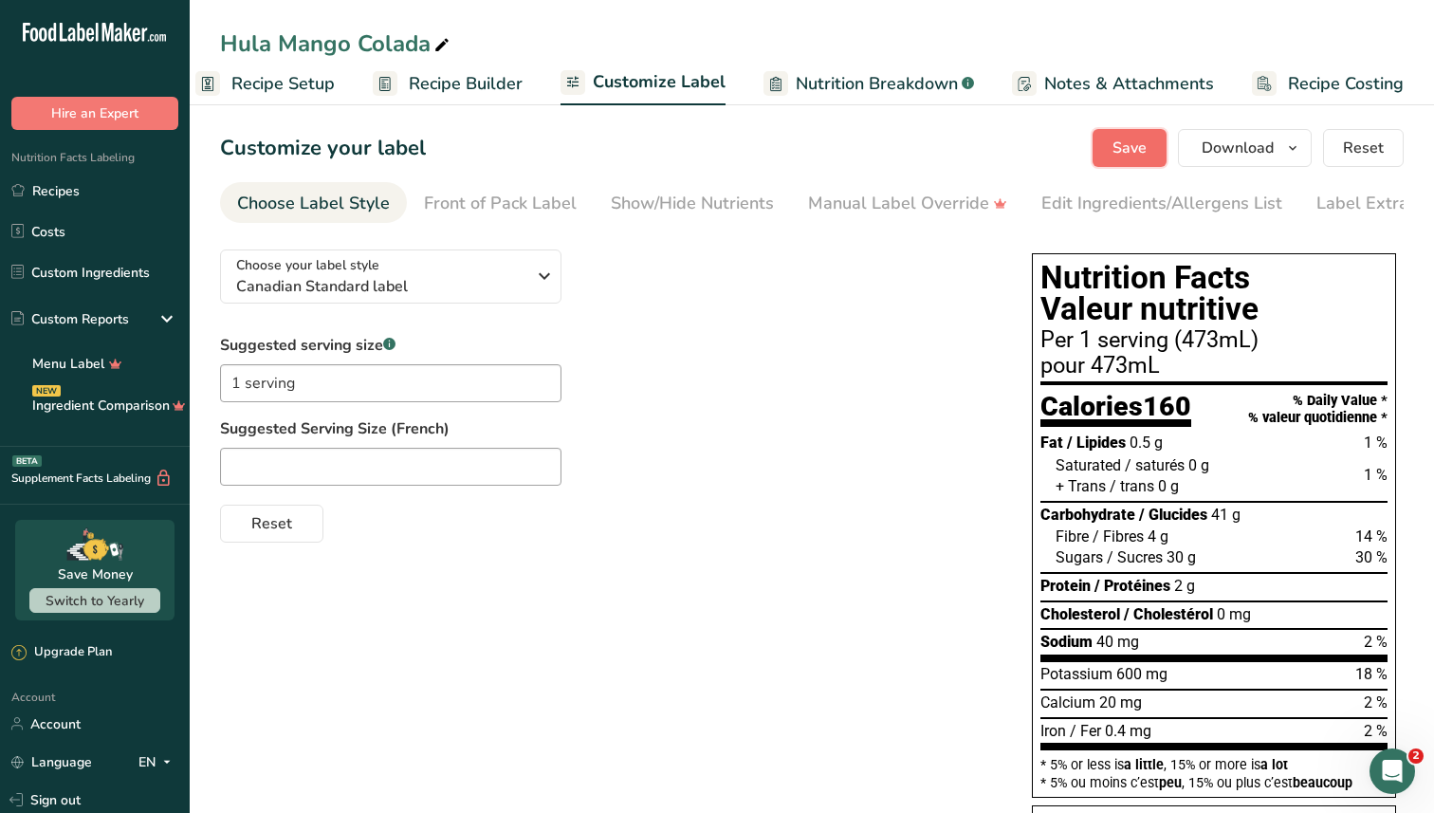
click at [1102, 151] on button "Save" at bounding box center [1130, 148] width 74 height 38
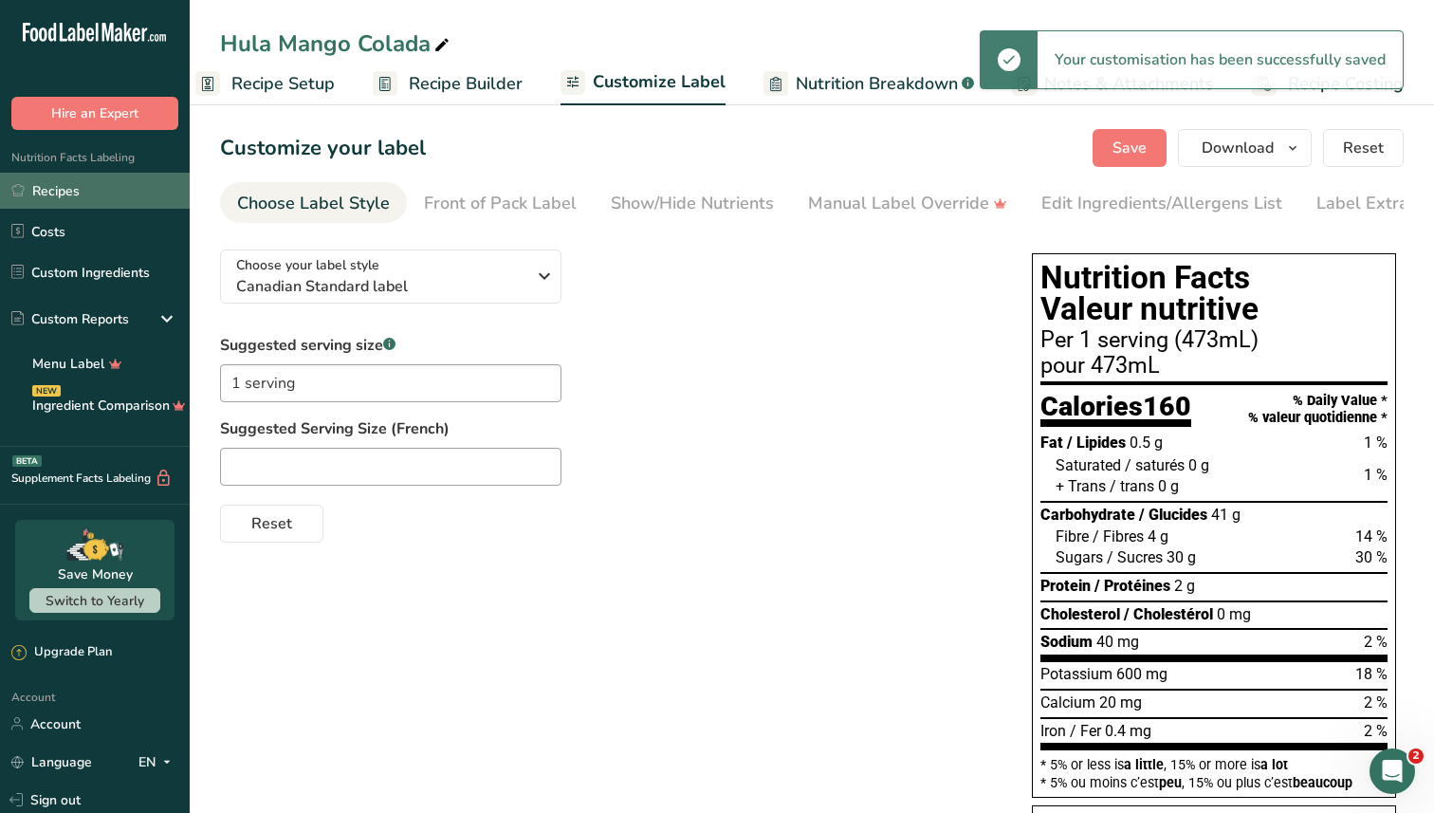
click at [99, 179] on link "Recipes" at bounding box center [95, 191] width 190 height 36
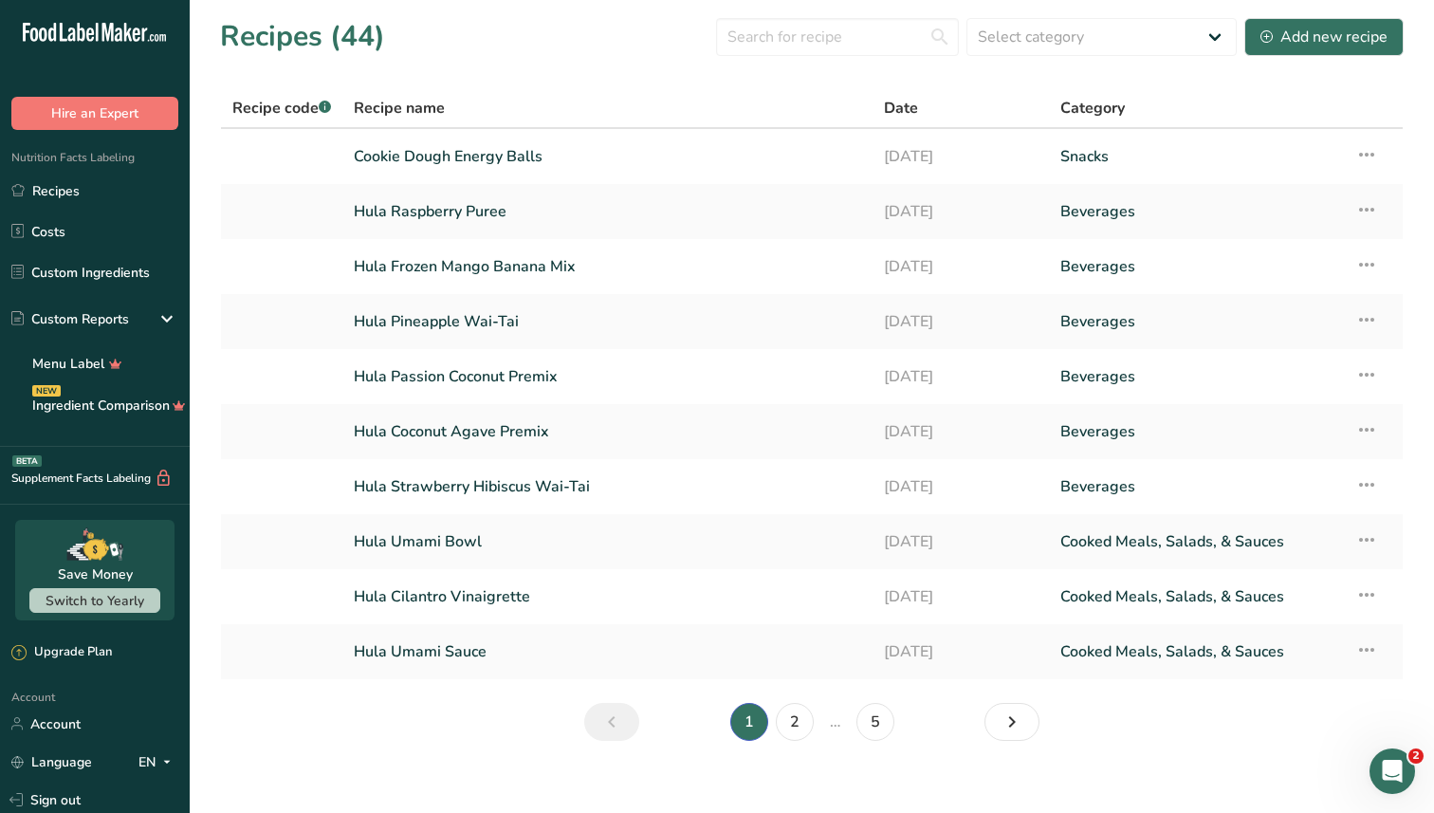
click at [808, 60] on section "Recipes (44) Select category All Baked Goods [GEOGRAPHIC_DATA] Confectionery Co…" at bounding box center [812, 385] width 1245 height 771
click at [796, 36] on input "text" at bounding box center [837, 37] width 243 height 38
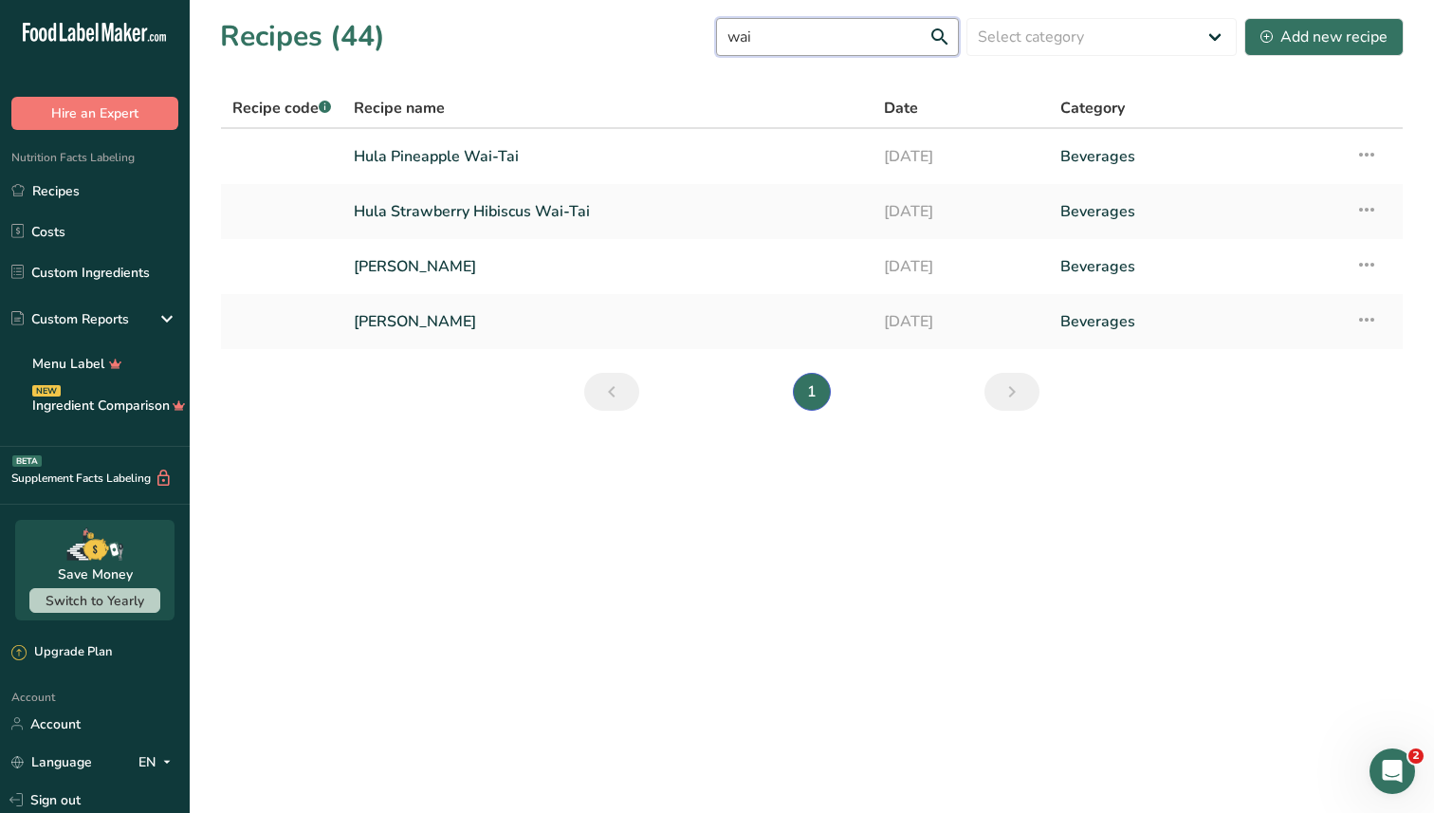
type input "wai"
